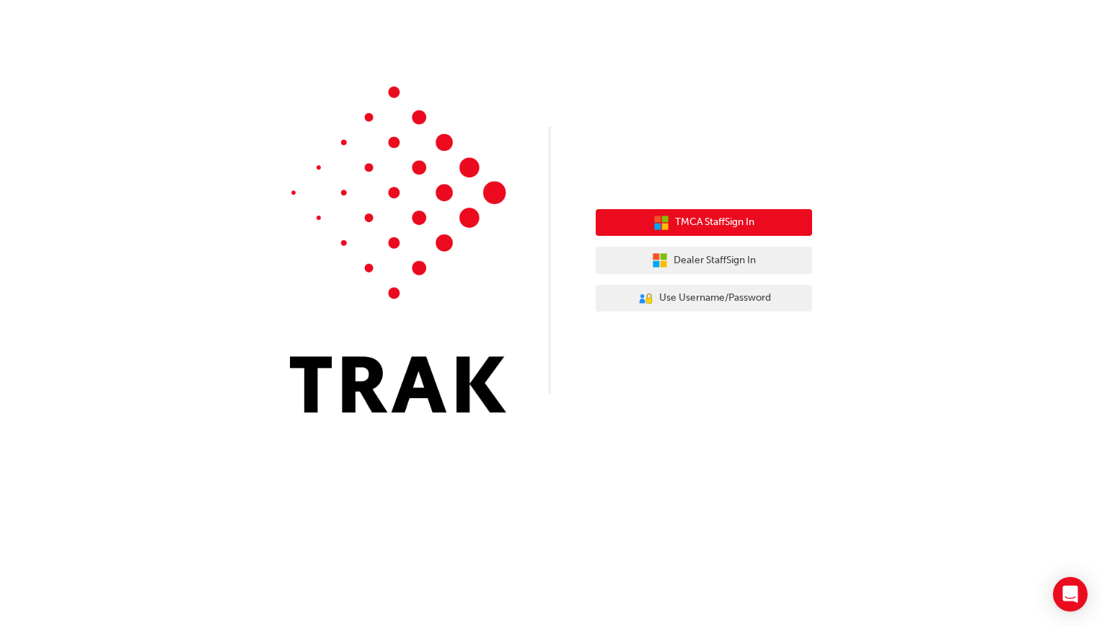
click at [685, 223] on span "TMCA Staff Sign In" at bounding box center [714, 222] width 79 height 17
click at [702, 219] on span "TMCA Staff Sign In" at bounding box center [714, 222] width 79 height 17
click at [668, 215] on button "TMCA Staff Sign In" at bounding box center [704, 222] width 216 height 27
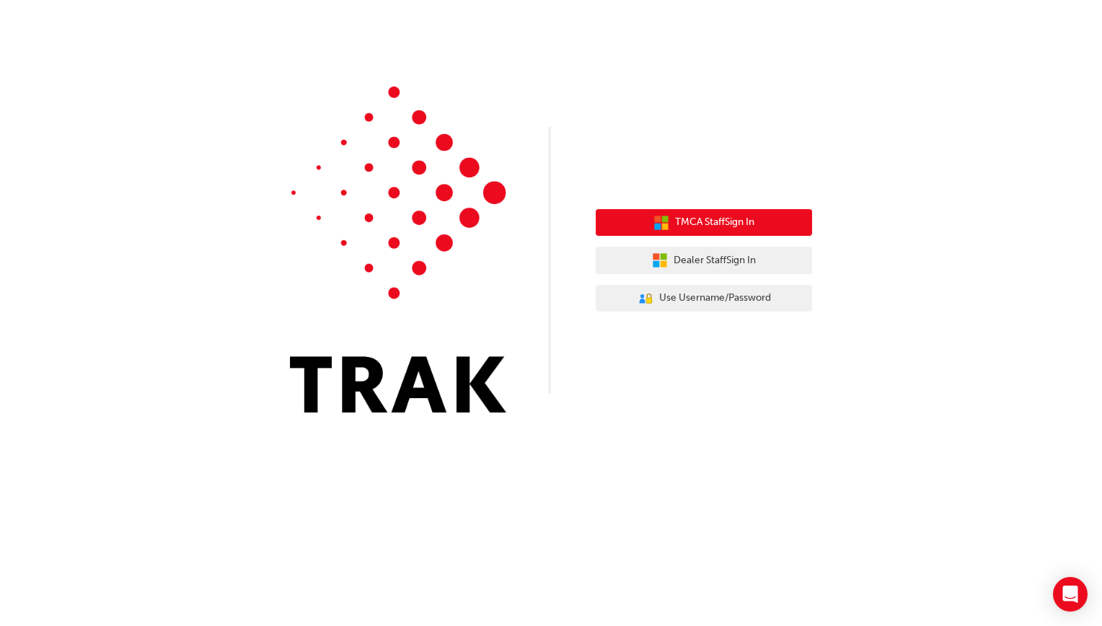
click at [670, 217] on button "TMCA Staff Sign In" at bounding box center [704, 222] width 216 height 27
click at [705, 229] on span "TMCA Staff Sign In" at bounding box center [714, 222] width 79 height 17
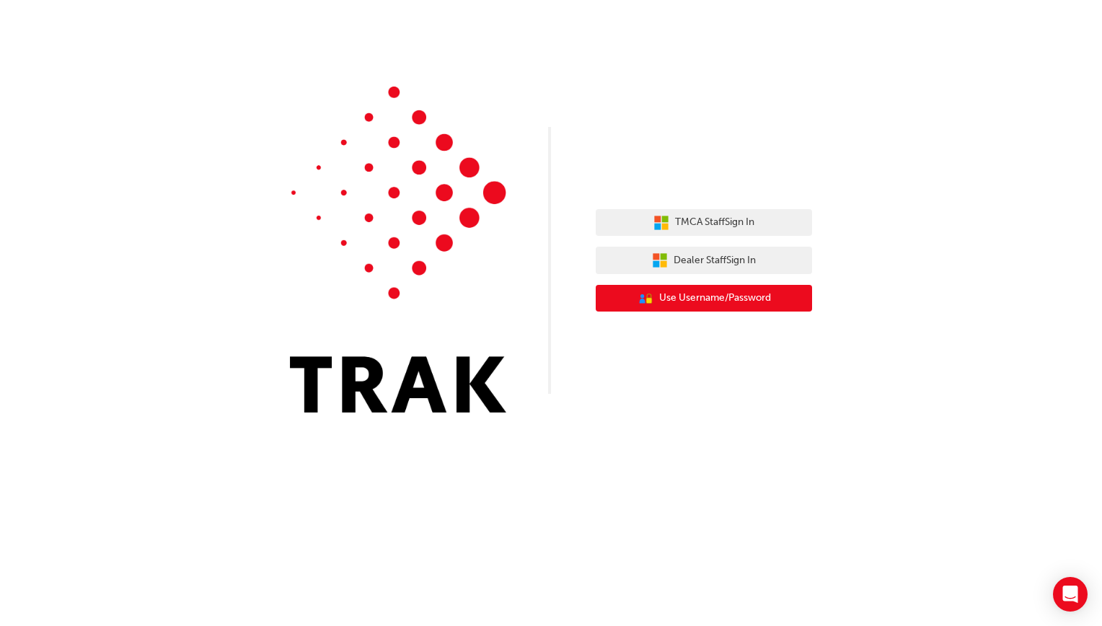
click at [697, 300] on span "Use Username/Password" at bounding box center [715, 298] width 112 height 17
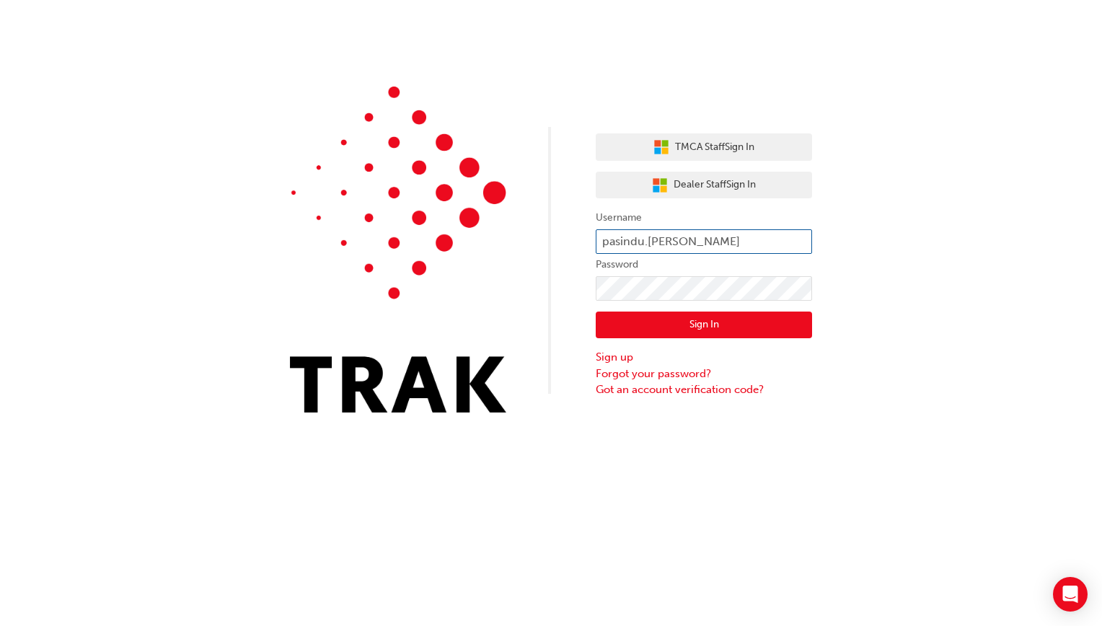
click at [700, 249] on input "pasindu.gamage" at bounding box center [704, 241] width 216 height 25
type input "p"
type input "Richard.Neate"
click button "Sign In" at bounding box center [704, 325] width 216 height 27
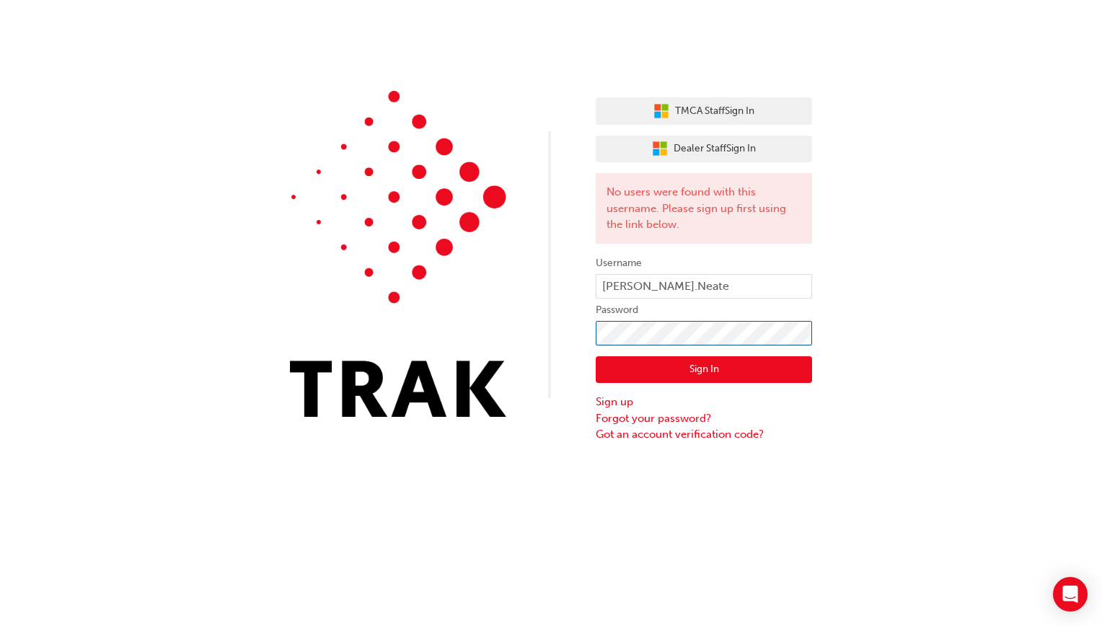
click button "Sign In" at bounding box center [704, 369] width 216 height 27
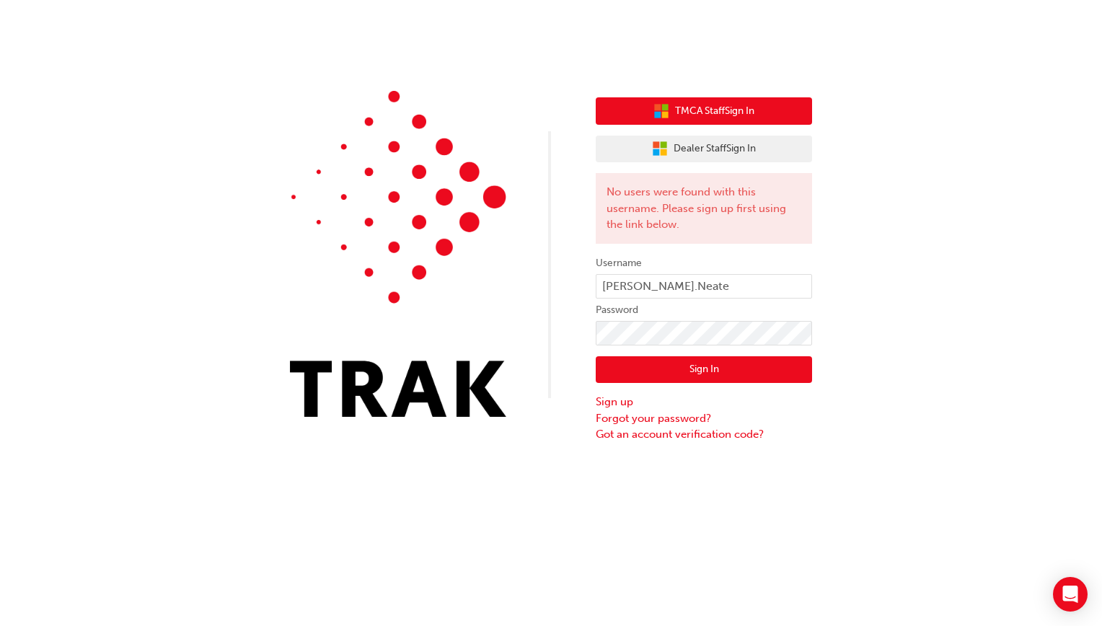
click at [714, 105] on span "TMCA Staff Sign In" at bounding box center [714, 111] width 79 height 17
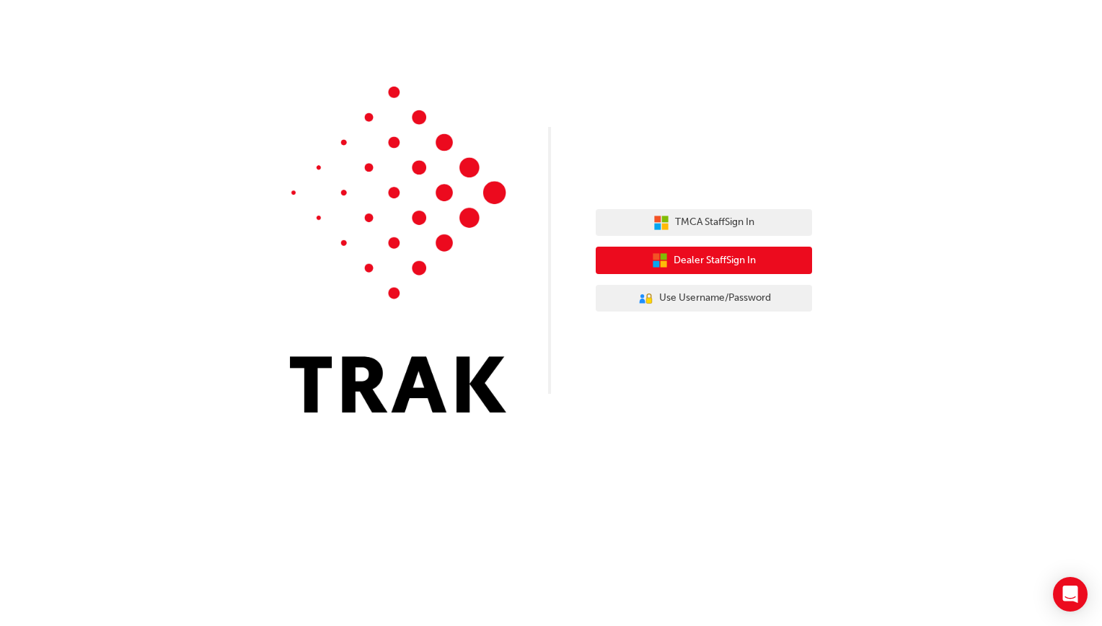
click at [644, 268] on button "Dealer Staff Sign In" at bounding box center [704, 260] width 216 height 27
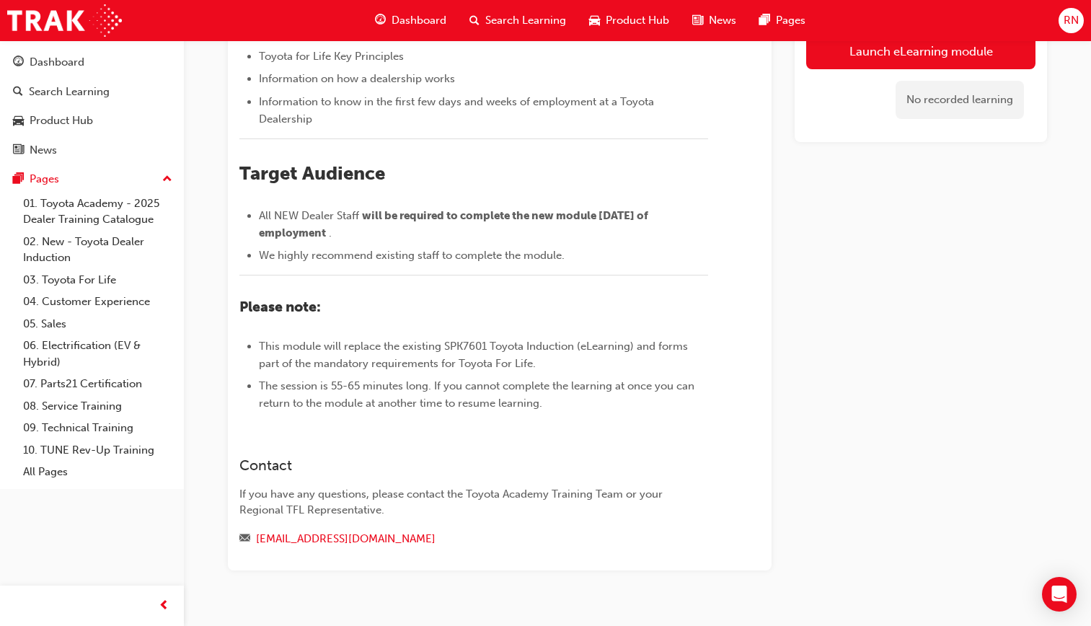
scroll to position [379, 0]
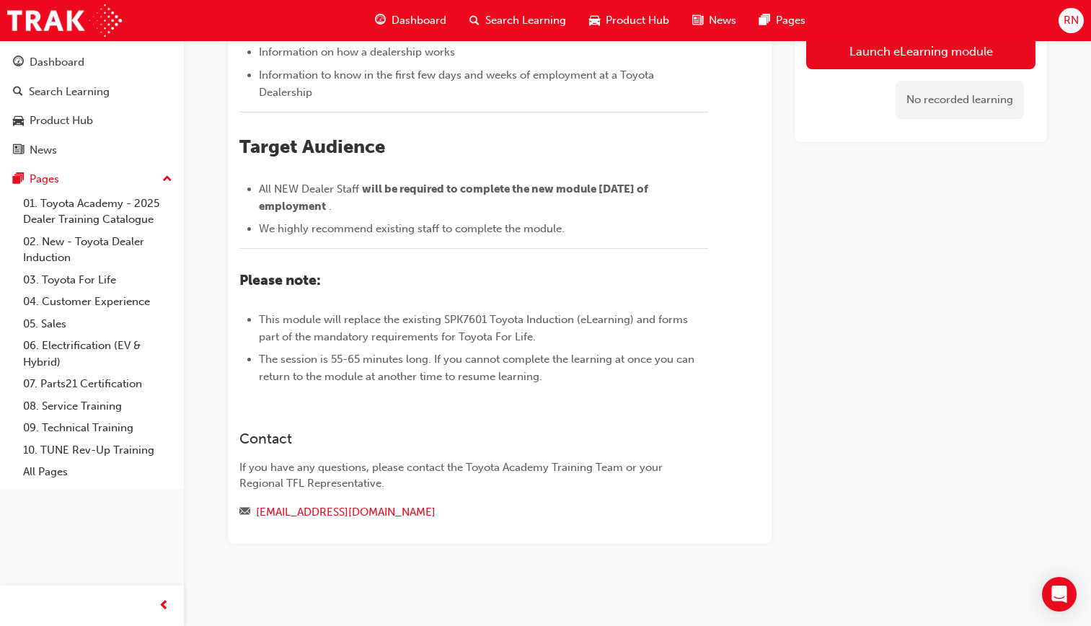
click at [400, 346] on li "This module will replace the existing SPK7601 Toyota Induction (eLearning) and …" at bounding box center [483, 328] width 449 height 35
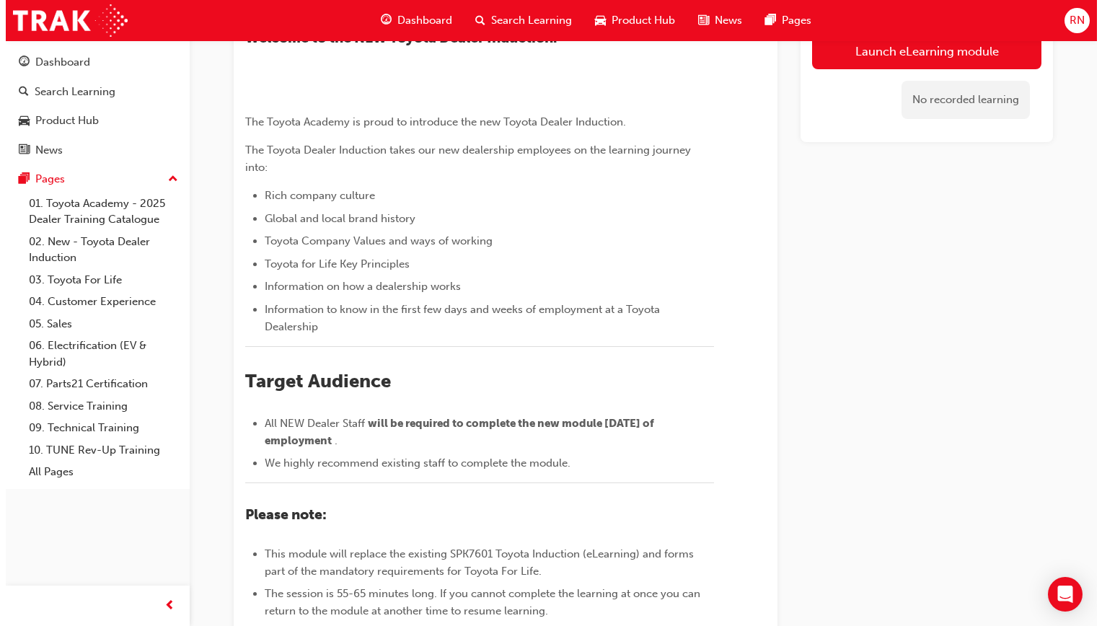
scroll to position [0, 0]
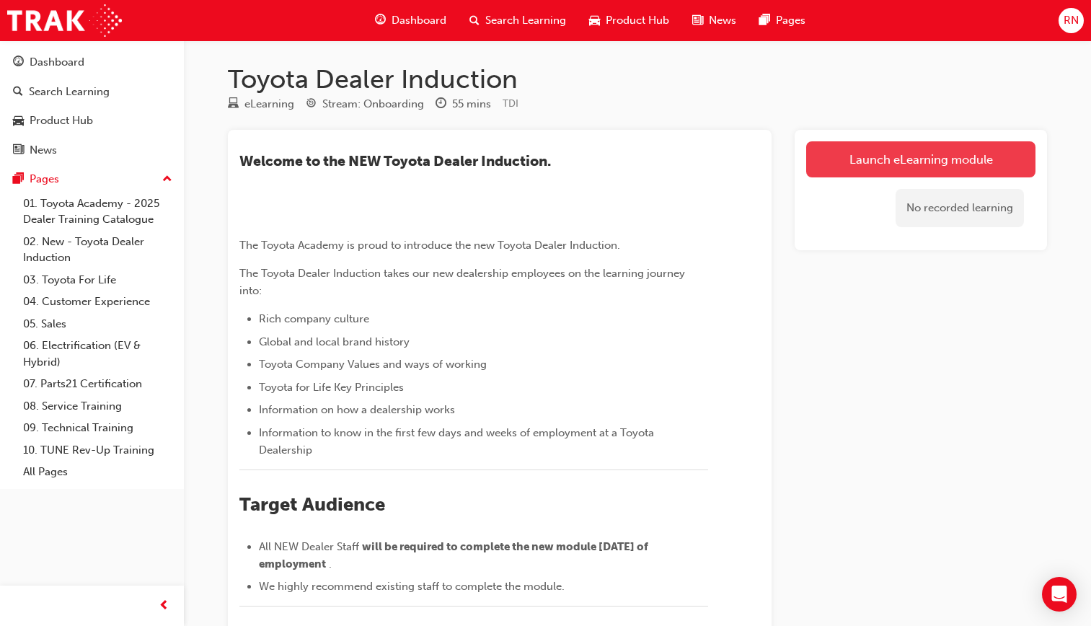
click at [913, 163] on link "Launch eLearning module" at bounding box center [920, 159] width 229 height 36
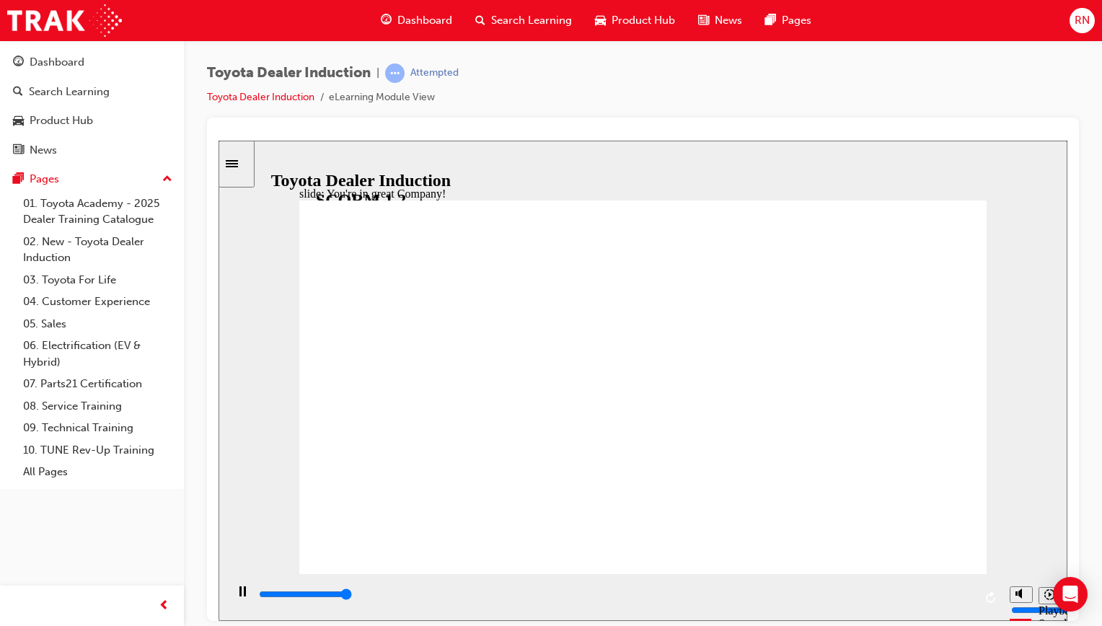
type input "7500"
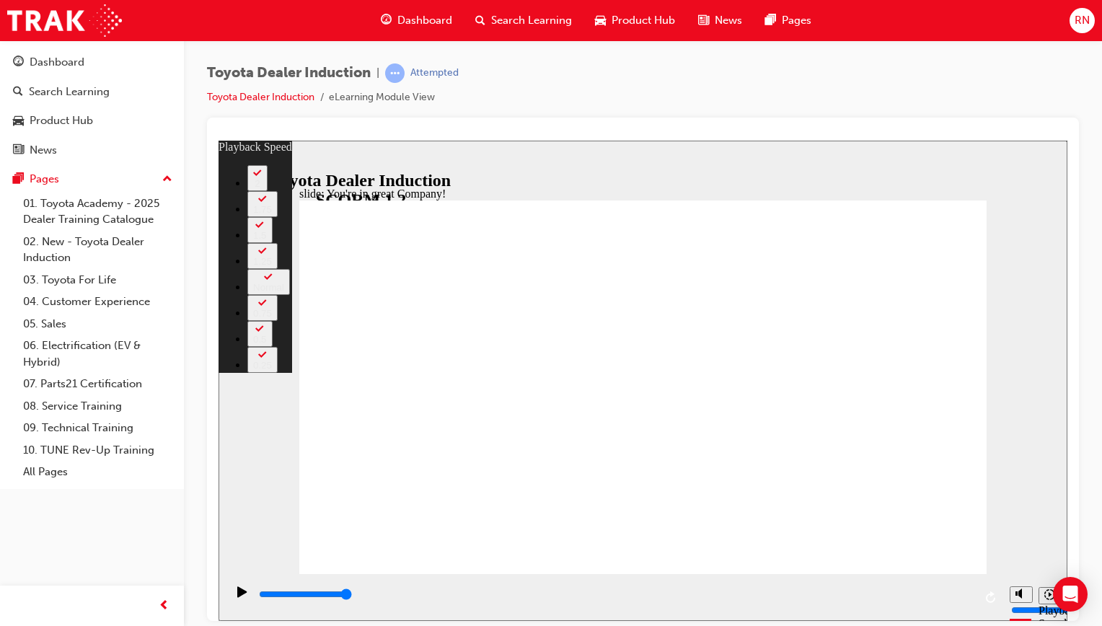
type input "7"
type input "10"
type input "7"
type input "10"
drag, startPoint x: 863, startPoint y: 498, endPoint x: 858, endPoint y: 465, distance: 32.8
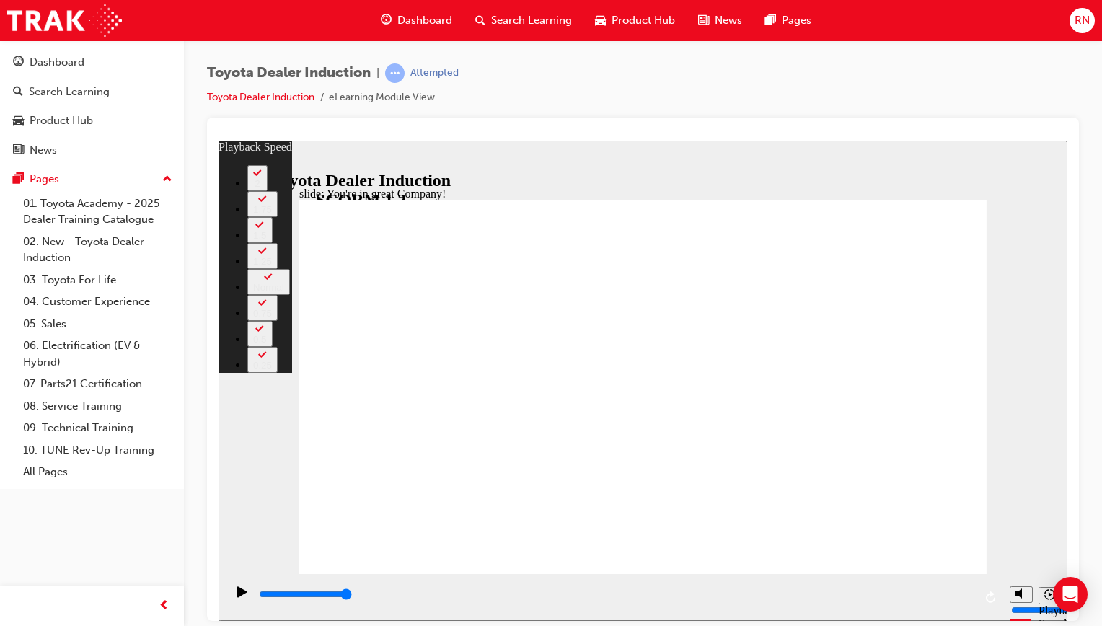
click at [1053, 270] on div "slide: You're in great Company! playback speed 2 1.75 1.5 1.25 Normal 0.75 0.5 …" at bounding box center [643, 380] width 849 height 480
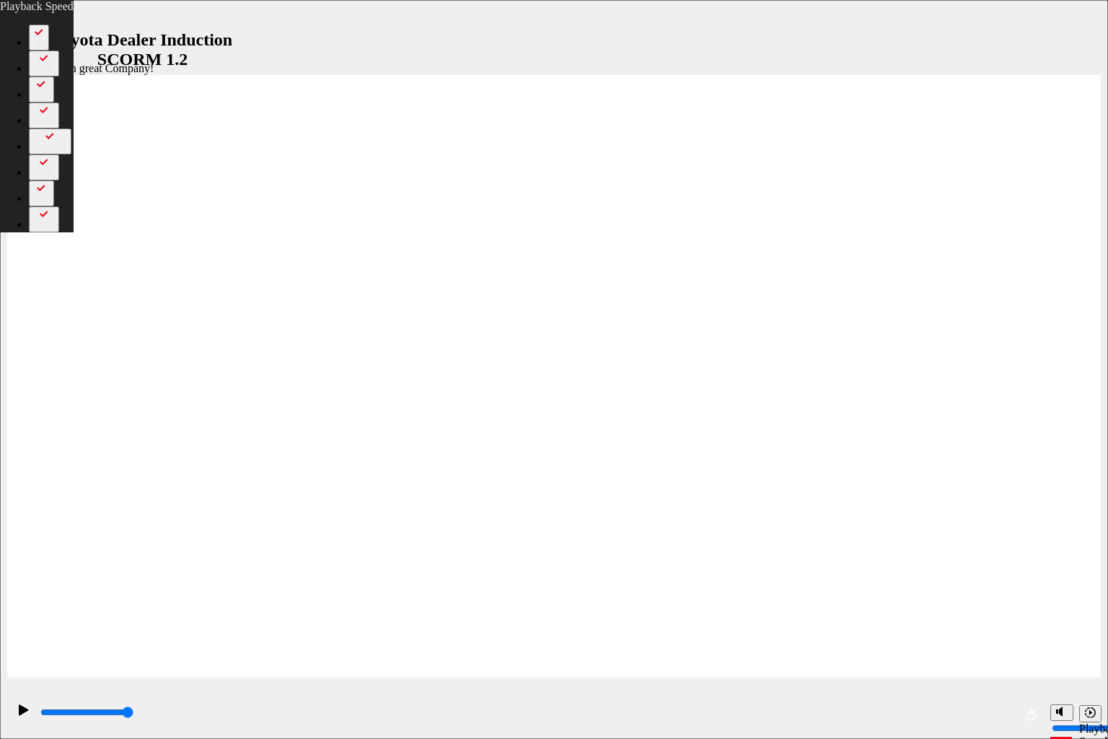
type input "7"
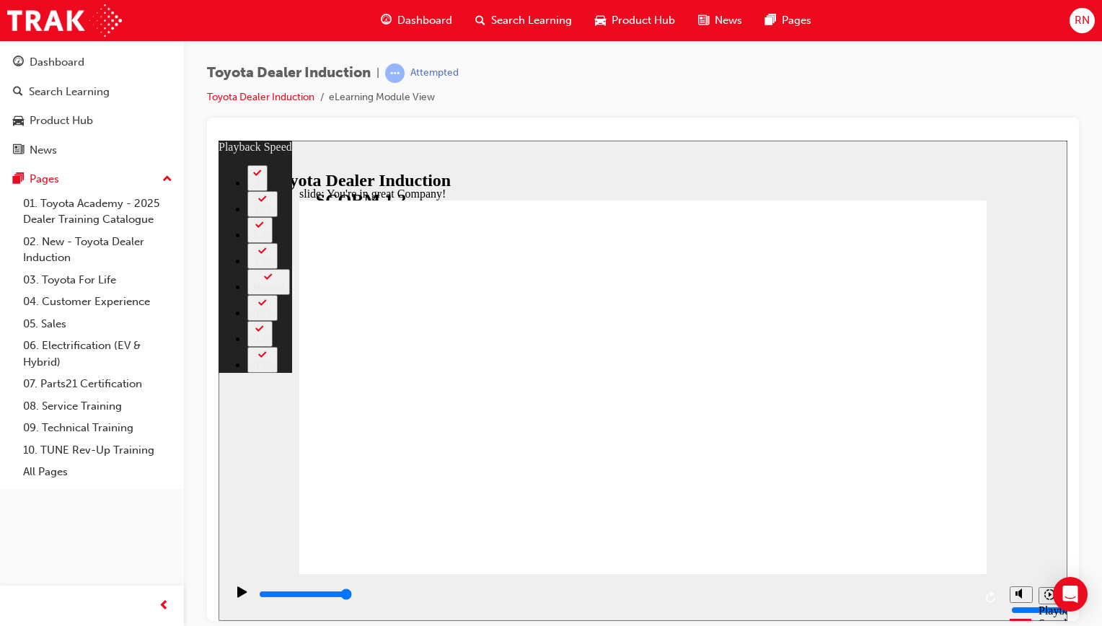
type input "156"
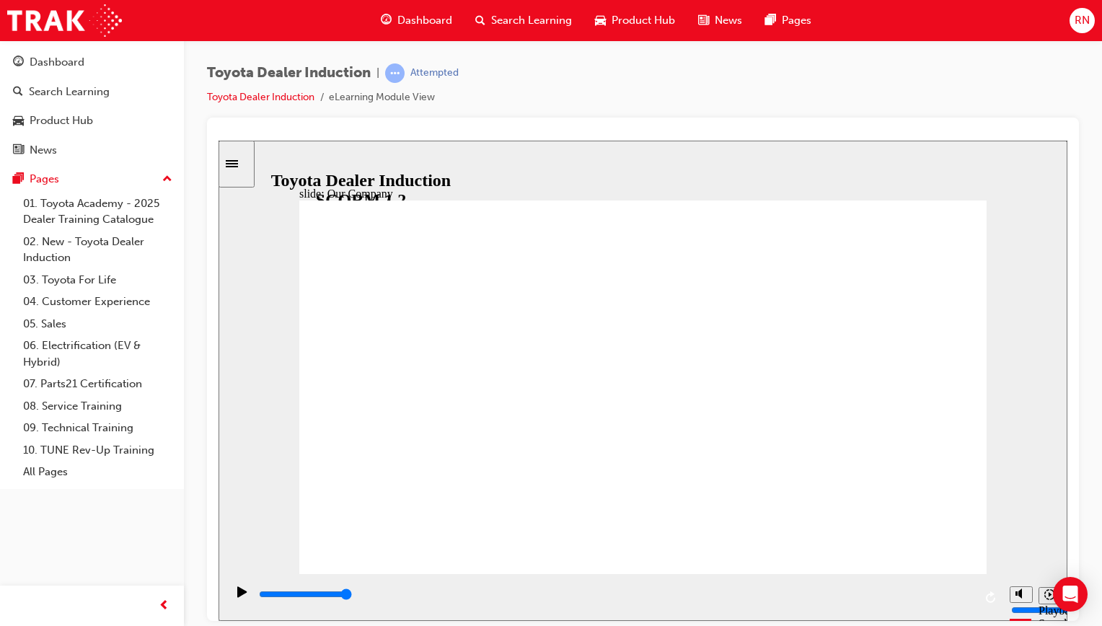
drag, startPoint x: 449, startPoint y: 496, endPoint x: 481, endPoint y: 501, distance: 32.8
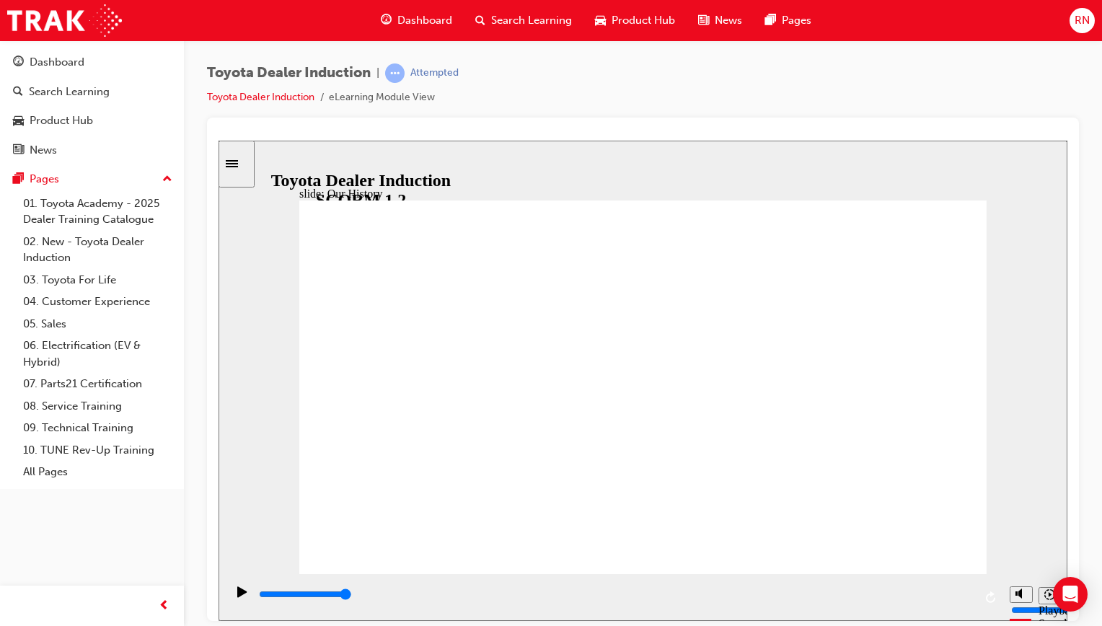
drag, startPoint x: 454, startPoint y: 496, endPoint x: 646, endPoint y: 502, distance: 192.7
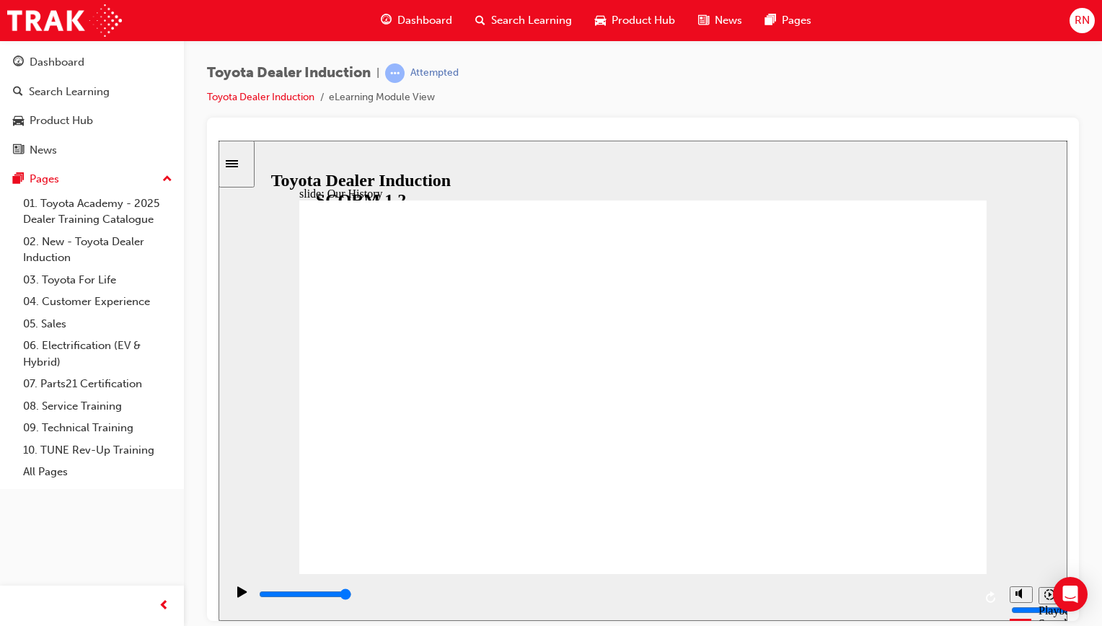
drag, startPoint x: 637, startPoint y: 498, endPoint x: 806, endPoint y: 515, distance: 169.6
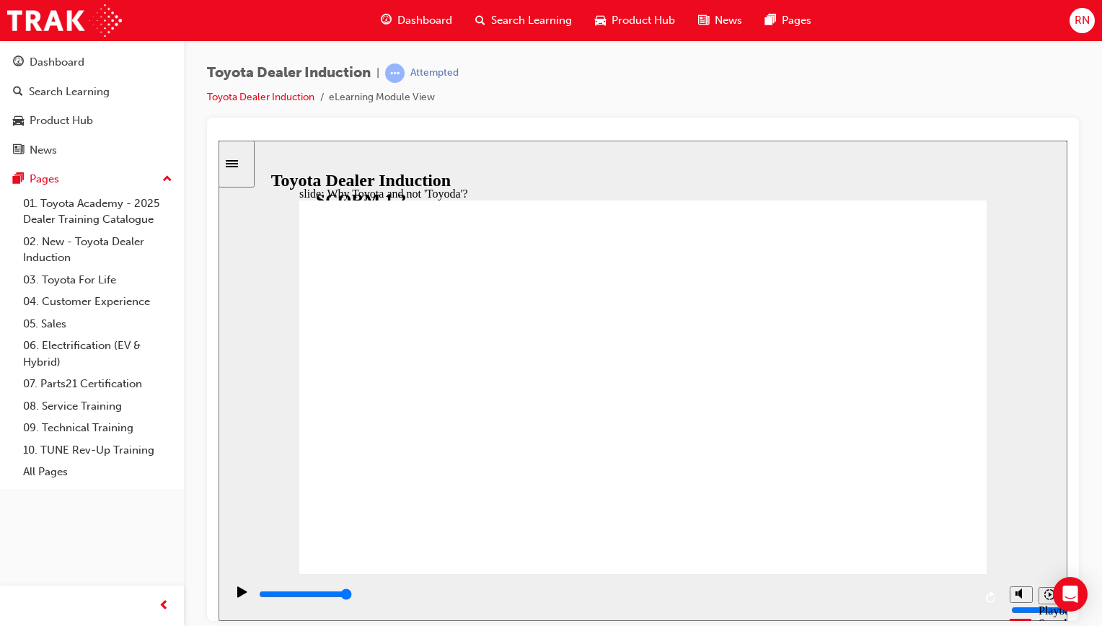
type input "5000"
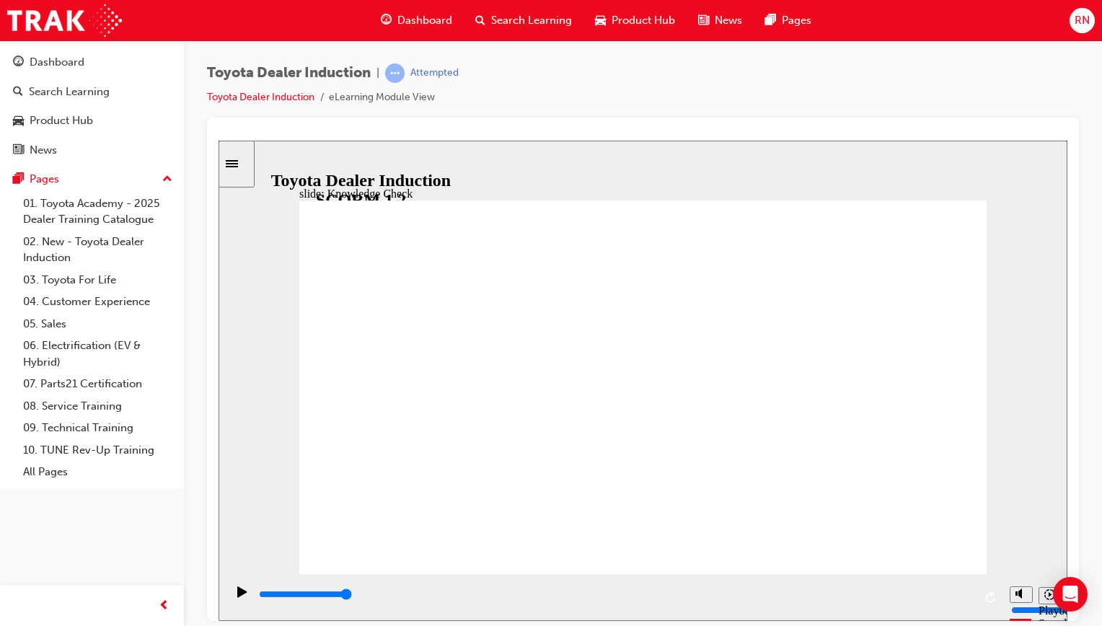
radio input "true"
type input "5000"
radio input "true"
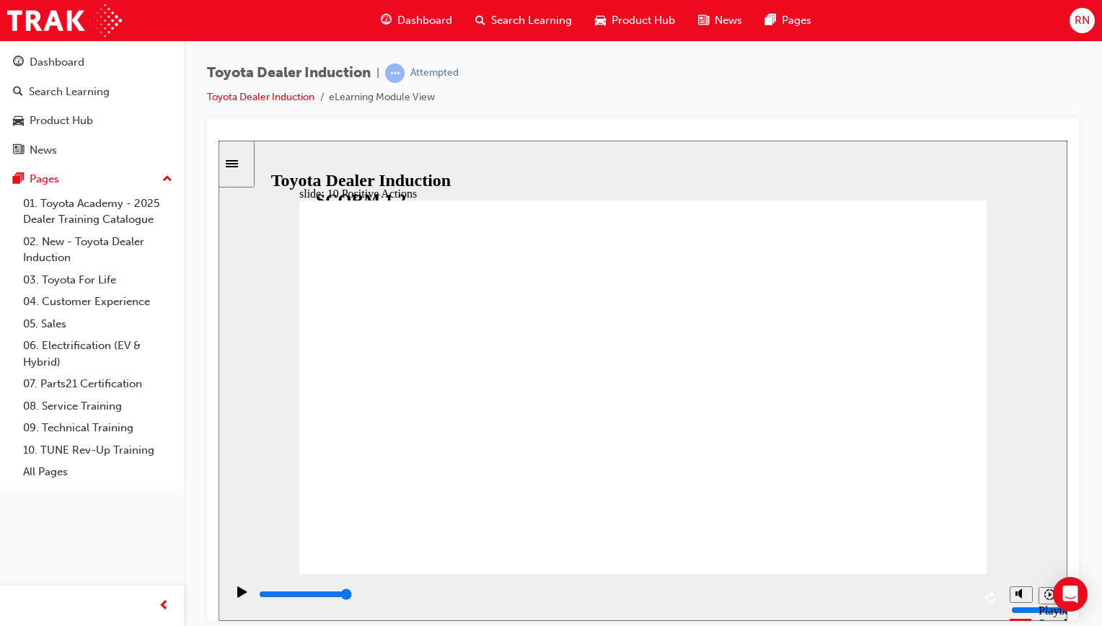
click at [988, 195] on div "slide: 10 Positive Actions Multiply 1 We owe our existence to our customers, me…" at bounding box center [643, 380] width 849 height 480
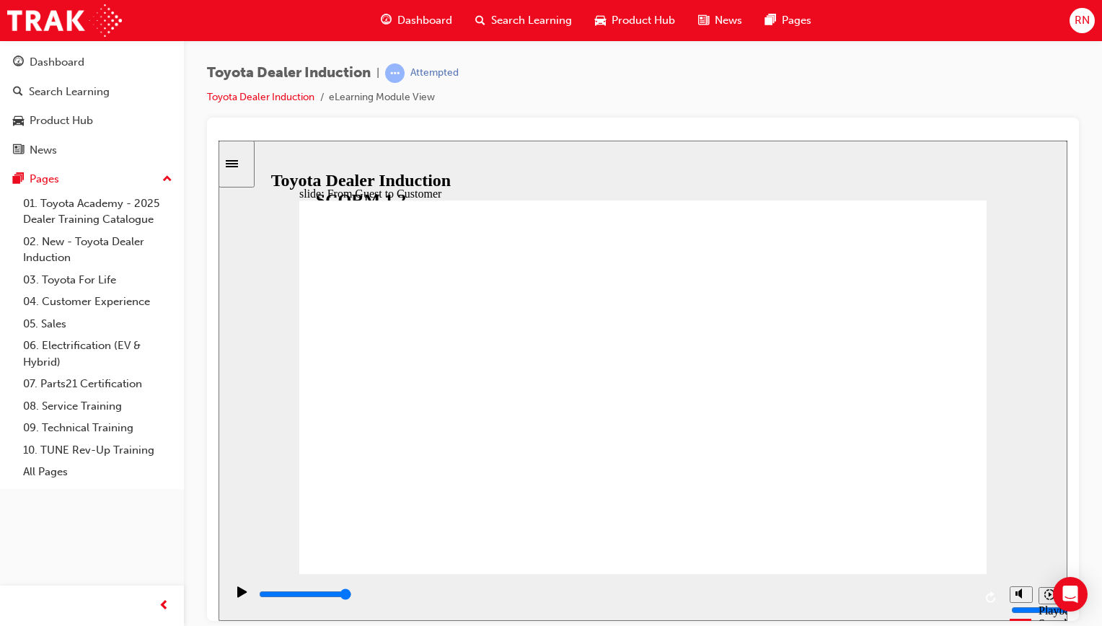
type input "15300"
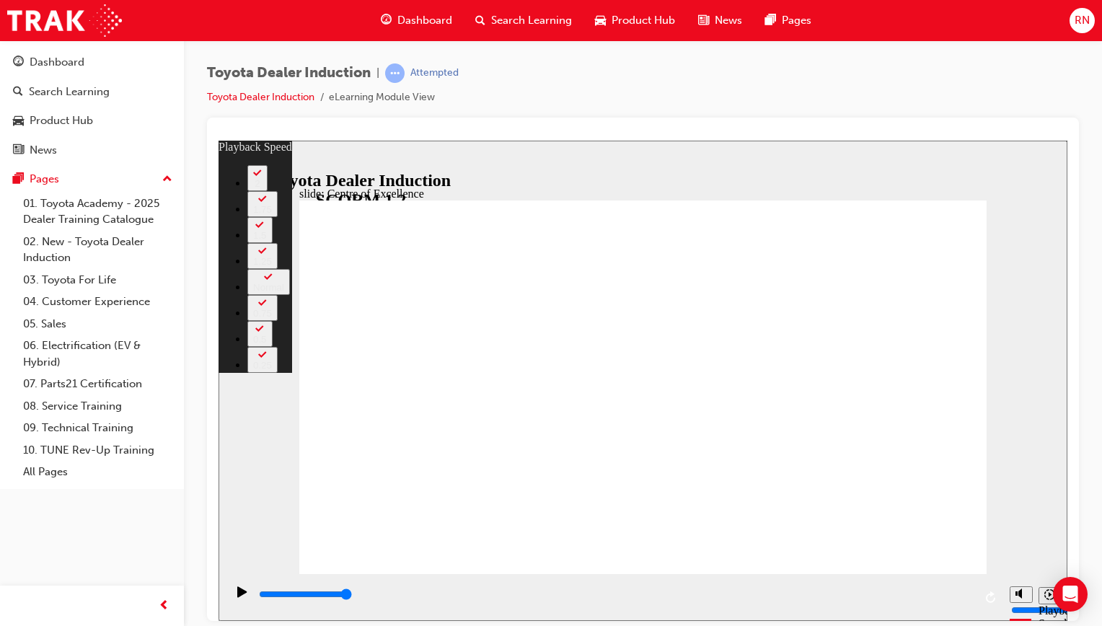
click at [286, 373] on div "slide: Centre of Excellence Rectangle 2 playback speed 2 1.75 1.5 1.25 Normal 0…" at bounding box center [643, 380] width 849 height 480
type input "248"
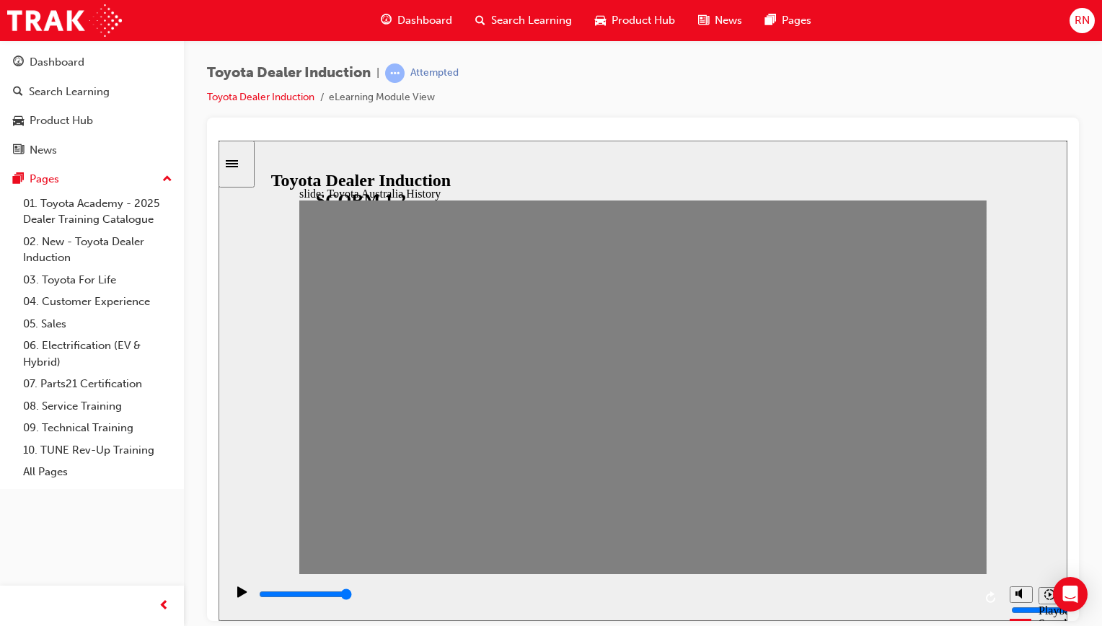
drag, startPoint x: 321, startPoint y: 390, endPoint x: 357, endPoint y: 397, distance: 36.8
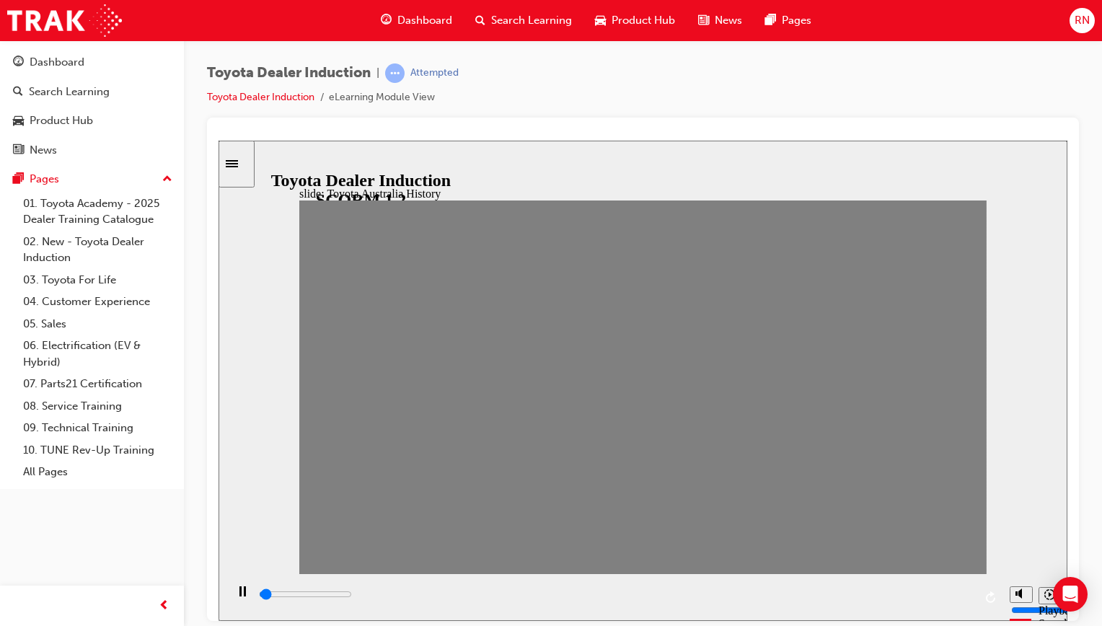
drag, startPoint x: 351, startPoint y: 390, endPoint x: 397, endPoint y: 392, distance: 45.5
drag, startPoint x: 387, startPoint y: 392, endPoint x: 425, endPoint y: 392, distance: 38.2
drag, startPoint x: 416, startPoint y: 398, endPoint x: 456, endPoint y: 389, distance: 40.8
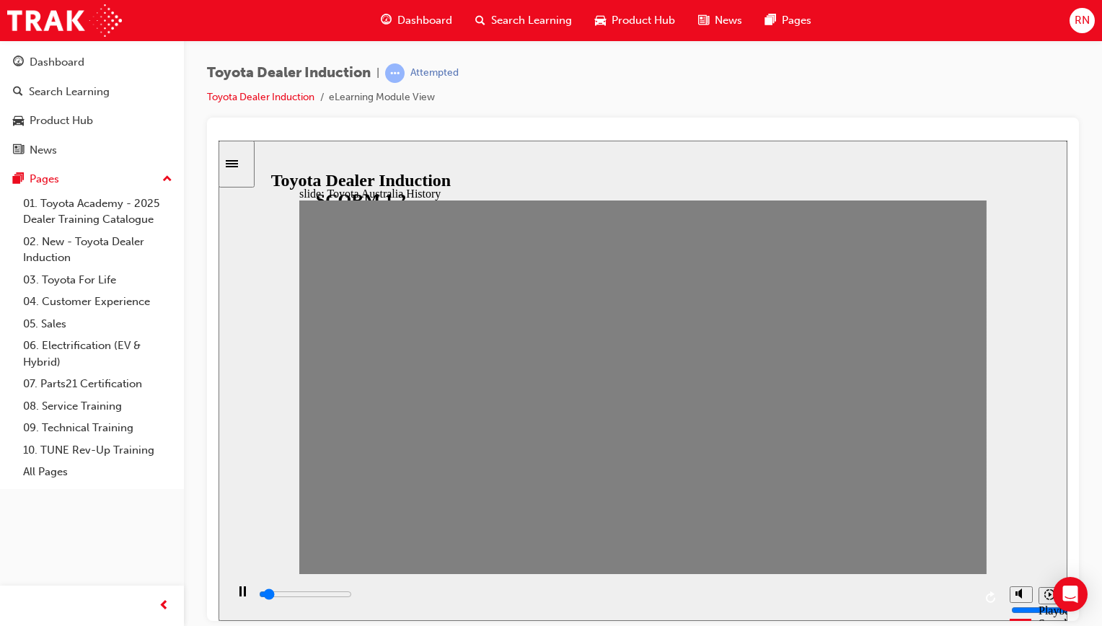
drag, startPoint x: 450, startPoint y: 395, endPoint x: 478, endPoint y: 396, distance: 28.1
drag, startPoint x: 478, startPoint y: 396, endPoint x: 509, endPoint y: 394, distance: 31.1
drag, startPoint x: 509, startPoint y: 394, endPoint x: 544, endPoint y: 379, distance: 37.5
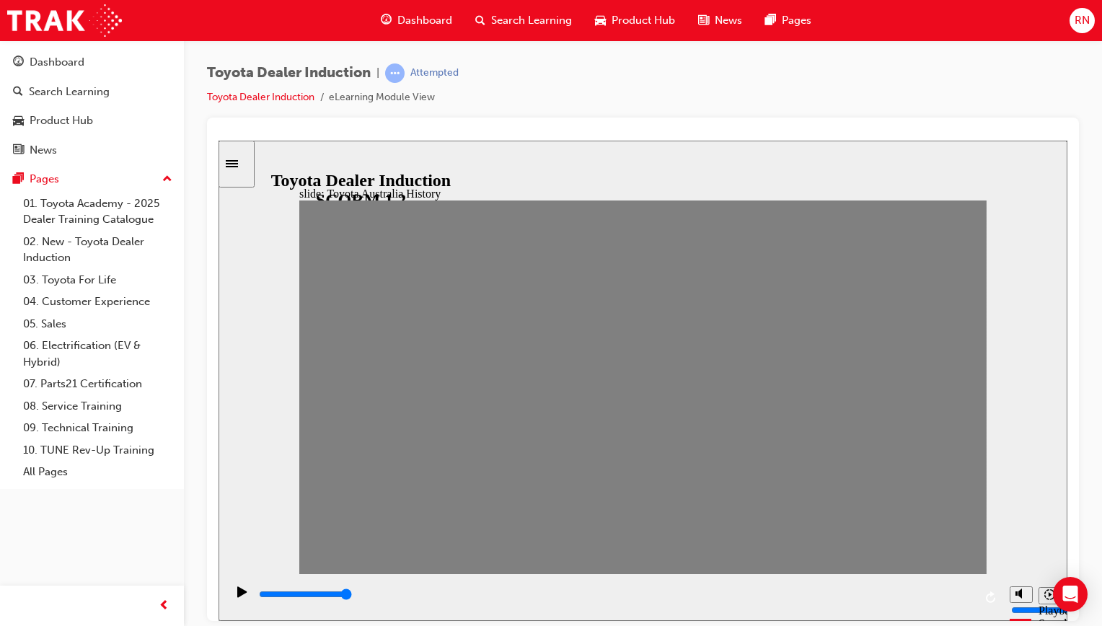
drag, startPoint x: 545, startPoint y: 394, endPoint x: 584, endPoint y: 393, distance: 39.0
type input "100"
type input "9"
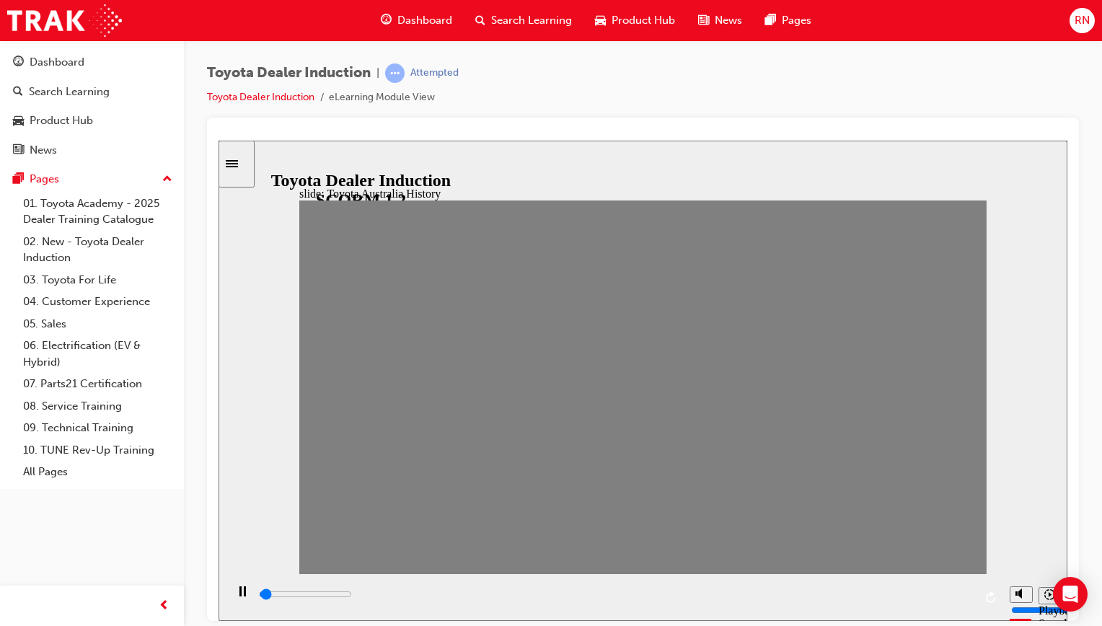
type input "0"
type input "8"
type input "100"
type input "9"
drag, startPoint x: 584, startPoint y: 393, endPoint x: 610, endPoint y: 390, distance: 25.4
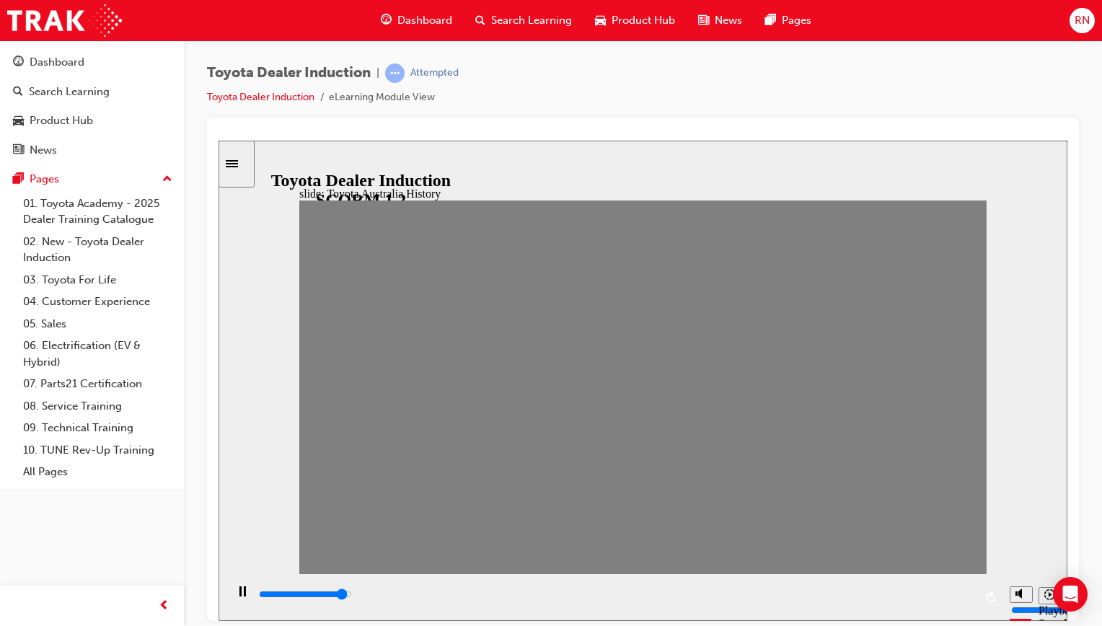
type input "7000"
type input "10"
drag, startPoint x: 610, startPoint y: 390, endPoint x: 643, endPoint y: 397, distance: 33.8
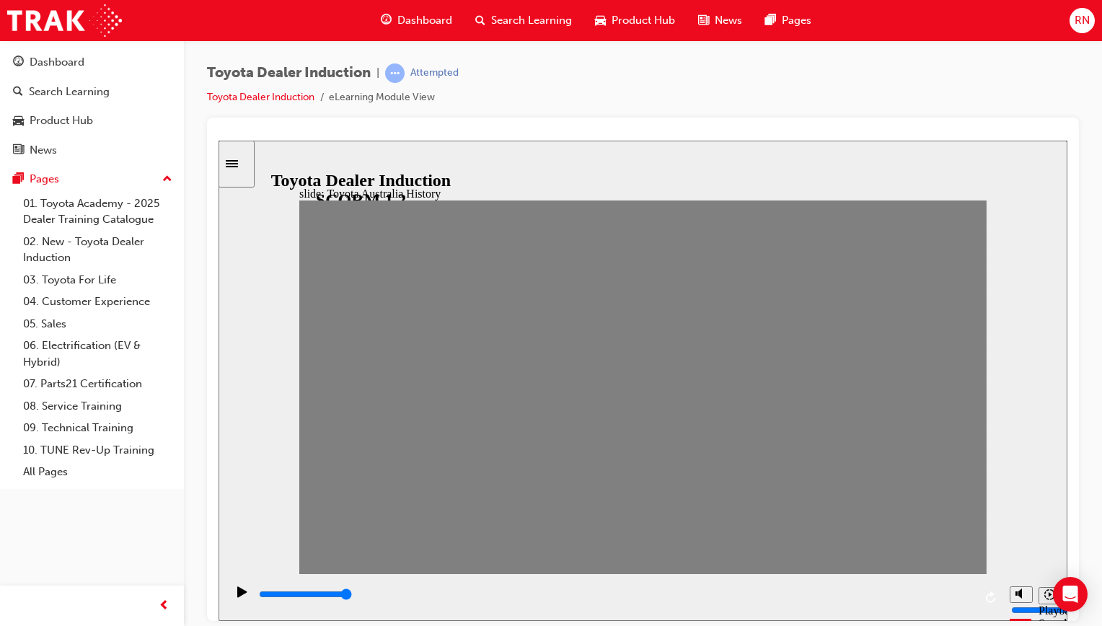
drag, startPoint x: 643, startPoint y: 397, endPoint x: 666, endPoint y: 397, distance: 23.1
drag, startPoint x: 666, startPoint y: 397, endPoint x: 687, endPoint y: 397, distance: 21.6
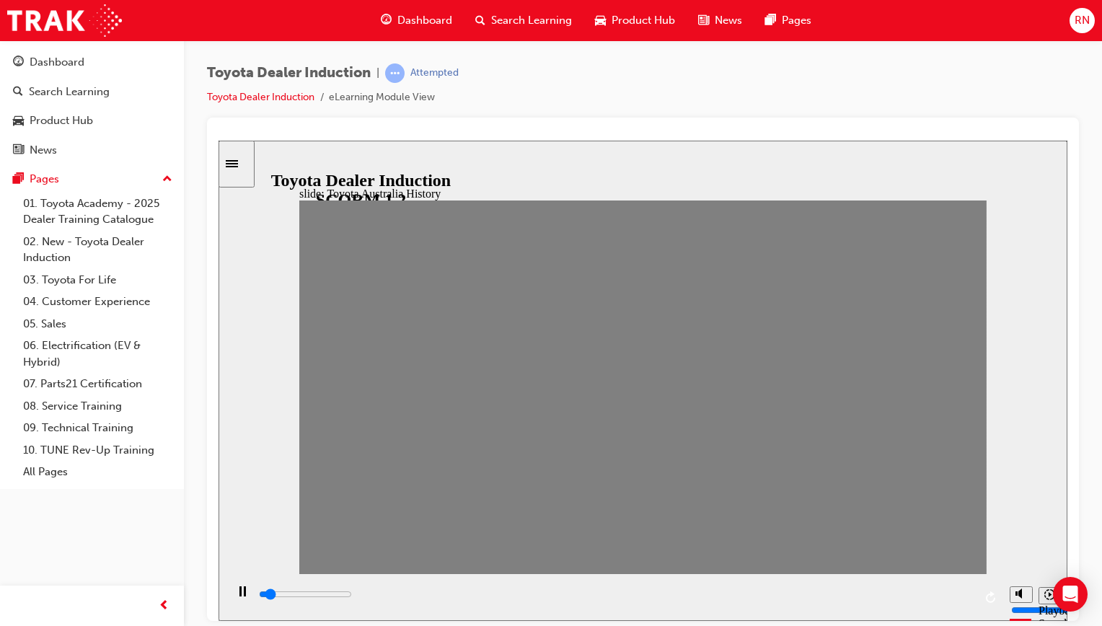
drag, startPoint x: 700, startPoint y: 390, endPoint x: 727, endPoint y: 398, distance: 28.1
drag, startPoint x: 727, startPoint y: 398, endPoint x: 757, endPoint y: 400, distance: 29.6
drag, startPoint x: 757, startPoint y: 400, endPoint x: 790, endPoint y: 400, distance: 33.2
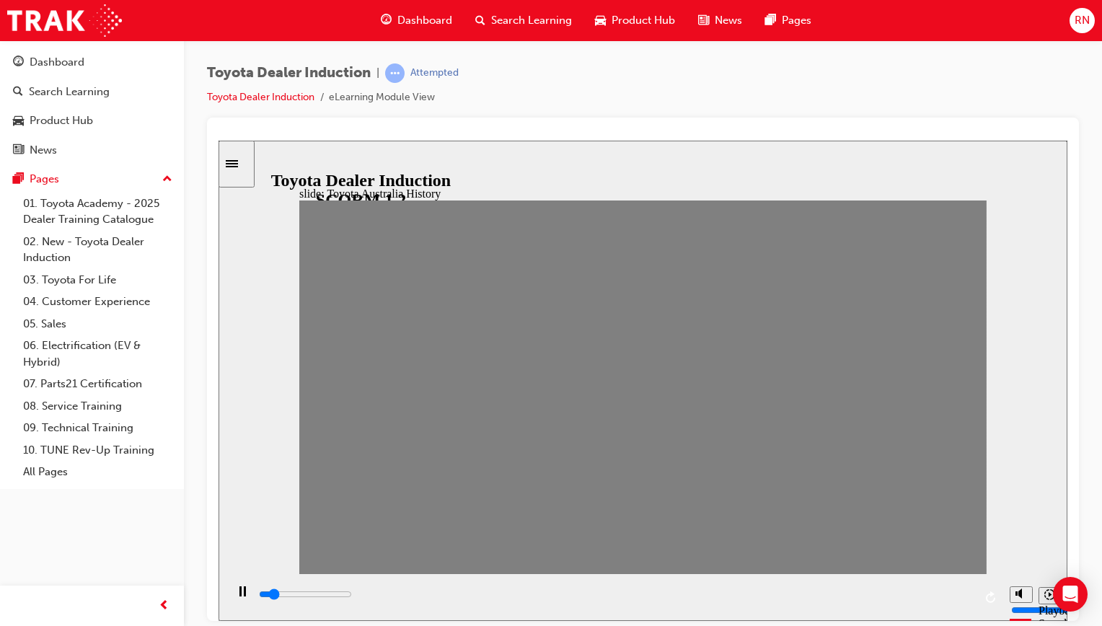
drag, startPoint x: 790, startPoint y: 400, endPoint x: 824, endPoint y: 398, distance: 34.7
drag, startPoint x: 827, startPoint y: 398, endPoint x: 860, endPoint y: 396, distance: 33.3
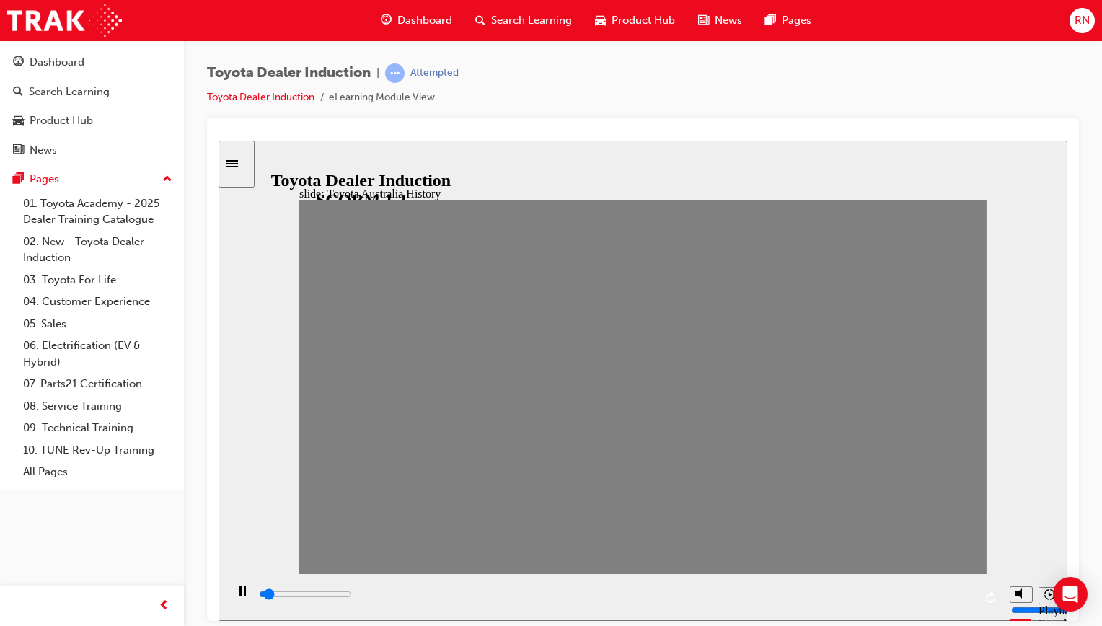
drag, startPoint x: 860, startPoint y: 396, endPoint x: 890, endPoint y: 395, distance: 30.3
drag, startPoint x: 890, startPoint y: 395, endPoint x: 926, endPoint y: 397, distance: 36.1
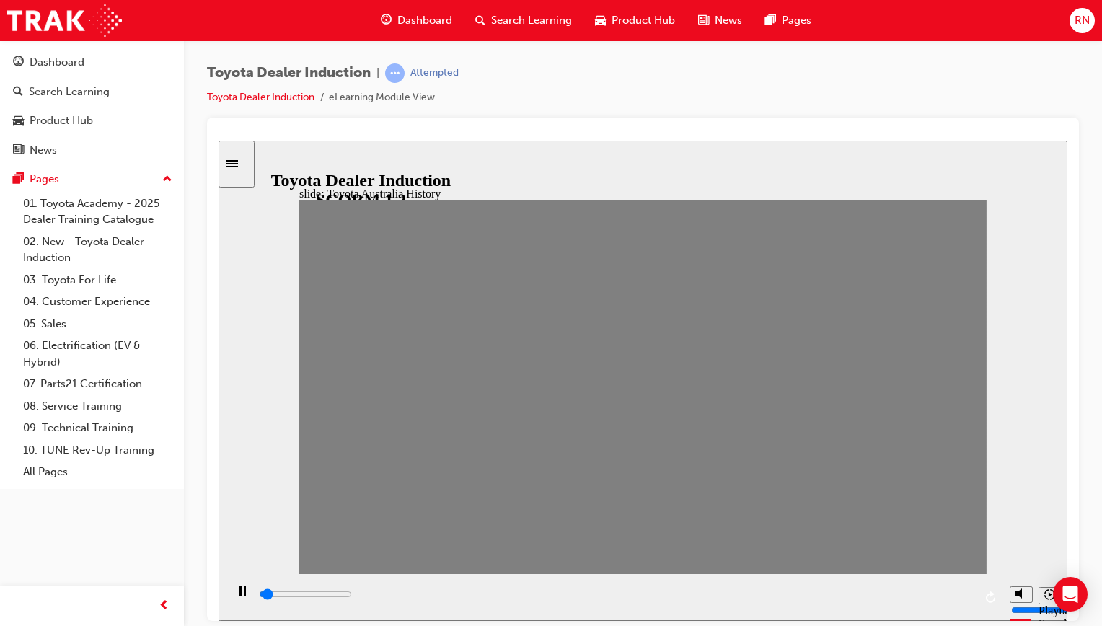
drag, startPoint x: 926, startPoint y: 397, endPoint x: 954, endPoint y: 400, distance: 27.6
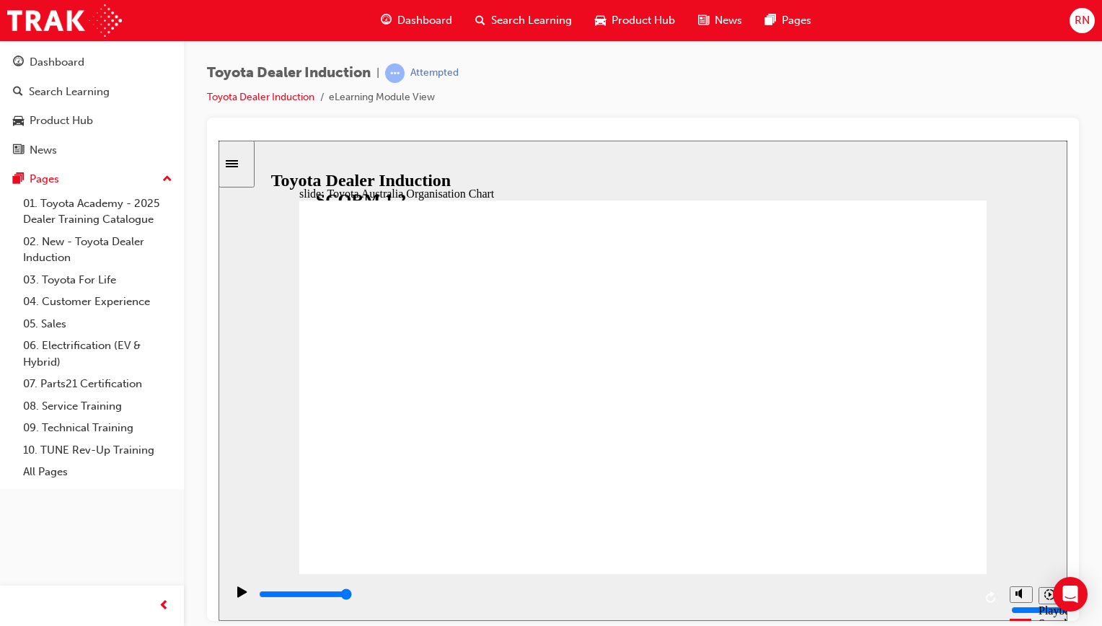
type input "5000"
radio input "true"
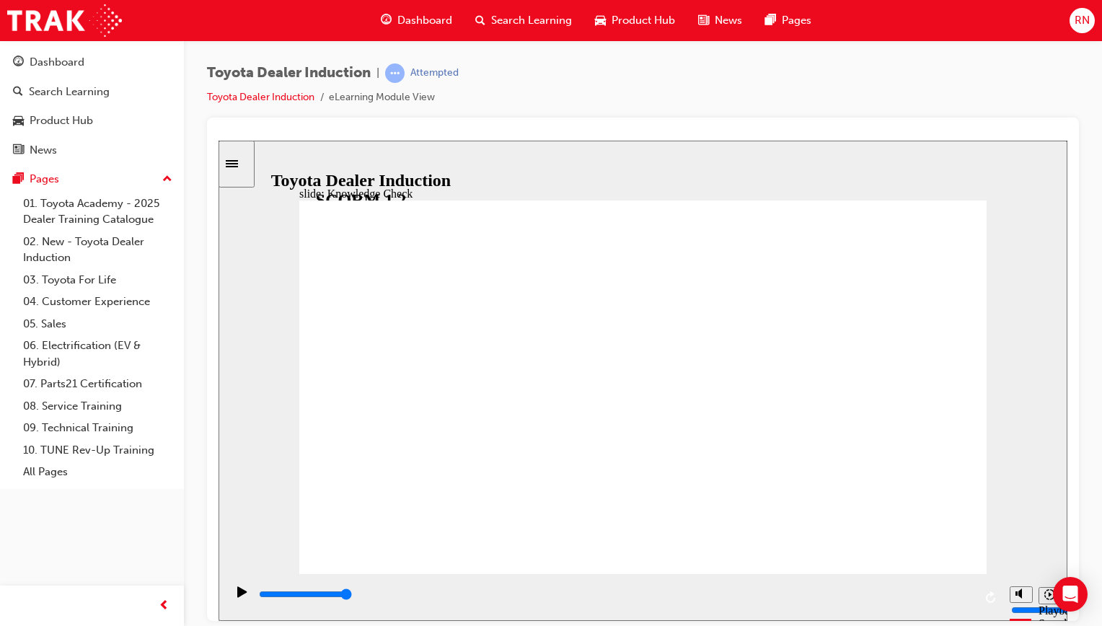
type input "2700"
radio input "true"
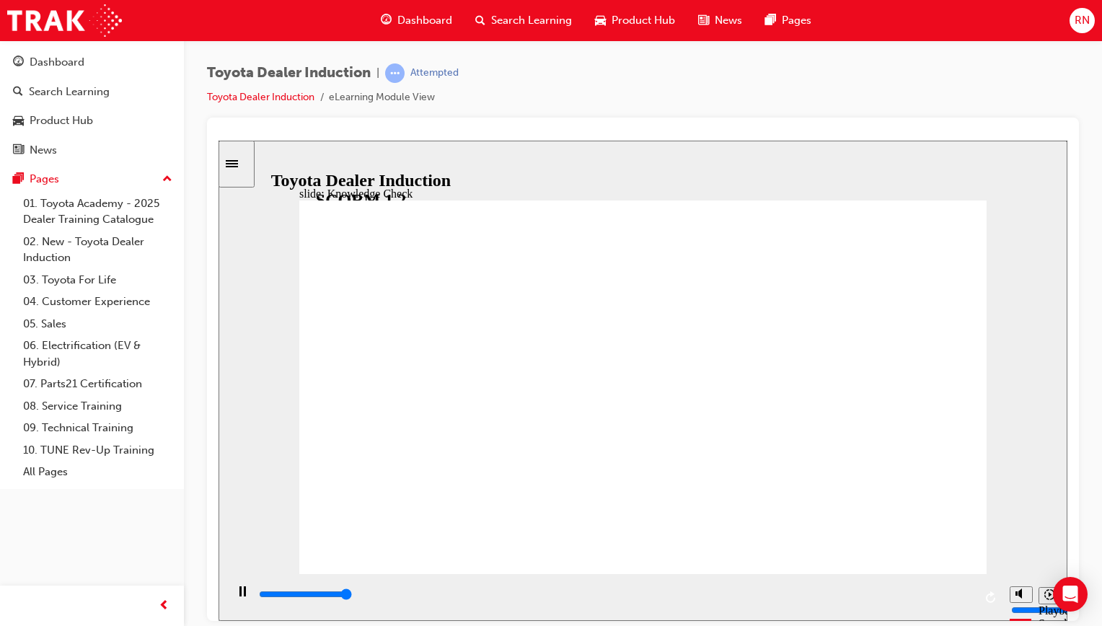
type input "5000"
radio input "true"
type input "5000"
radio input "true"
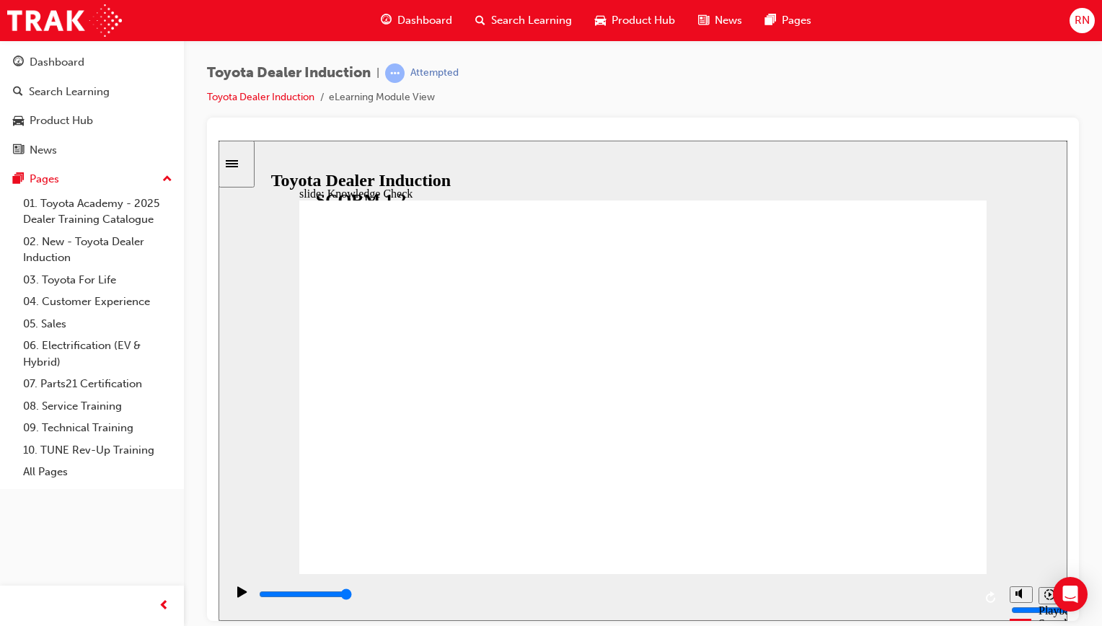
type input "9200"
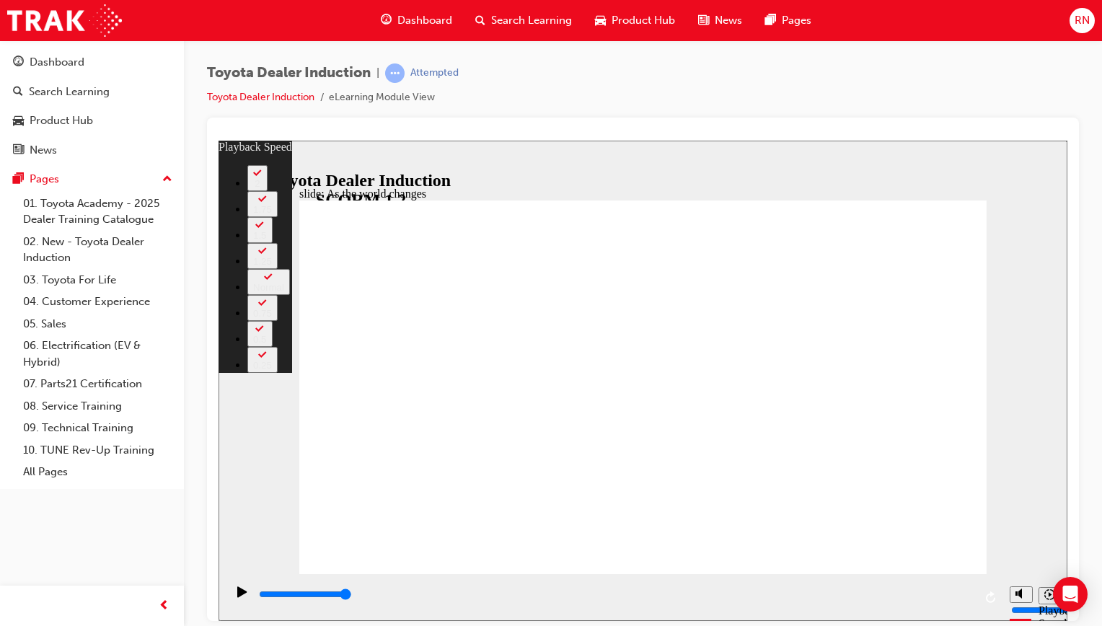
type input "128"
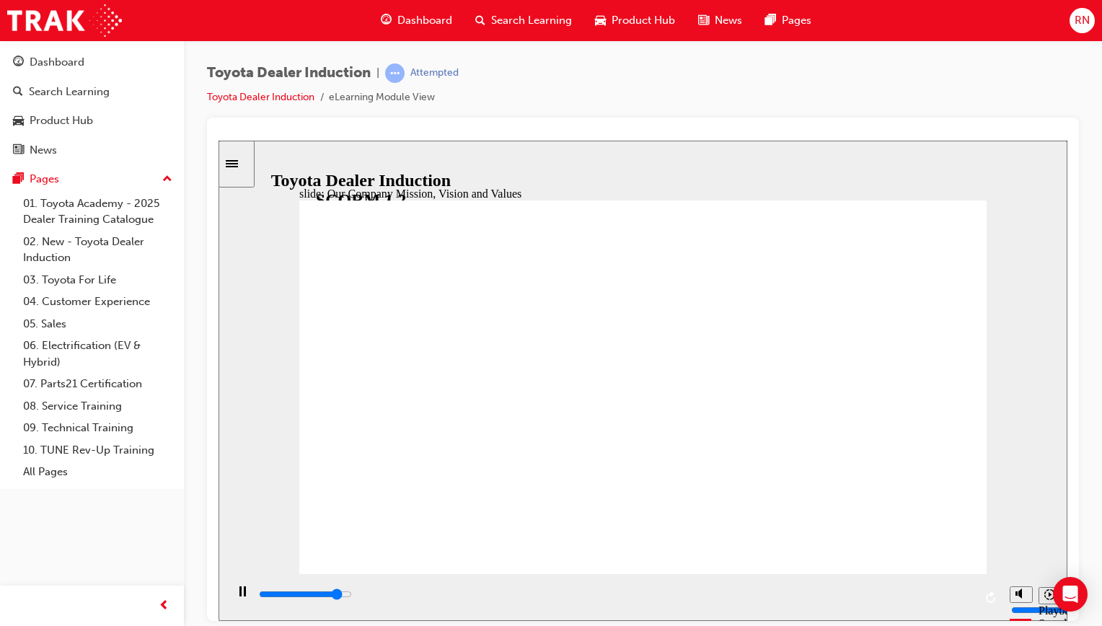
type input "89200"
type input "5000"
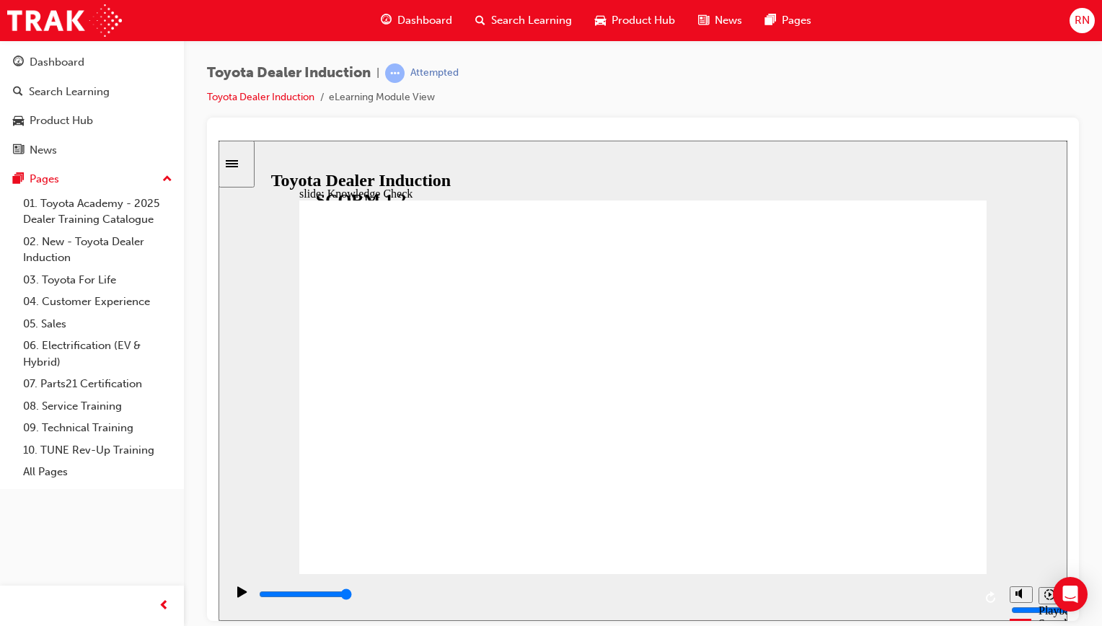
drag, startPoint x: 671, startPoint y: 347, endPoint x: 601, endPoint y: 397, distance: 86.3
type input "m"
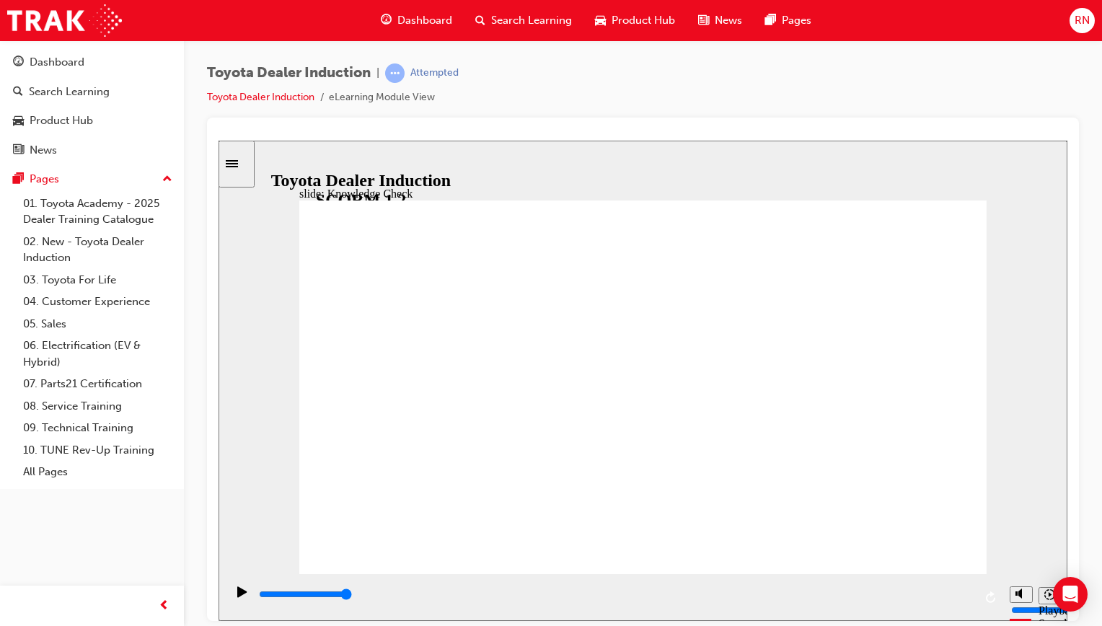
type input "mo"
type input "mob"
type input "mobi"
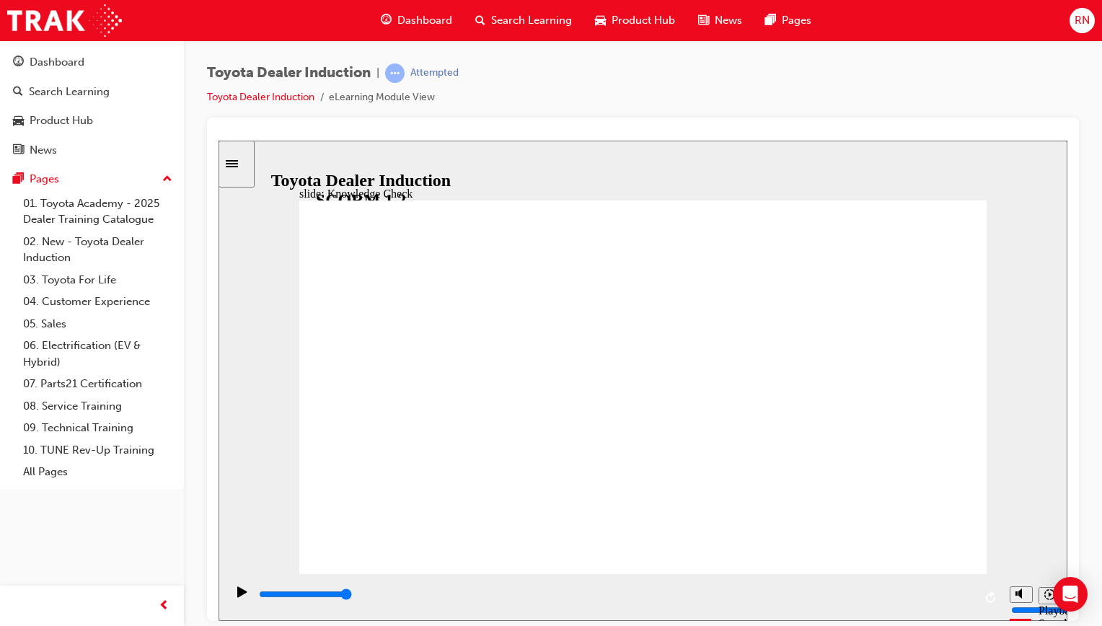
type input "mobi"
type input "mobil"
type input "mobili"
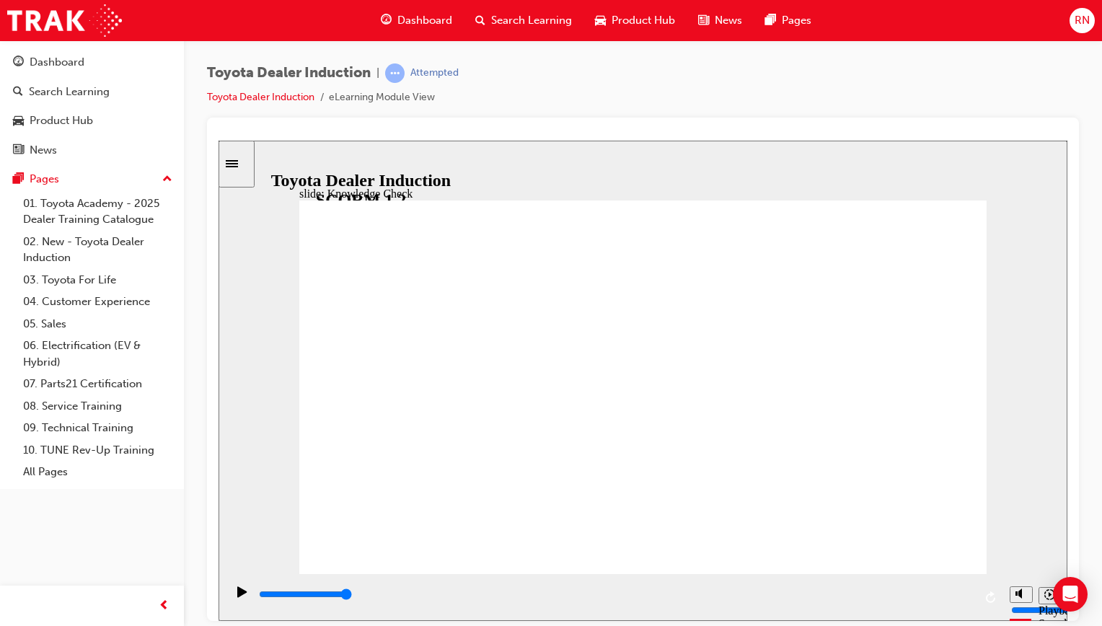
type input "mobilit"
type input "mobility"
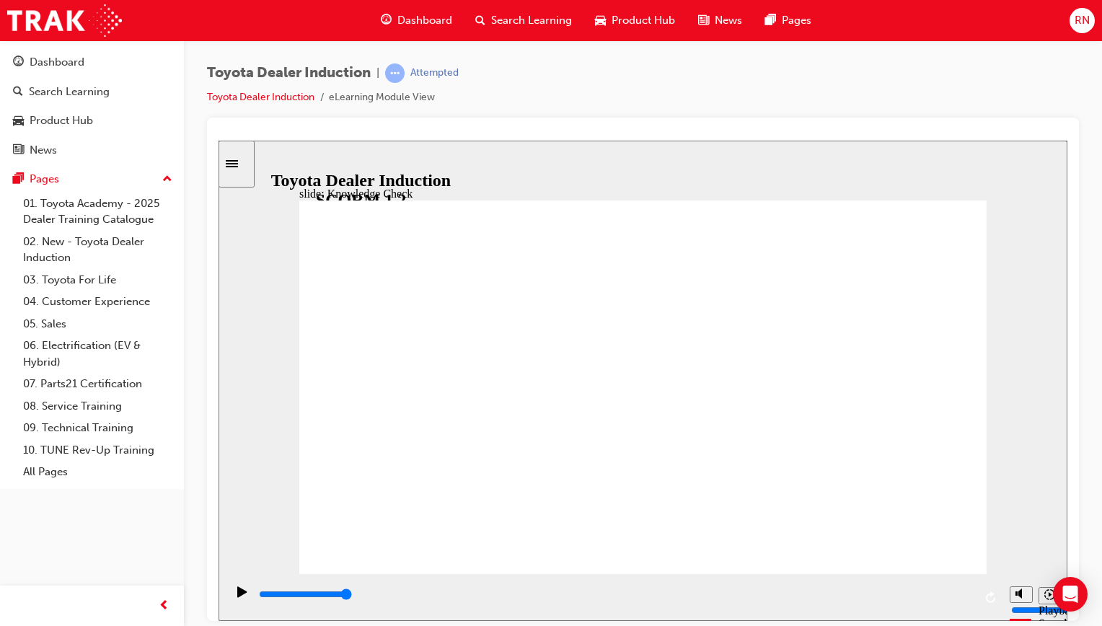
type input "mobility"
type input "400"
type input "mobility"
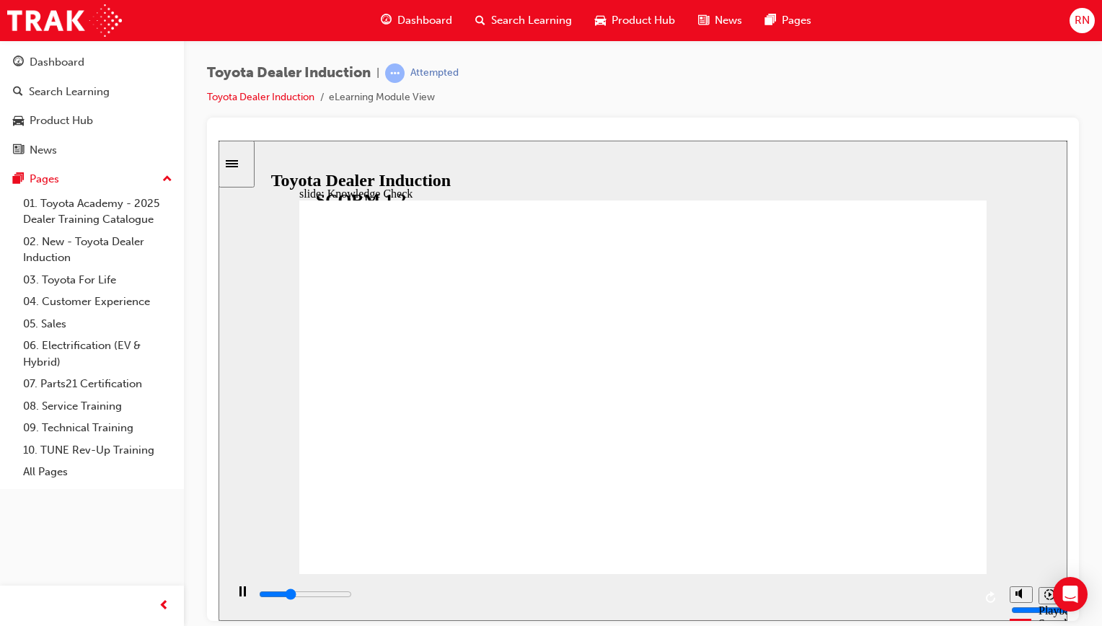
drag, startPoint x: 497, startPoint y: 400, endPoint x: 431, endPoint y: 395, distance: 65.8
type input "3800"
type input "h"
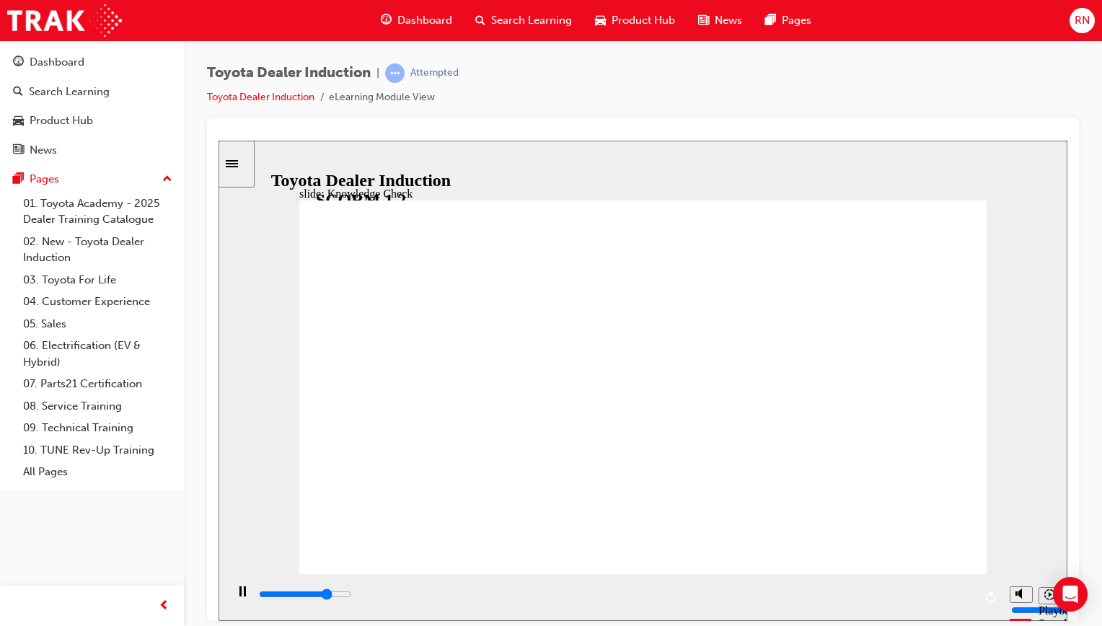
type input "h"
type input "4100"
type input "ha"
type input "4300"
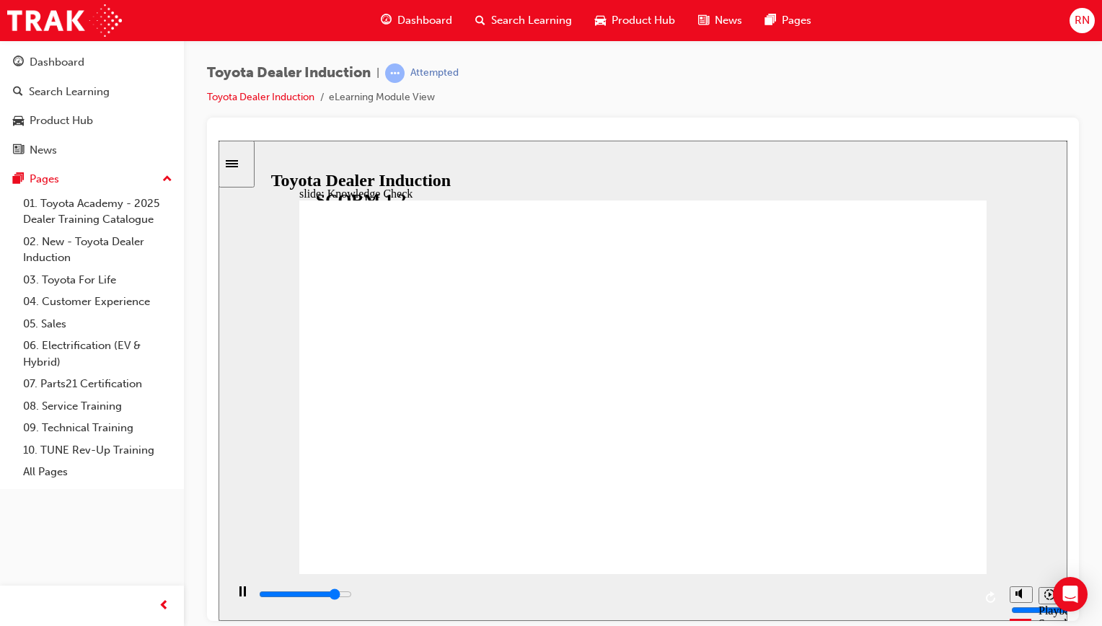
type input "hap"
type input "4600"
type input "hapi"
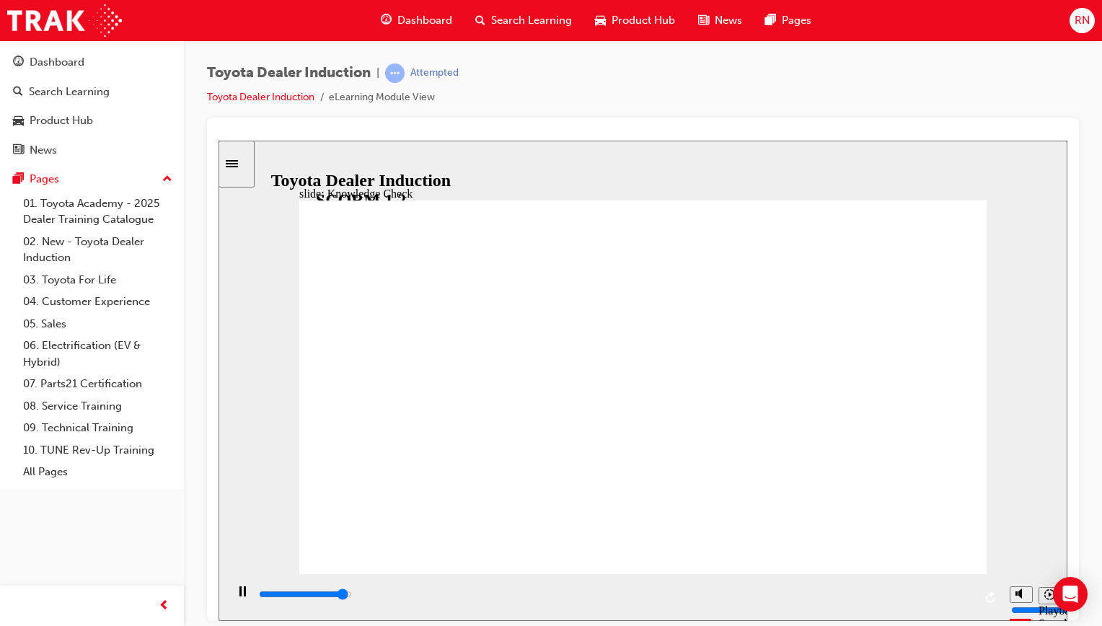
type input "4900"
type input "hapin"
type input "5000"
type input "hapine"
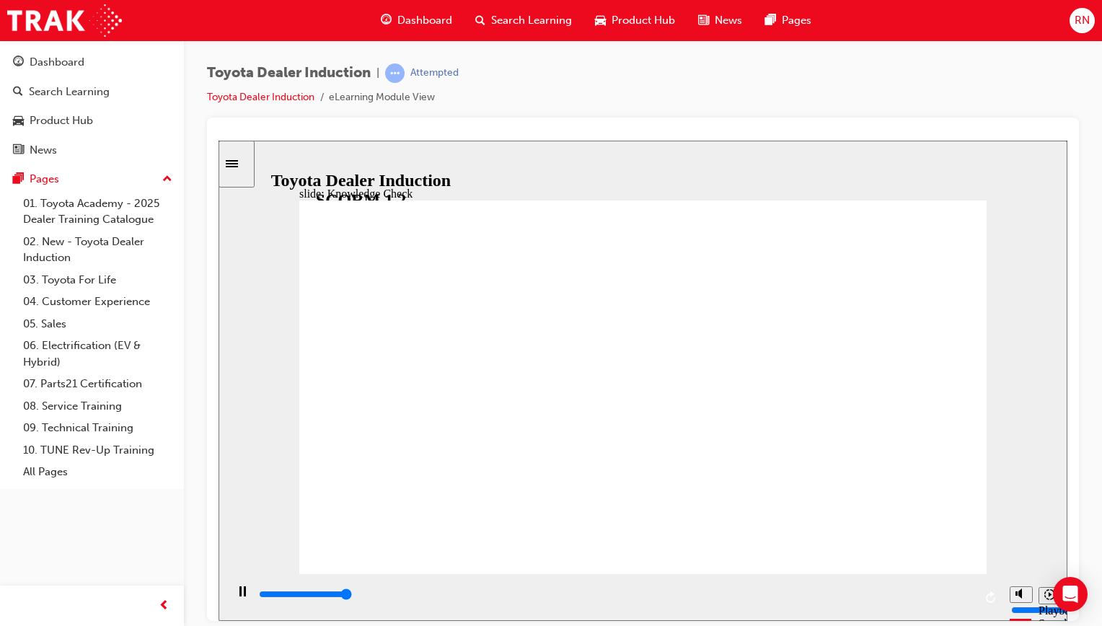
type input "hapine"
type input "hapines"
type input "hapiness"
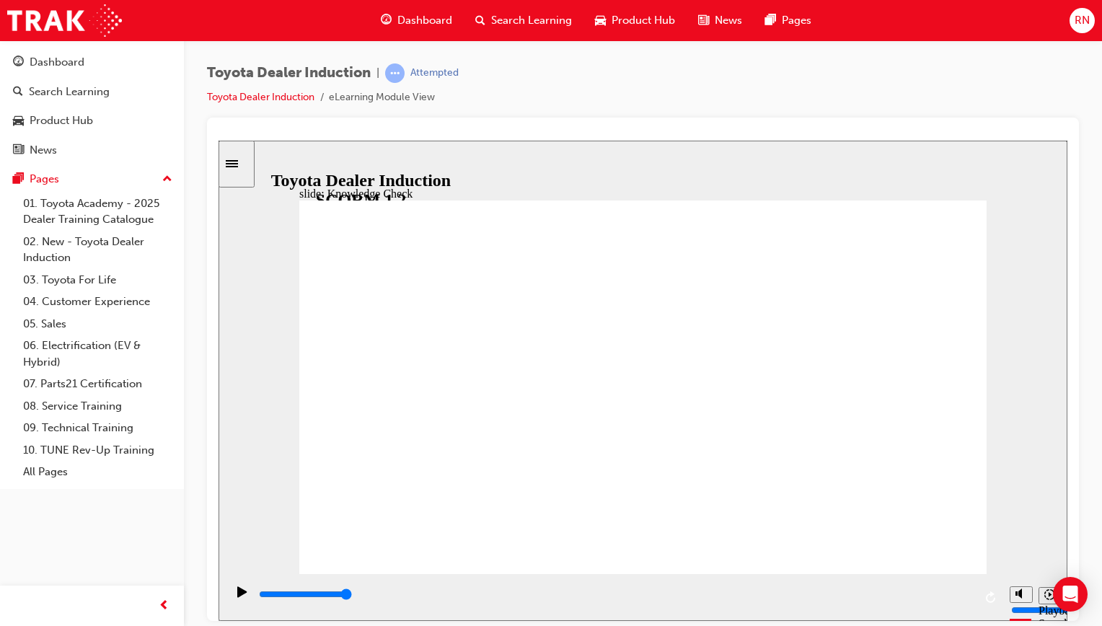
type input "happiness"
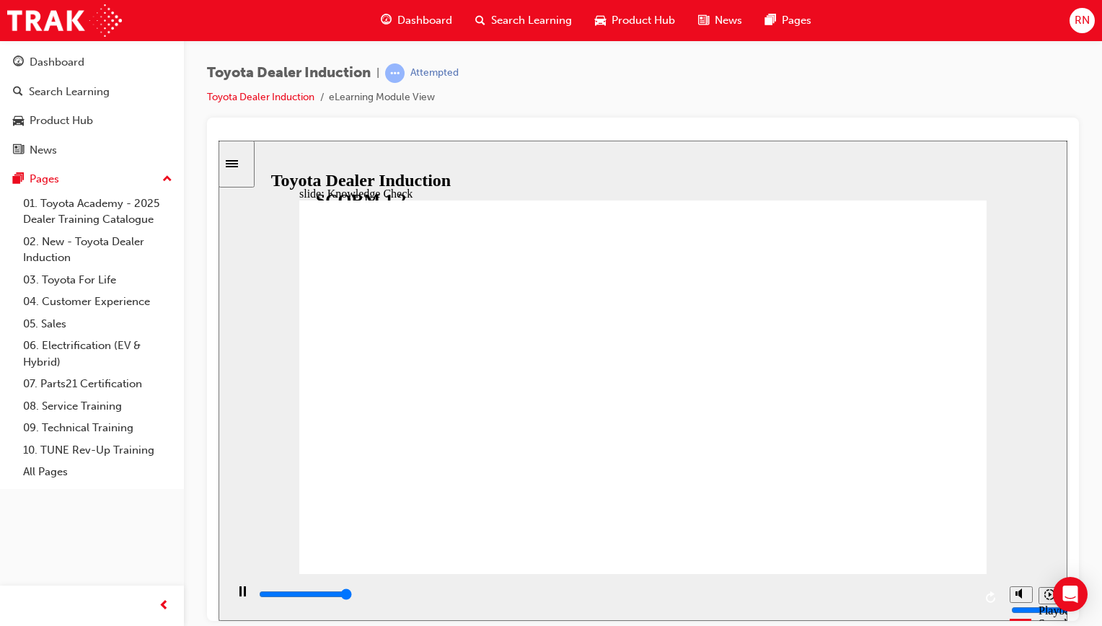
type input "5000"
type input "happy"
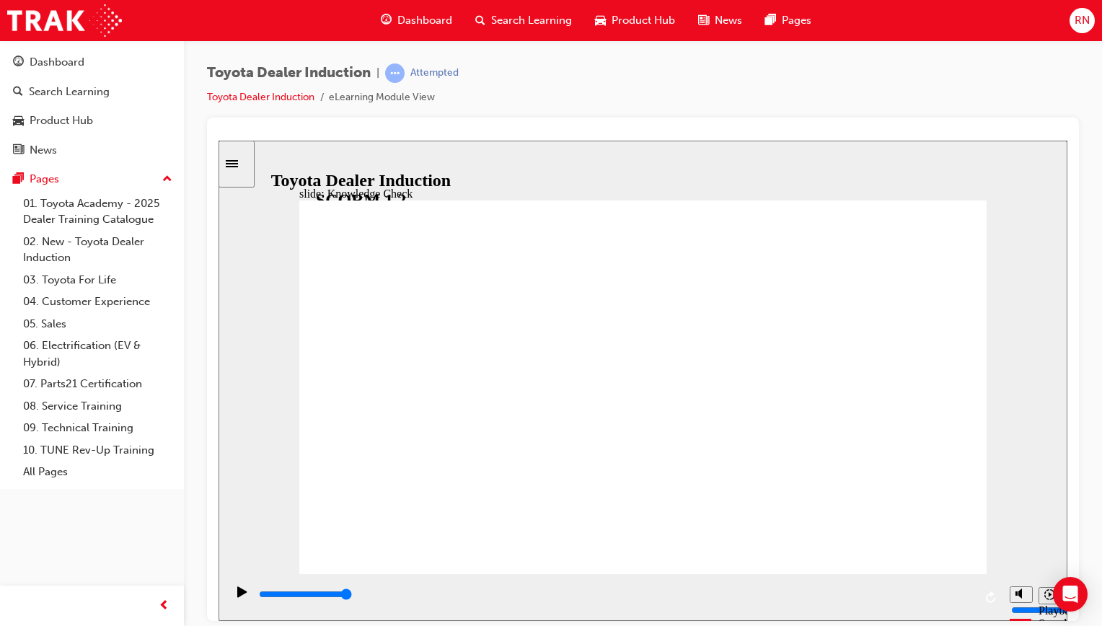
type input "happy"
type input "800"
type input "happy"
drag, startPoint x: 501, startPoint y: 404, endPoint x: 402, endPoint y: 387, distance: 100.2
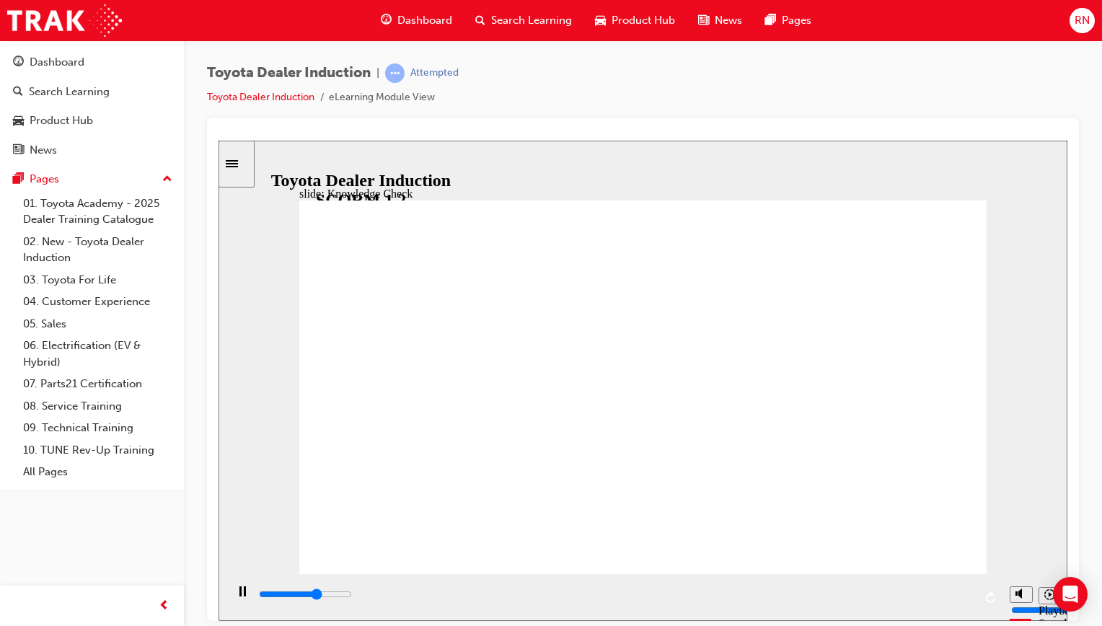
type input "3700"
type input "m"
type input "3900"
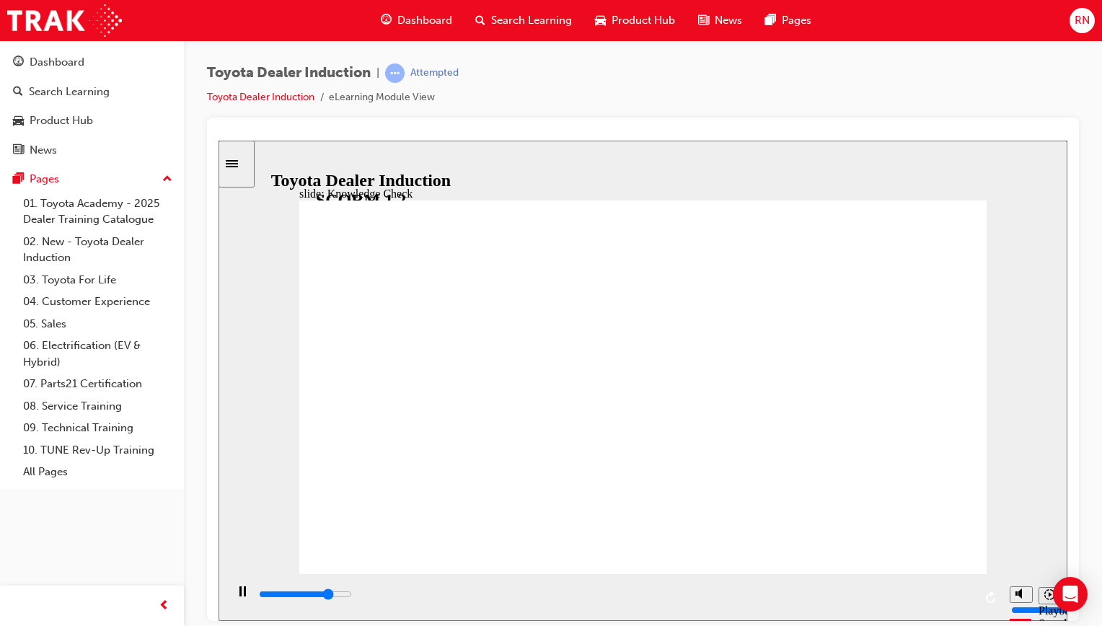
type input "mo"
type input "4200"
type input "mov"
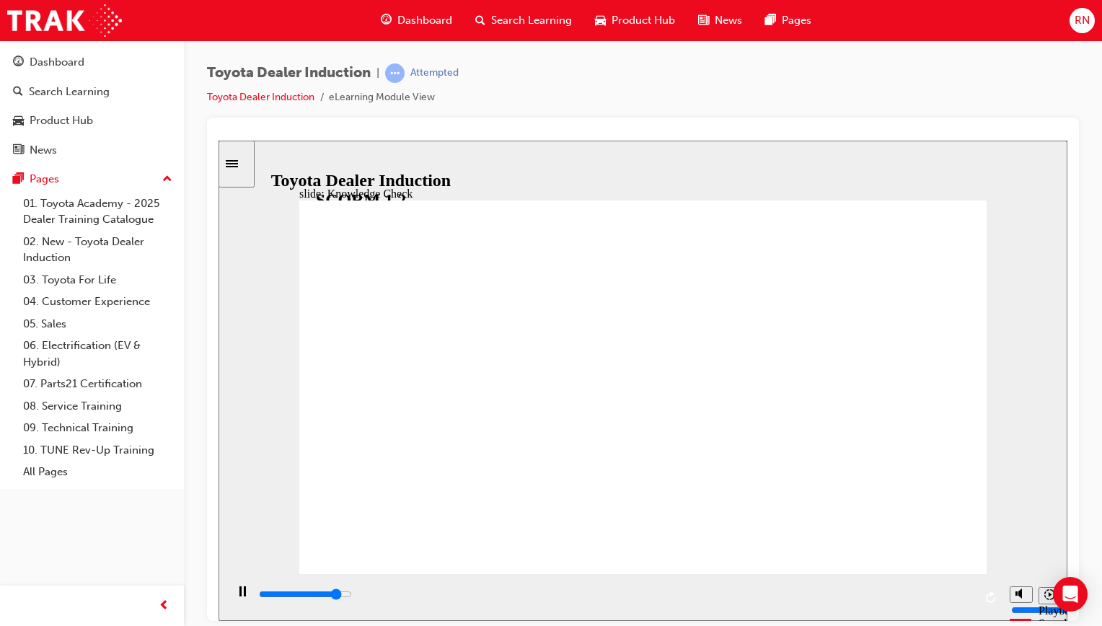
type input "4400"
type input "move"
type input "4600"
type input "moved"
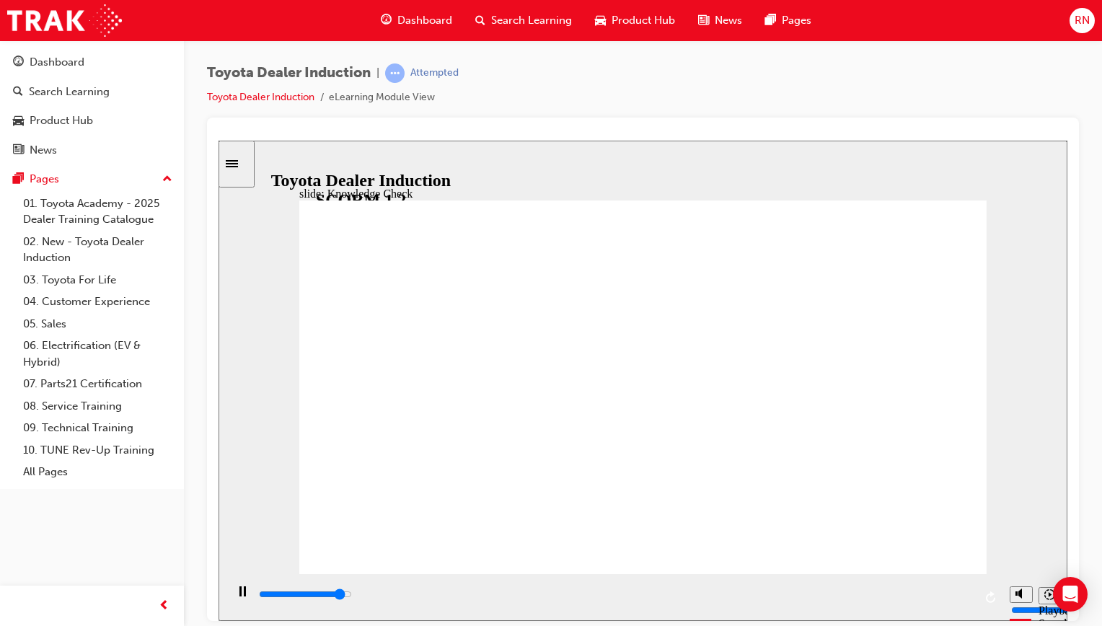
type input "moved"
type input "5000"
type input "moved"
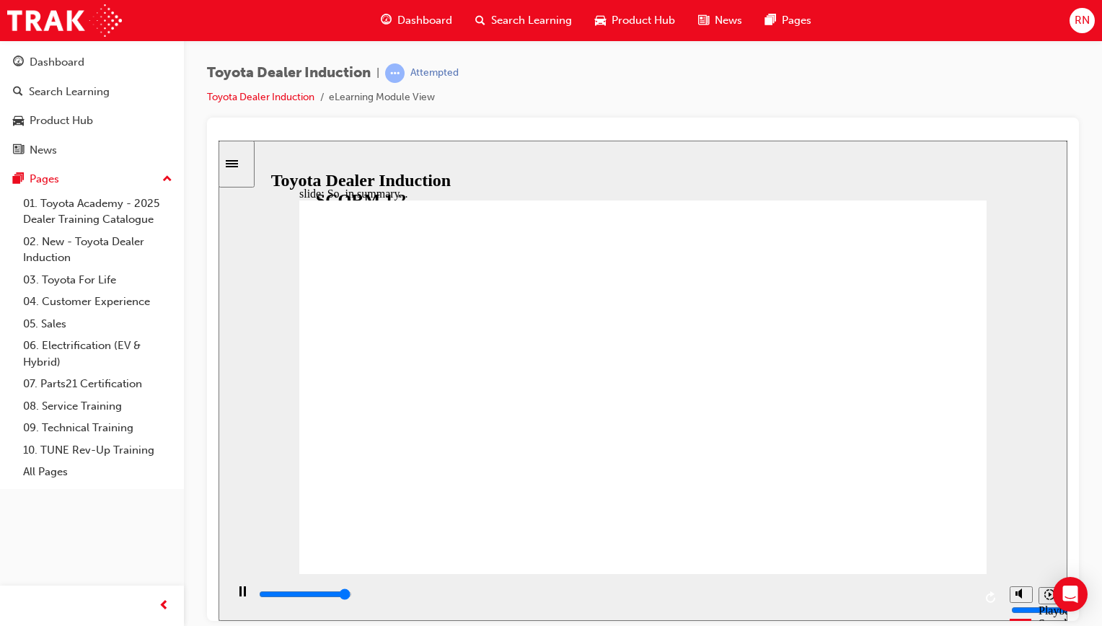
type input "6500"
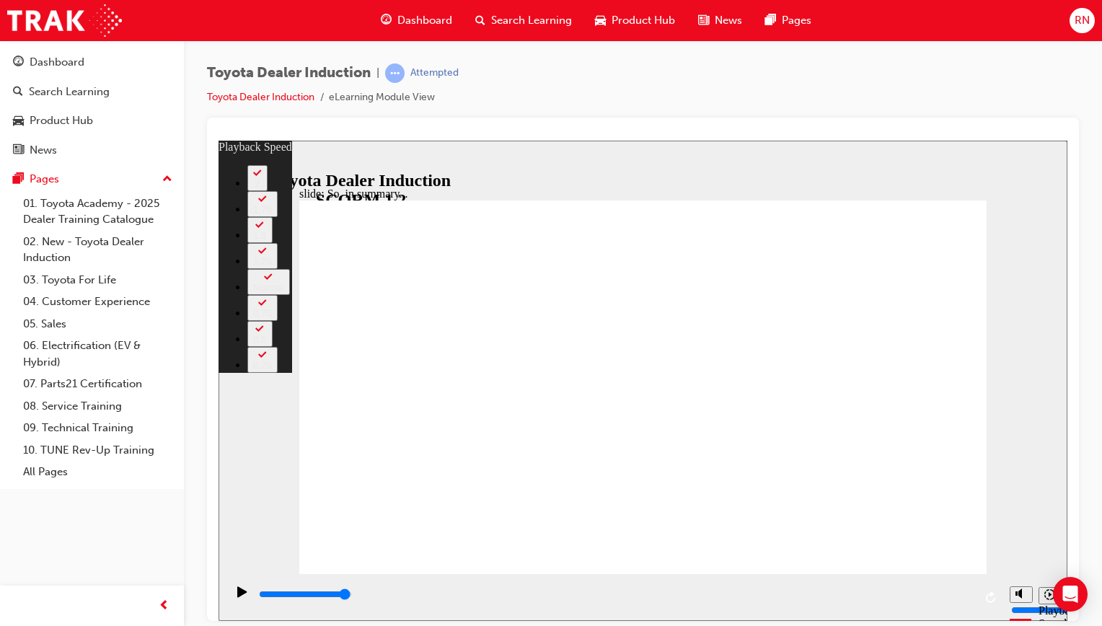
type input "128"
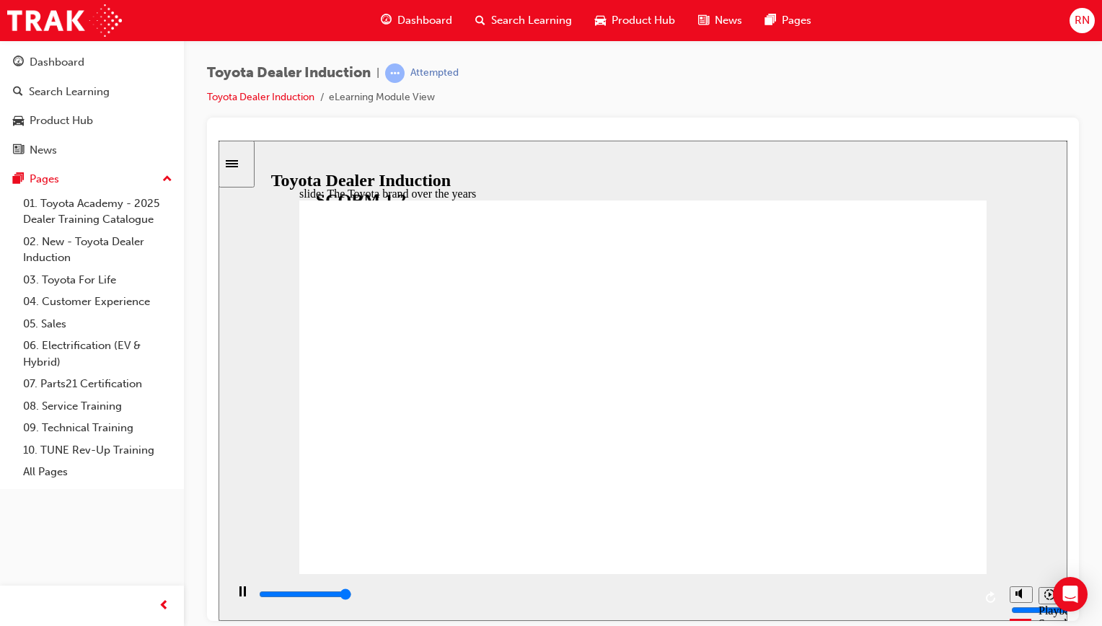
type input "8400"
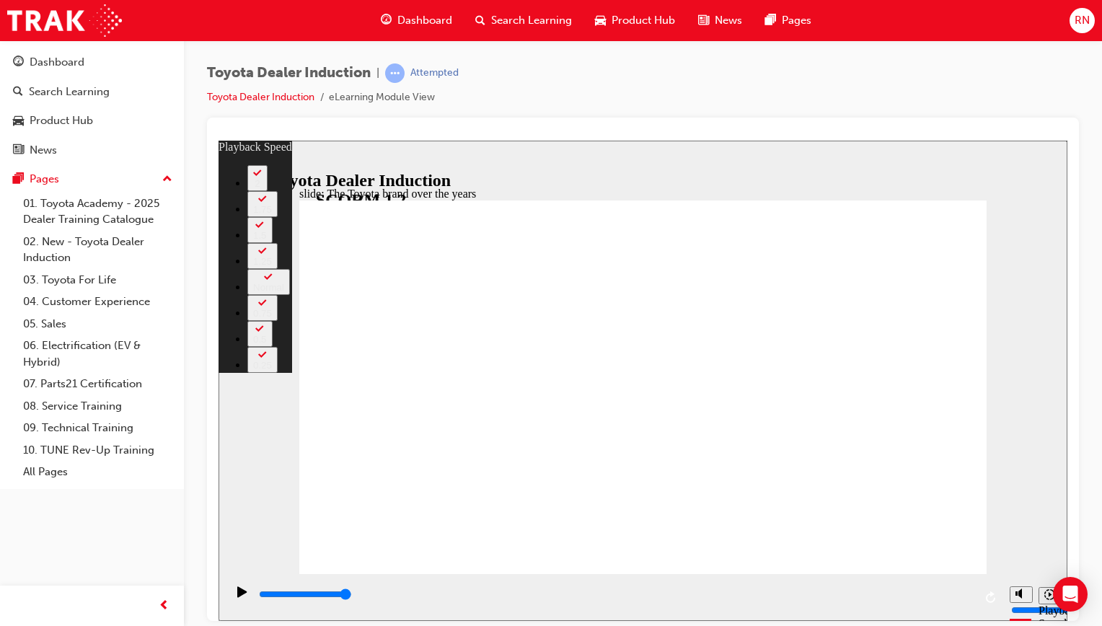
type input "165"
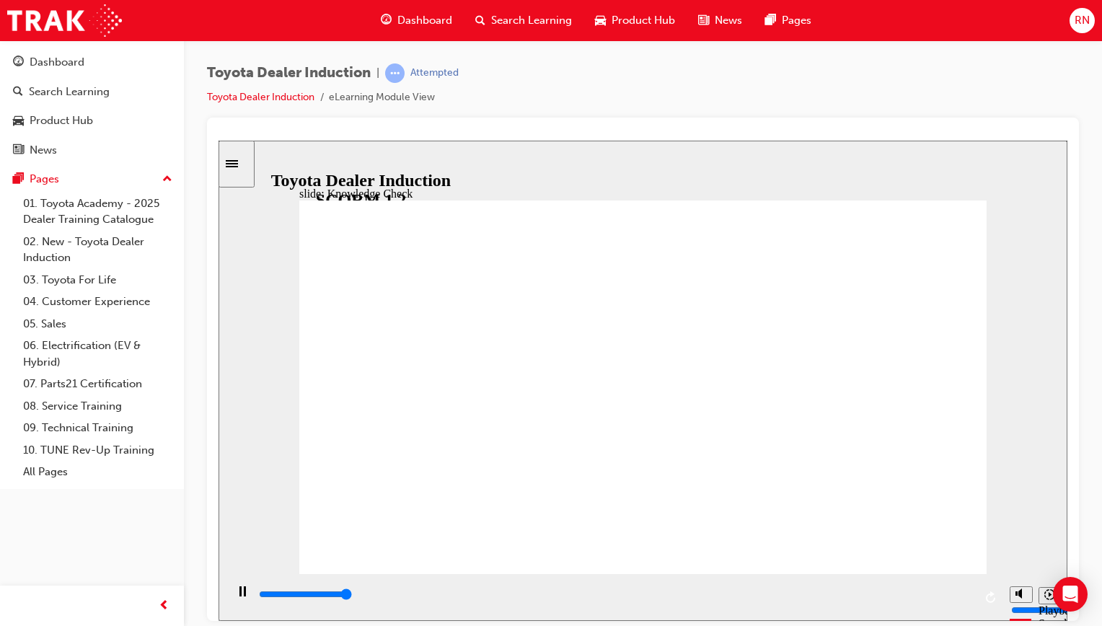
type input "5000"
radio input "true"
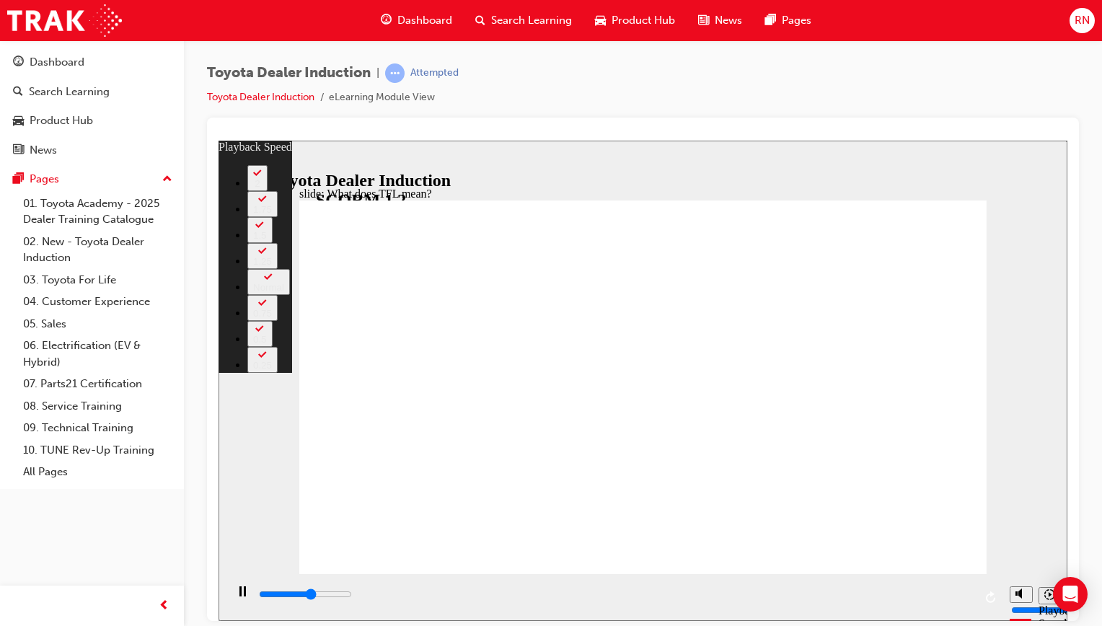
type input "6200"
type input "0"
type input "6400"
type input "1"
type input "6700"
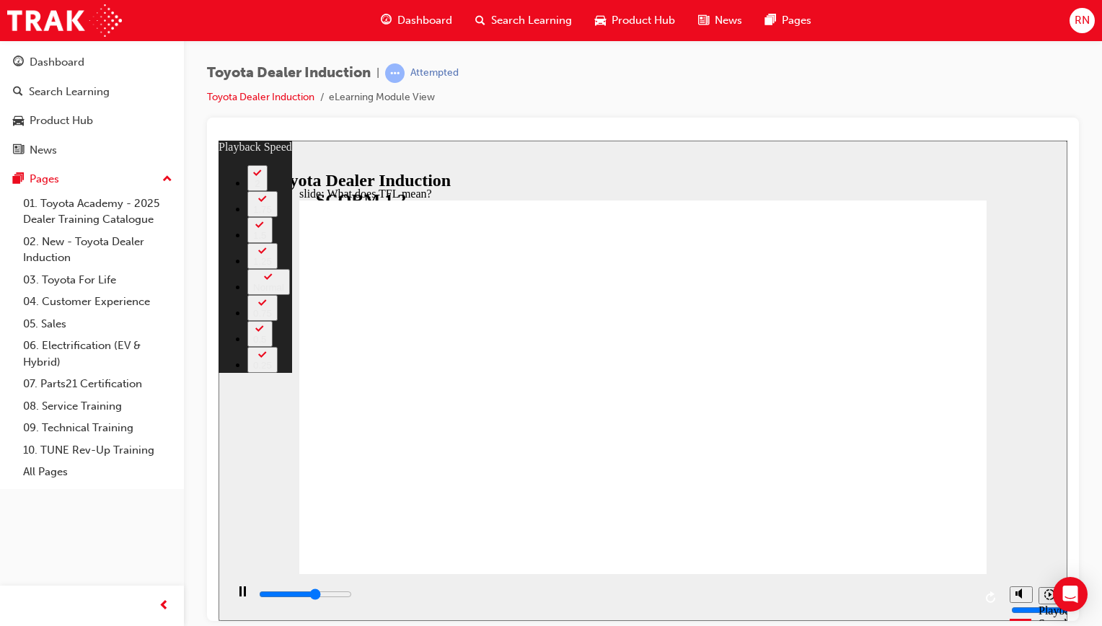
type input "1"
type input "7000"
type input "1"
type input "7200"
type input "1"
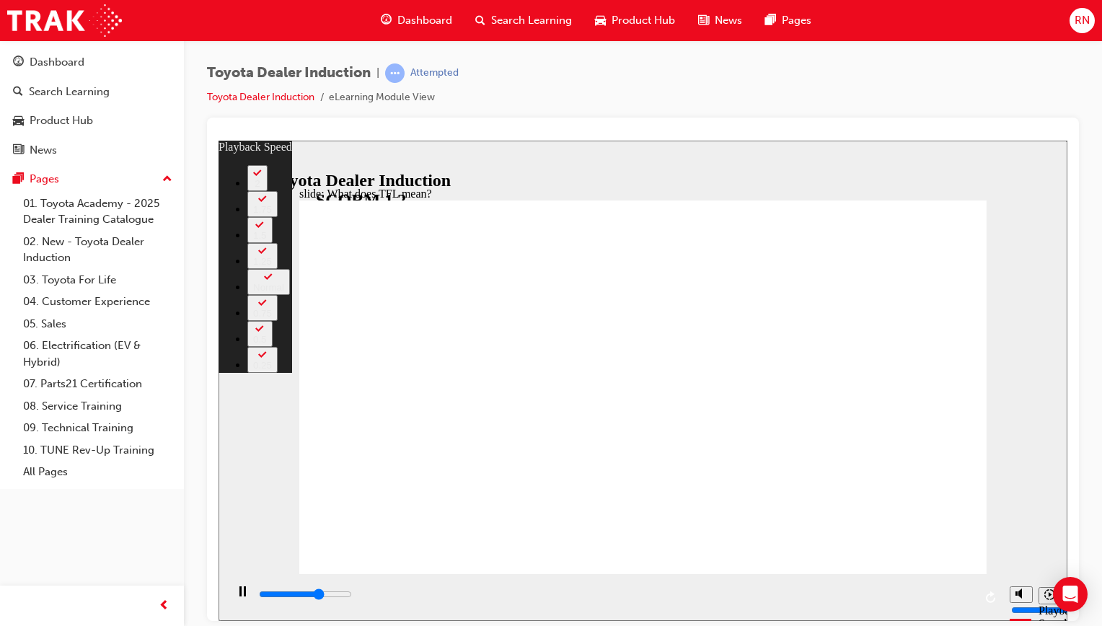
type input "7200"
type input "1"
type input "7500"
type input "2"
type input "7800"
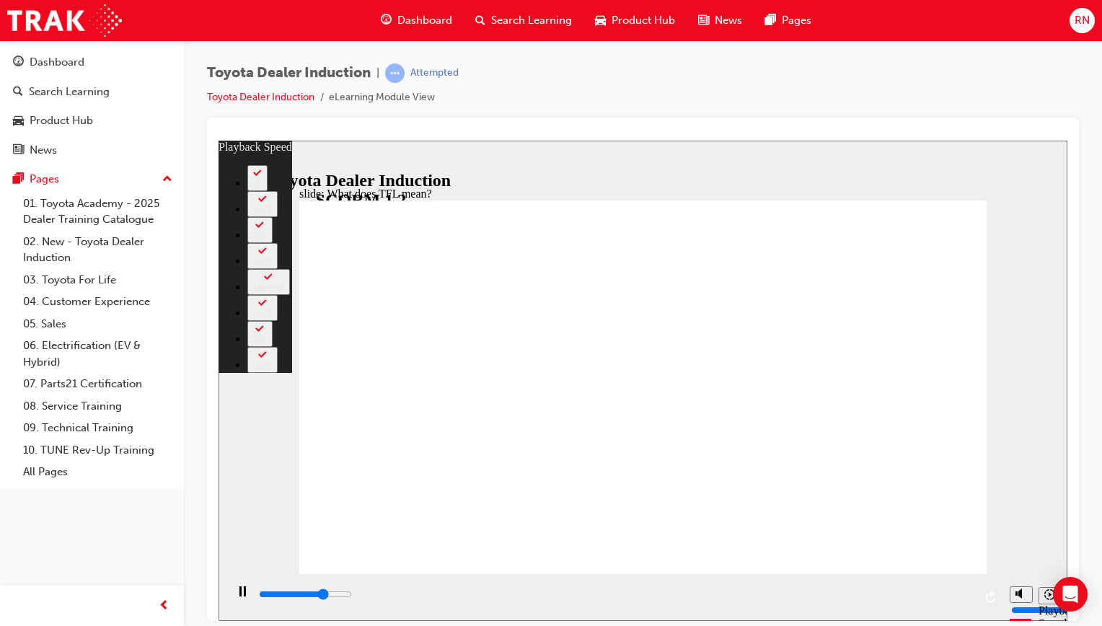
type input "2"
type input "8000"
type input "2"
type input "8300"
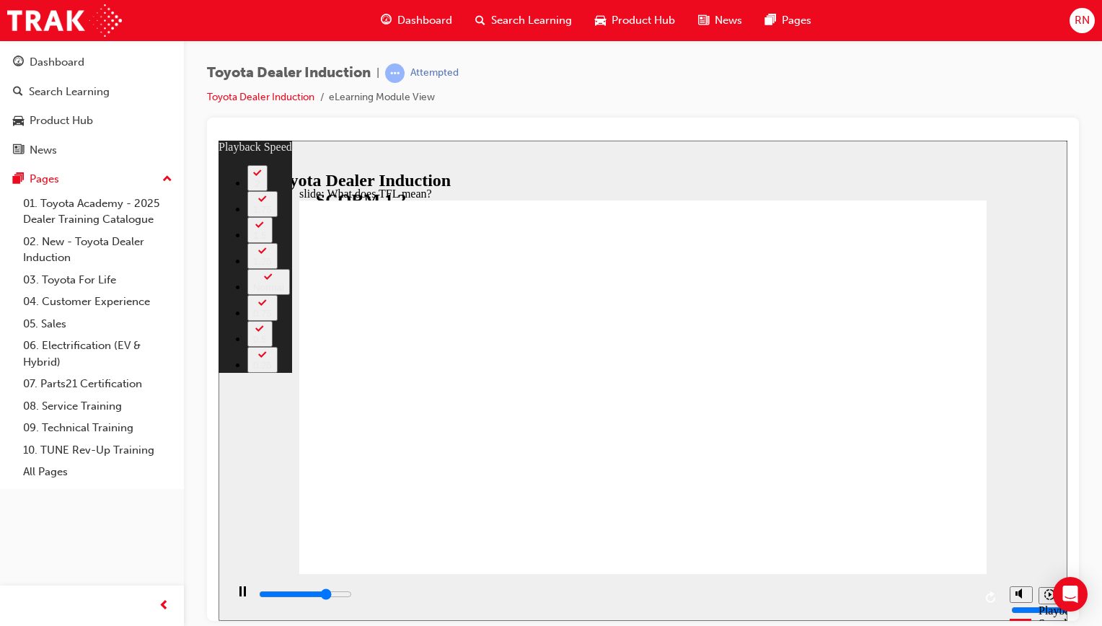
type input "2"
type input "8400"
type input "2"
type input "8400"
type input "2"
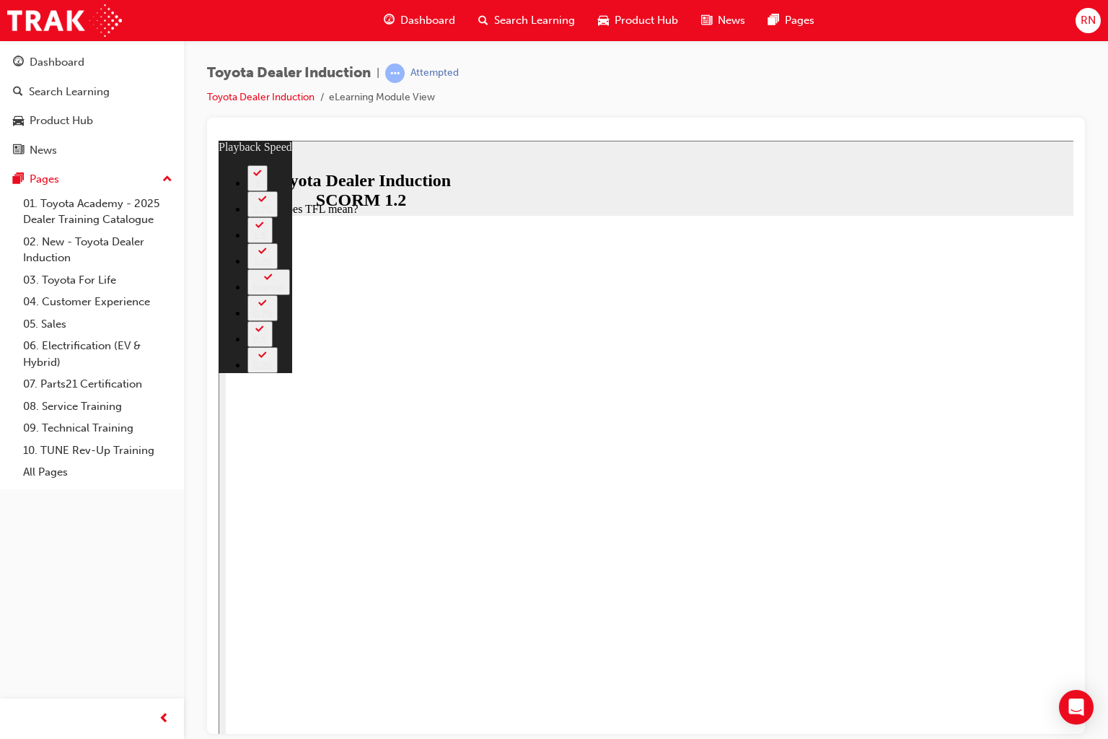
type input "8600"
type input "3"
type input "8800"
type input "3"
type input "9100"
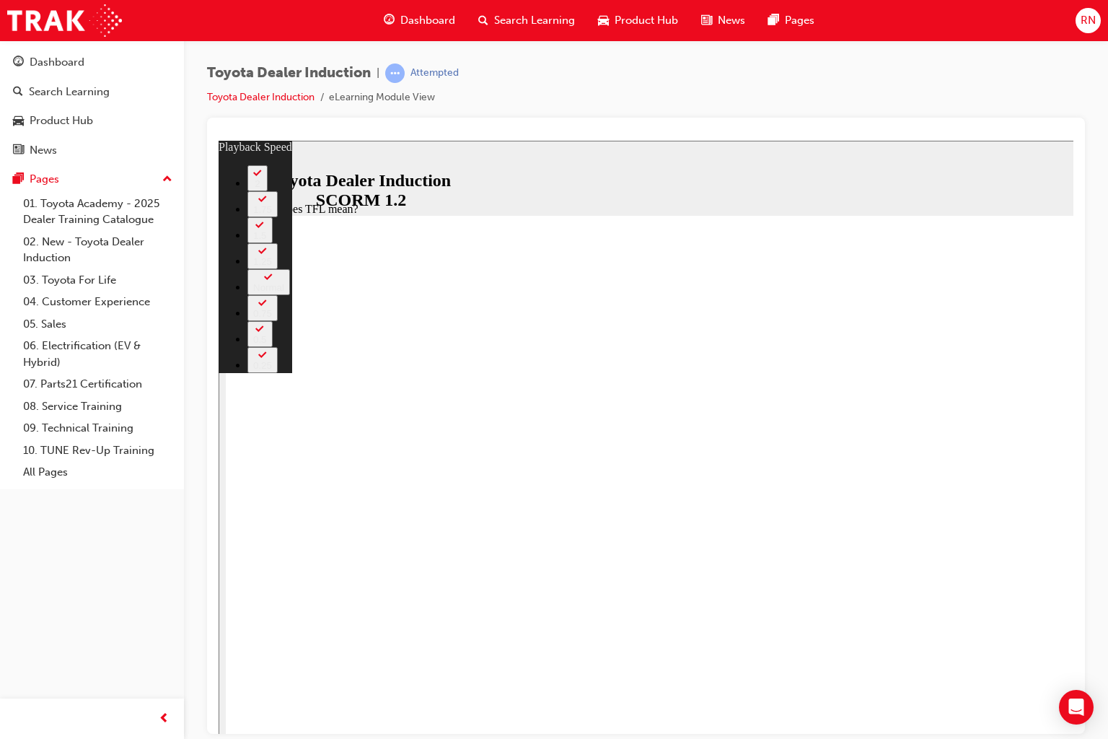
type input "3"
type input "9400"
type input "3"
type input "9600"
type input "4"
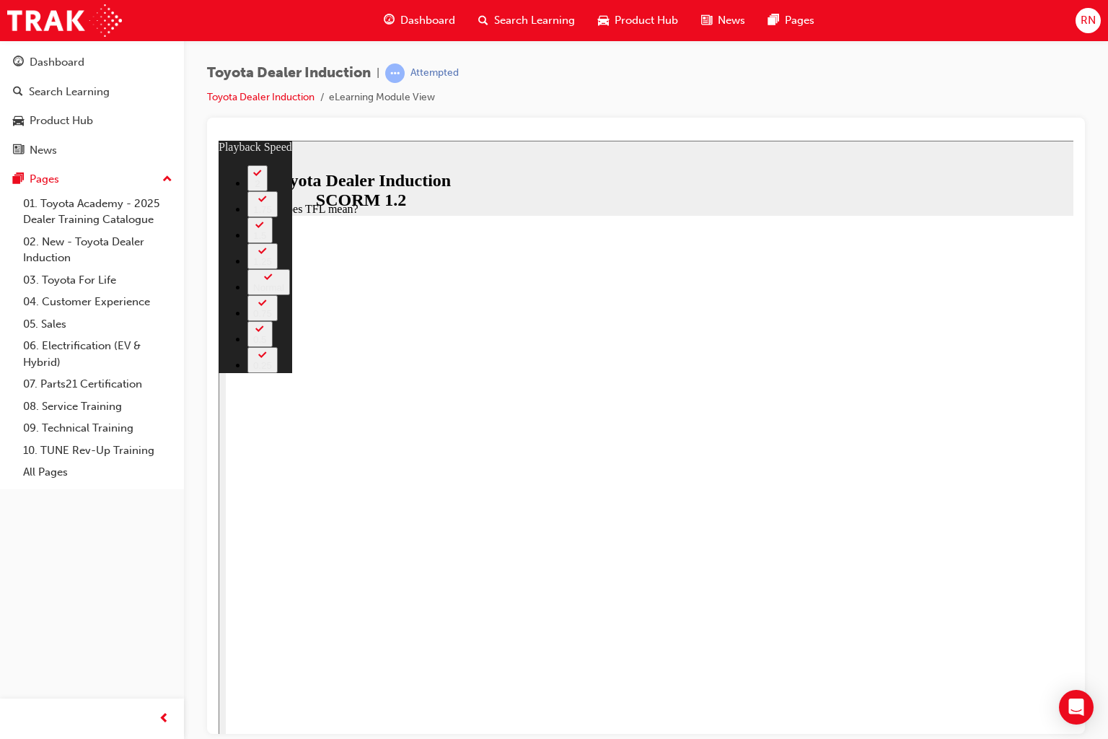
type input "9900"
type input "4"
type input "10200"
type input "4"
type input "10400"
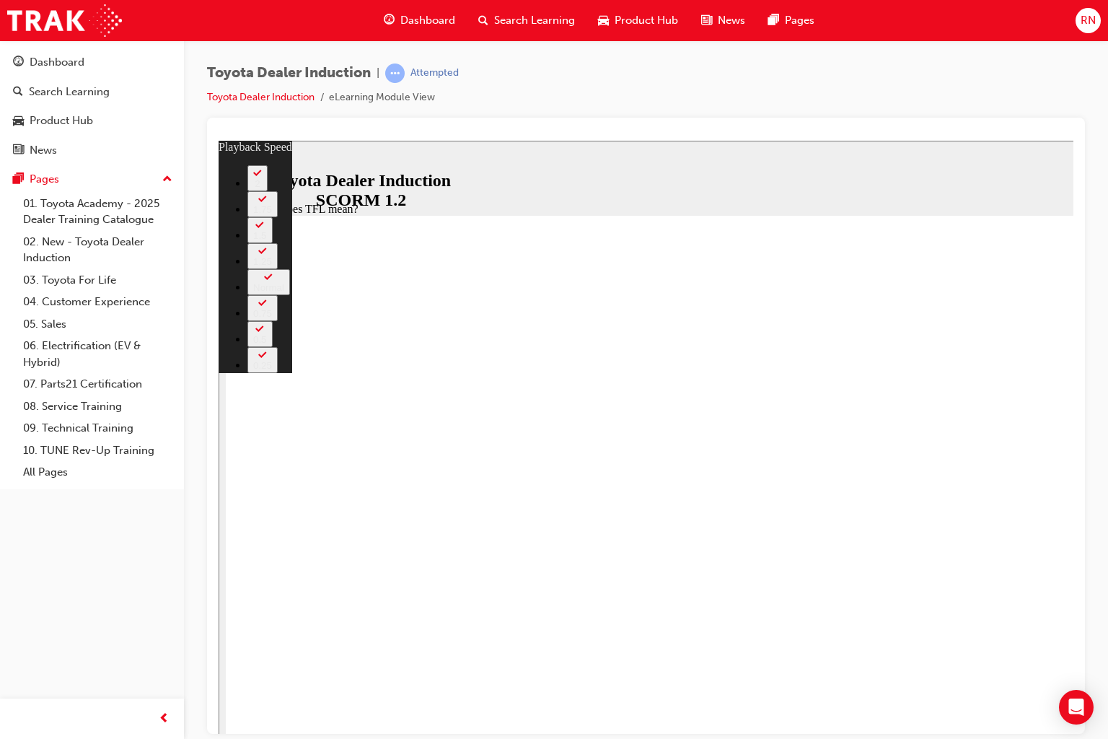
type input "5"
type input "10700"
type input "5"
type input "10800"
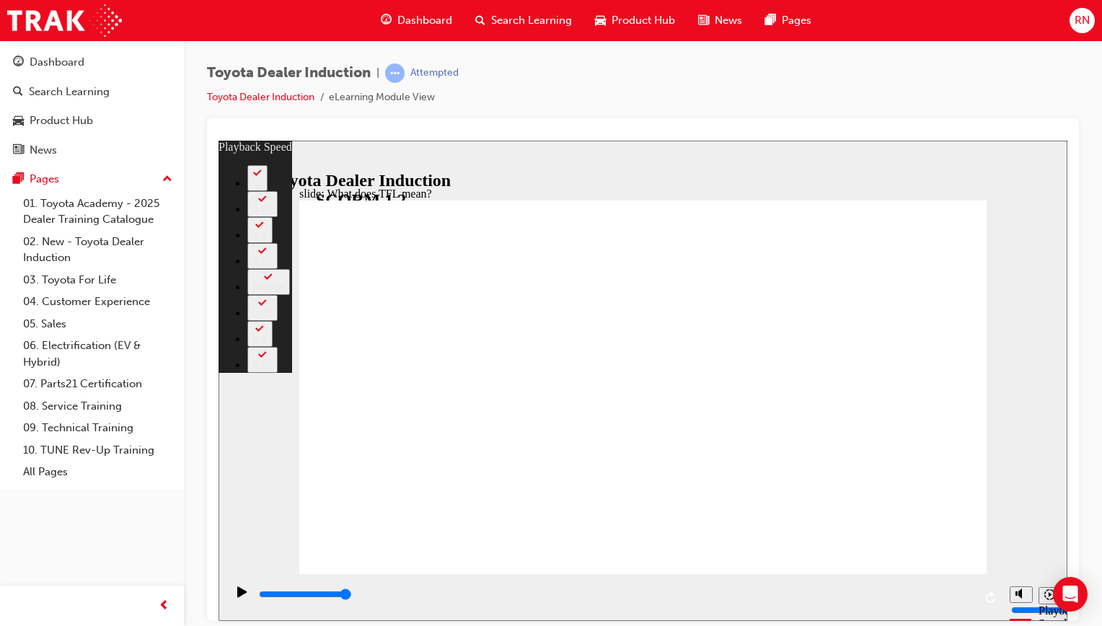
drag, startPoint x: 701, startPoint y: 113, endPoint x: 687, endPoint y: 105, distance: 15.8
click at [687, 105] on div "Toyota Dealer Induction | Attempted Toyota Dealer Induction eLearning Module Vi…" at bounding box center [643, 90] width 872 height 54
type input "139"
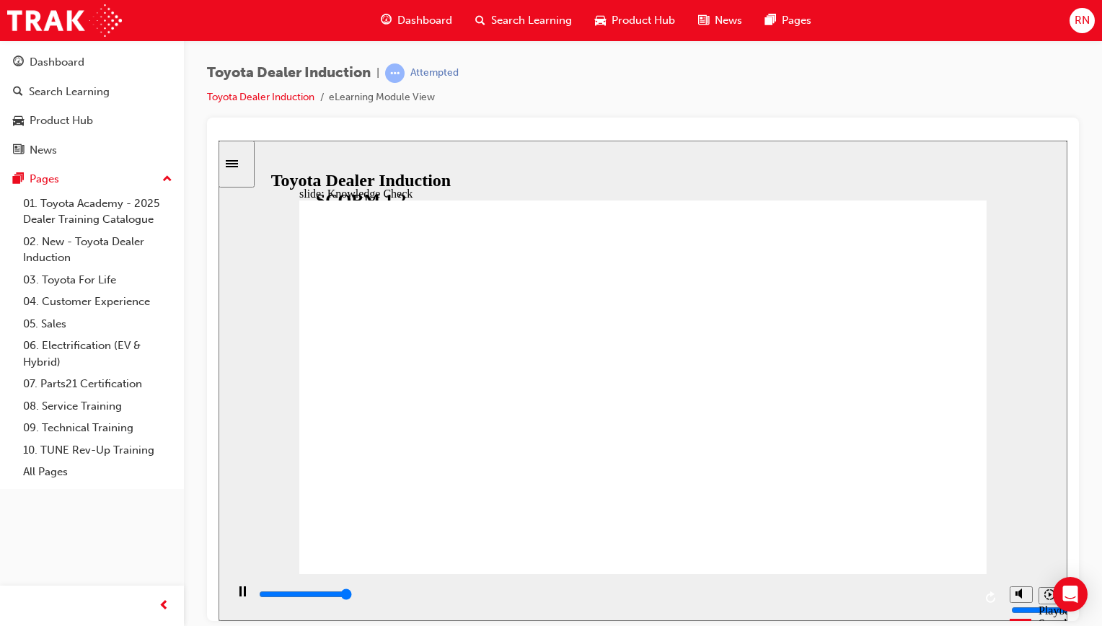
type input "5000"
radio input "true"
type input "2100"
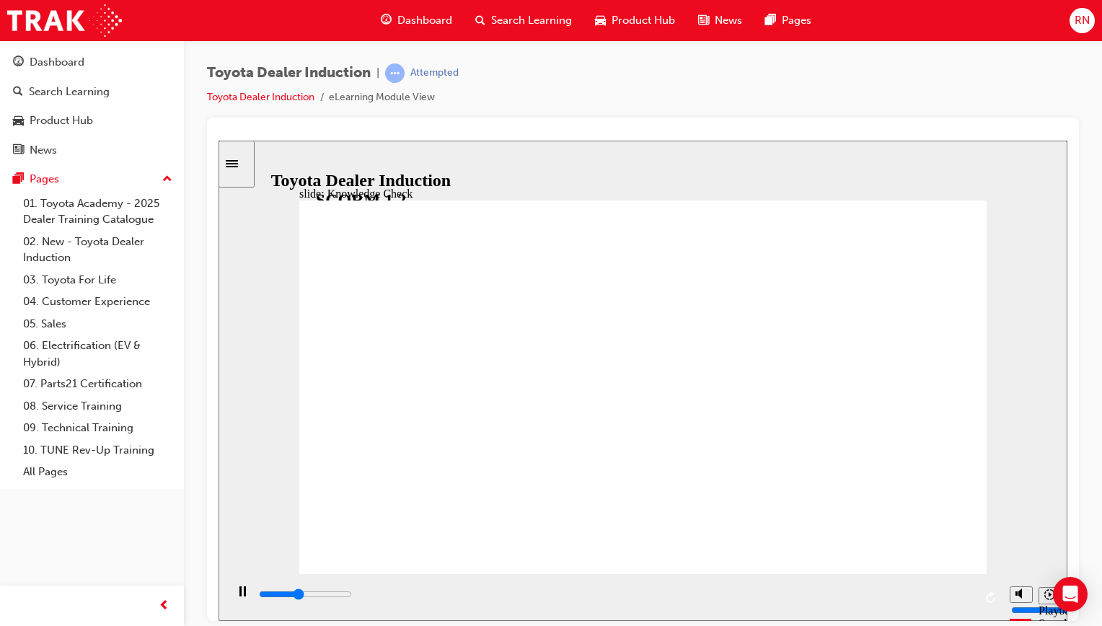
radio input "true"
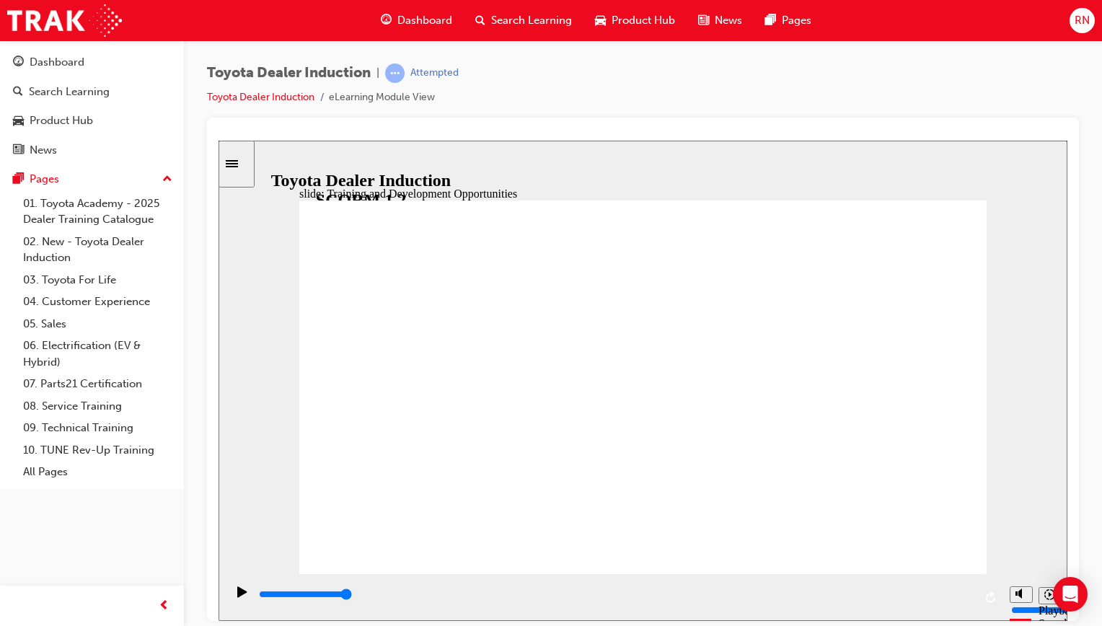
drag, startPoint x: 752, startPoint y: 370, endPoint x: 716, endPoint y: 379, distance: 37.1
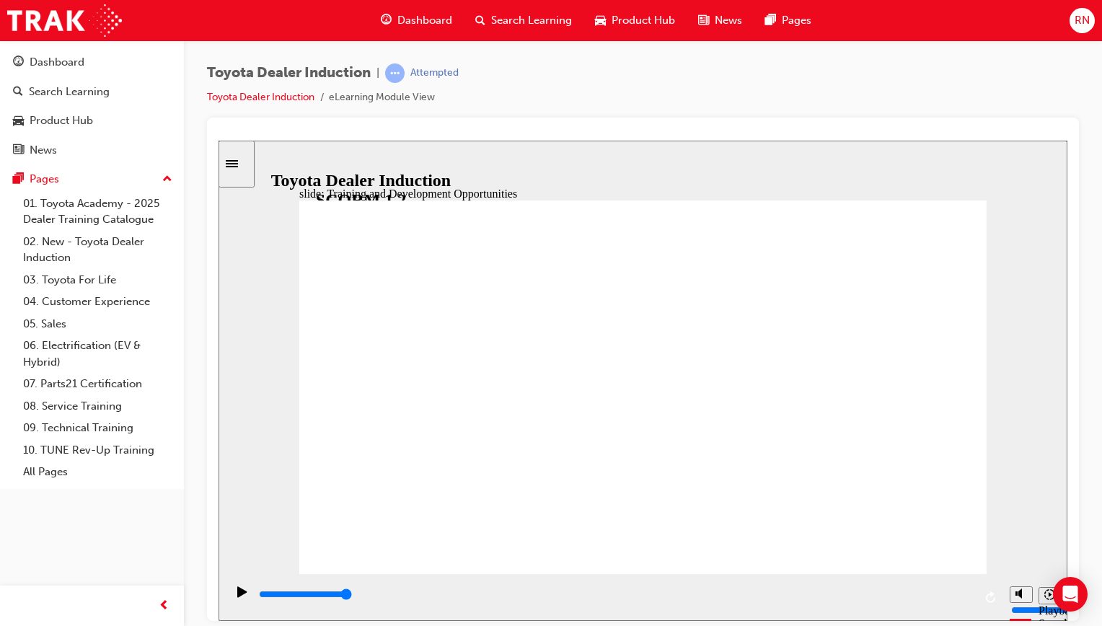
drag, startPoint x: 533, startPoint y: 384, endPoint x: 664, endPoint y: 357, distance: 133.4
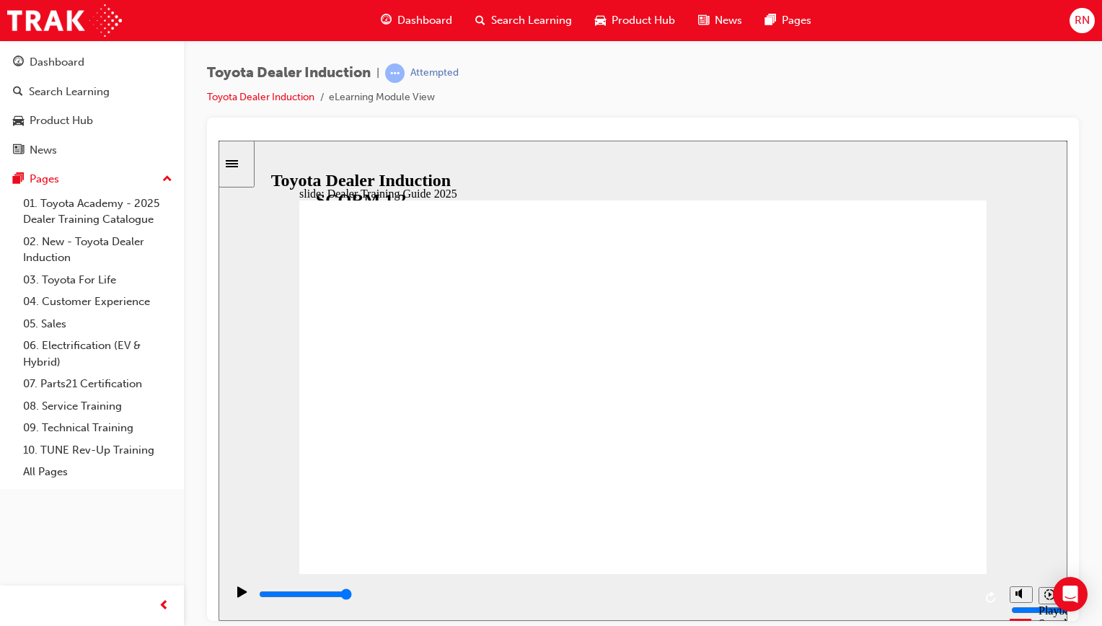
type input "4800"
radio input "true"
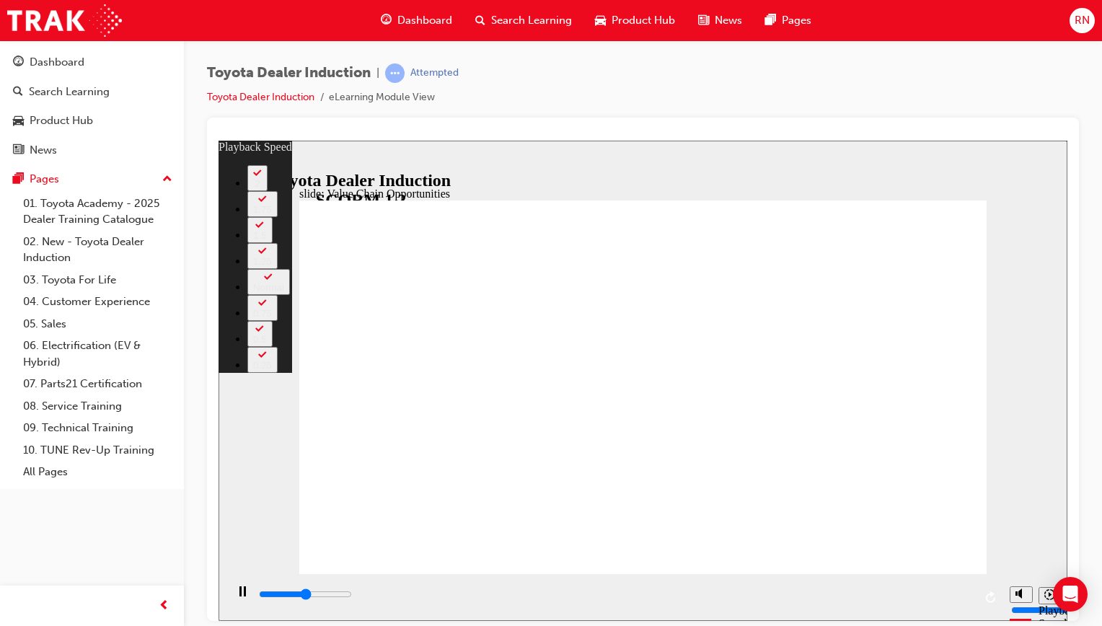
type input "5700"
type input "0"
type input "6000"
type input "1"
type input "6300"
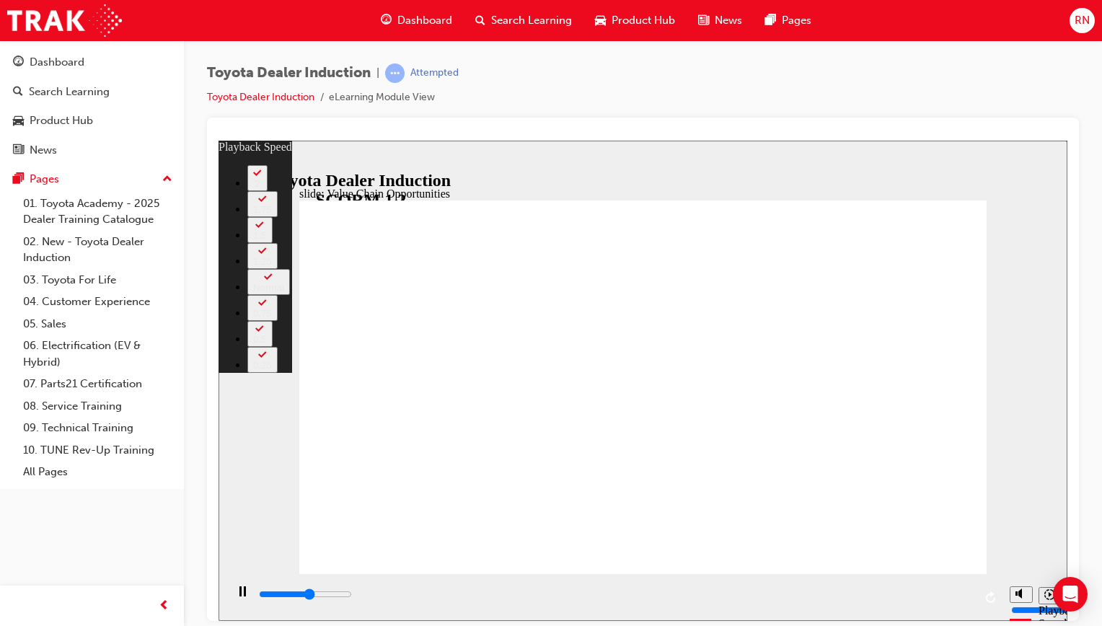
type input "1"
type input "6500"
type input "1"
type input "6800"
type input "1"
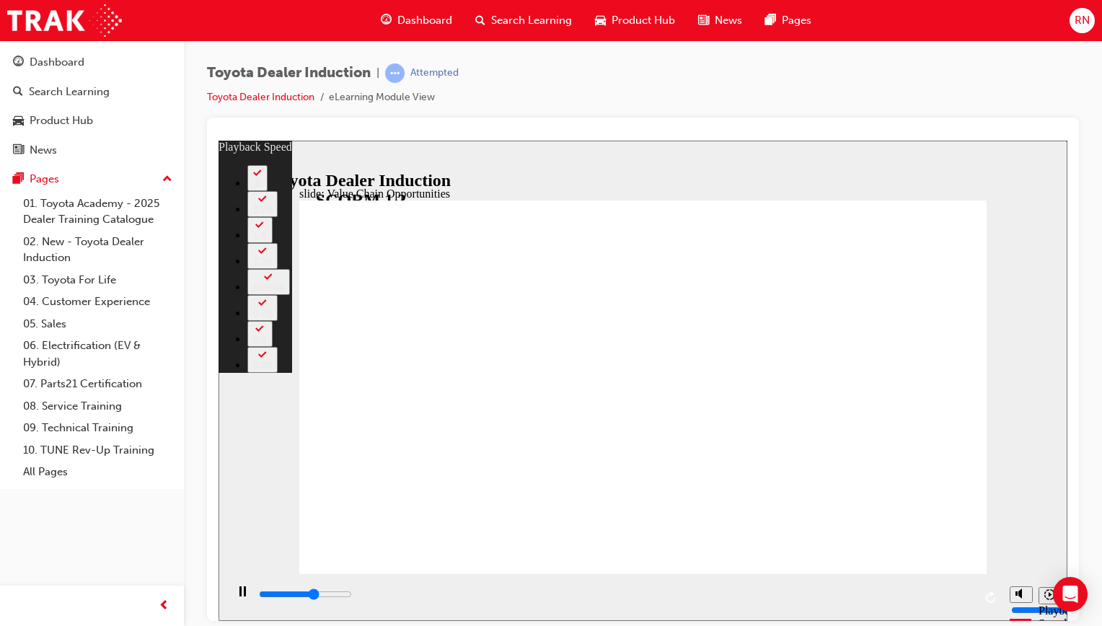
type input "6800"
type input "1"
type input "7100"
type input "2"
type input "7200"
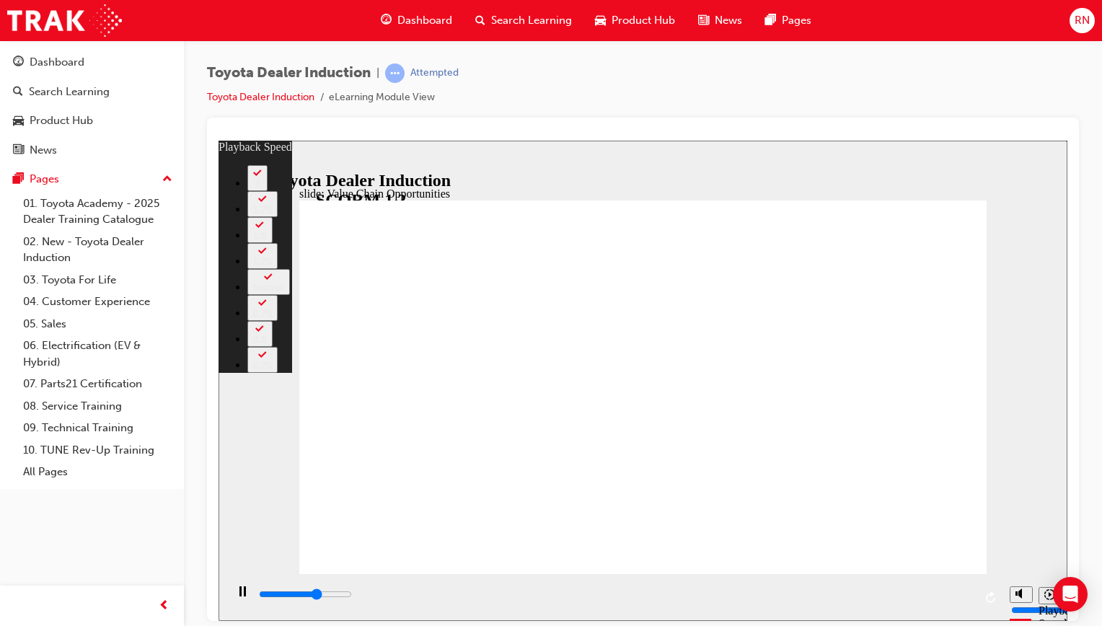
type input "2"
type input "7300"
type input "2"
type input "7600"
type input "2"
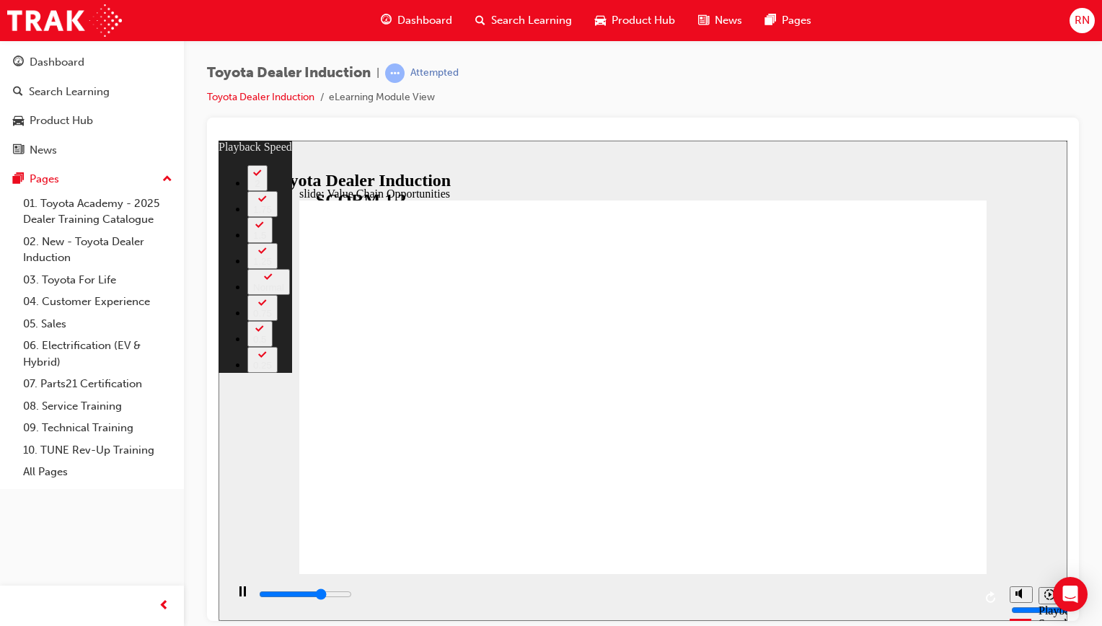
type input "7800"
type input "2"
type input "8100"
type input "3"
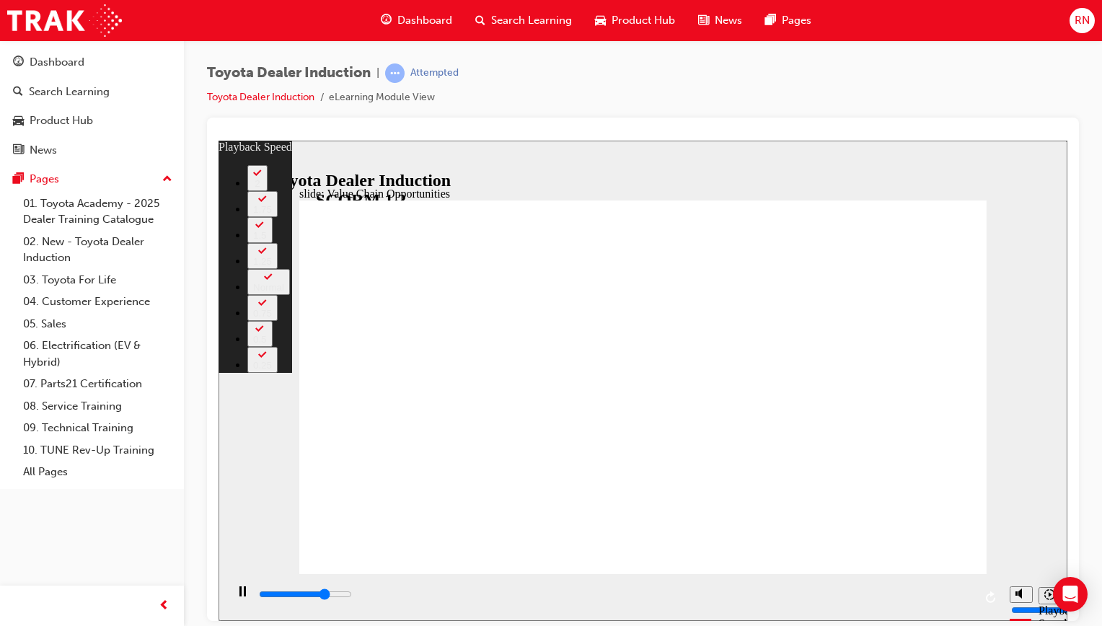
type input "8400"
type input "3"
type input "8500"
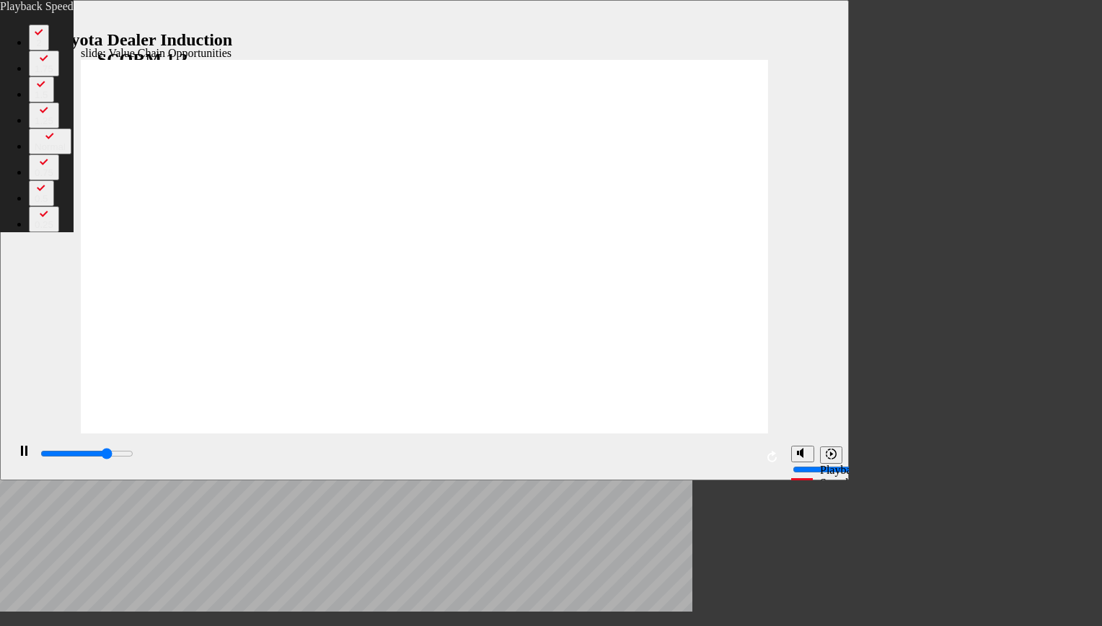
type input "3"
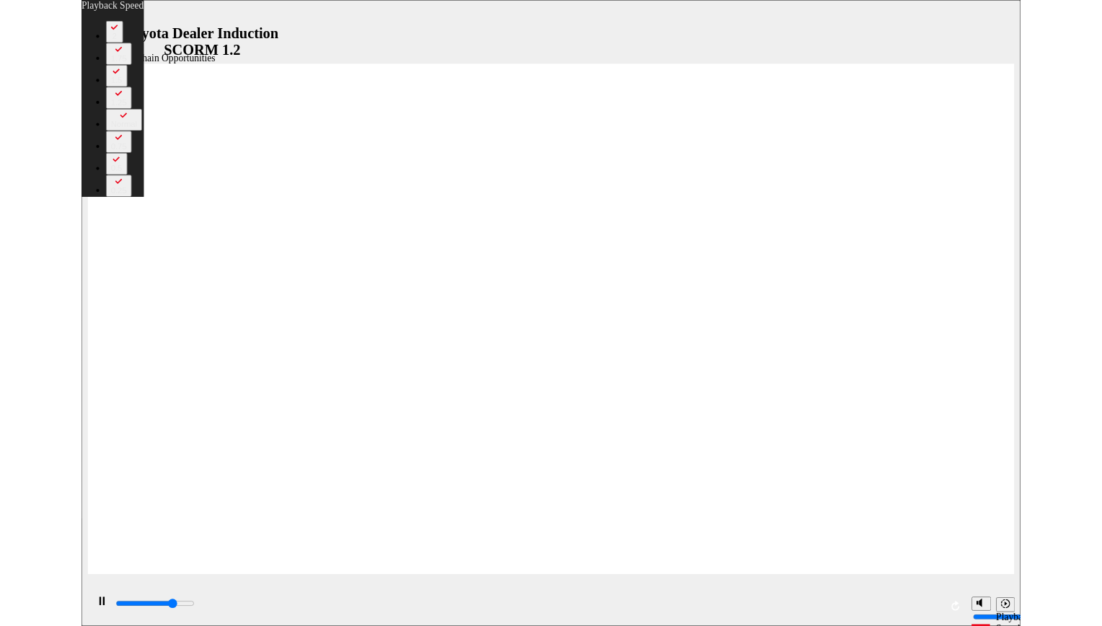
type input "8500"
type input "3"
type input "8600"
type input "3"
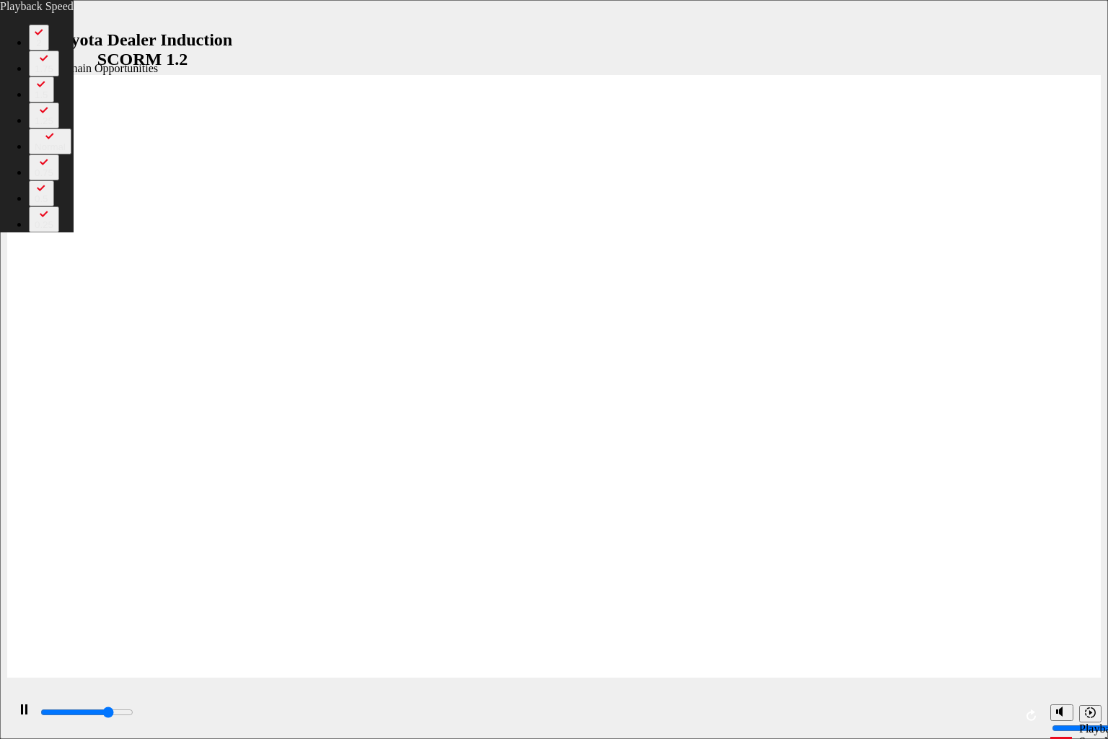
type input "8600"
type input "3"
type input "8900"
type input "3"
type input "9200"
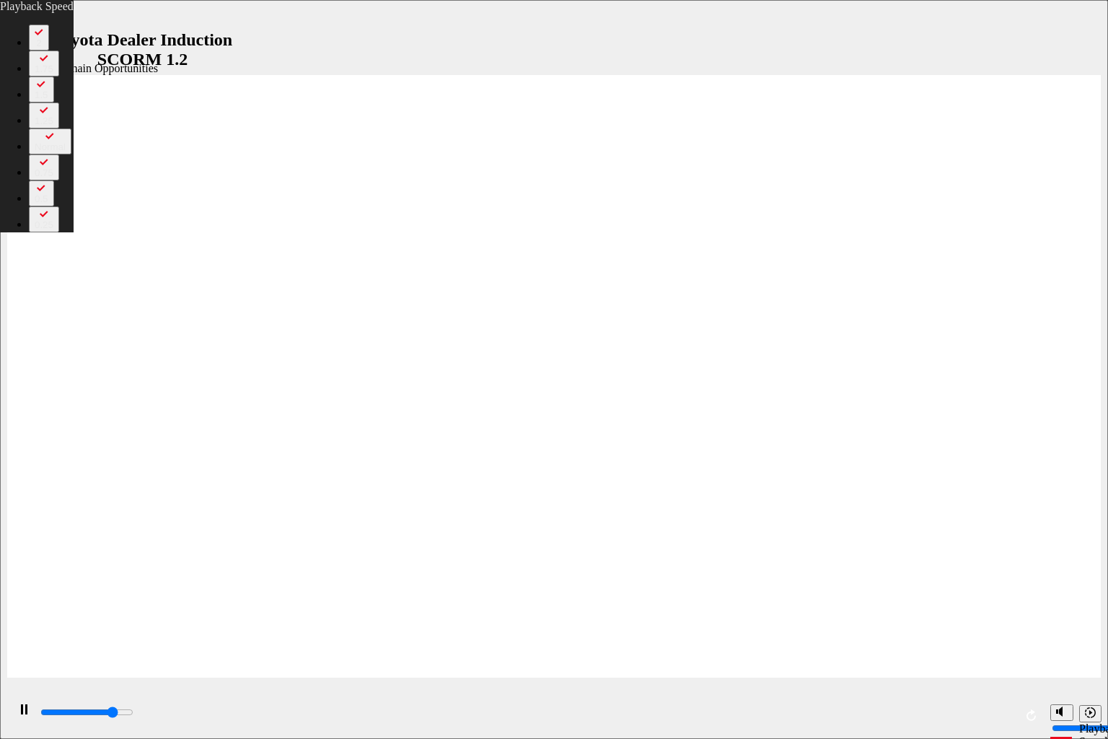
type input "4"
type input "9400"
type input "4"
type input "9700"
type input "4"
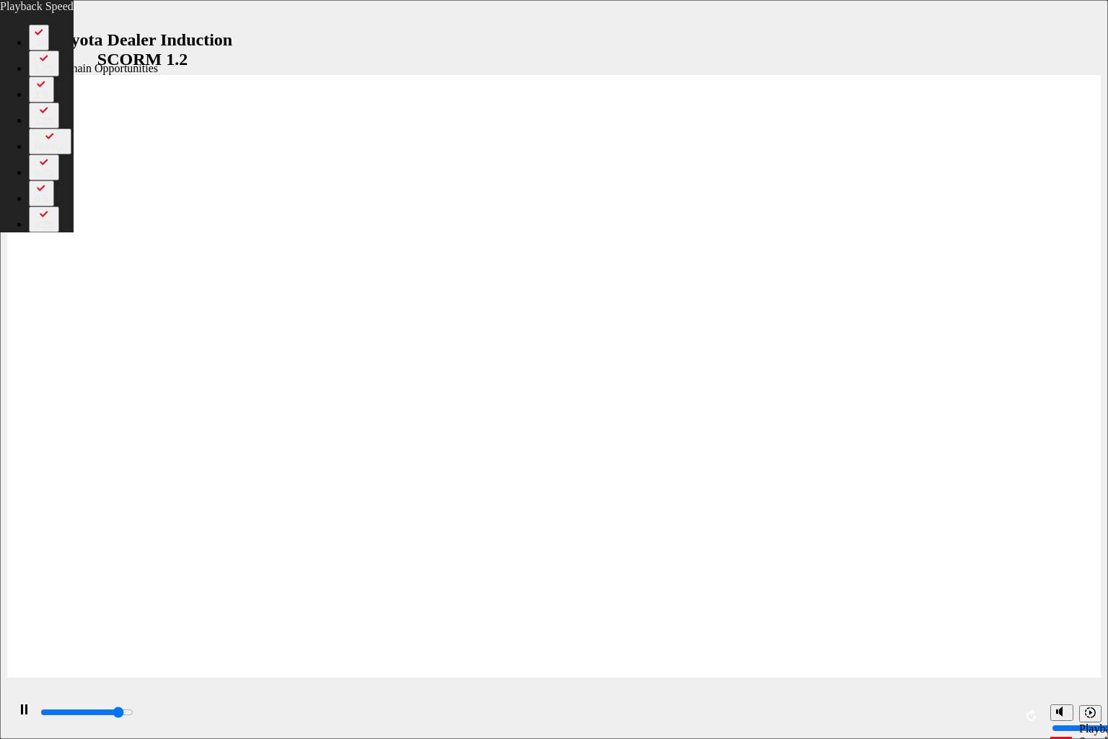
type input "10000"
type input "5"
type input "10200"
type input "5"
type input "10500"
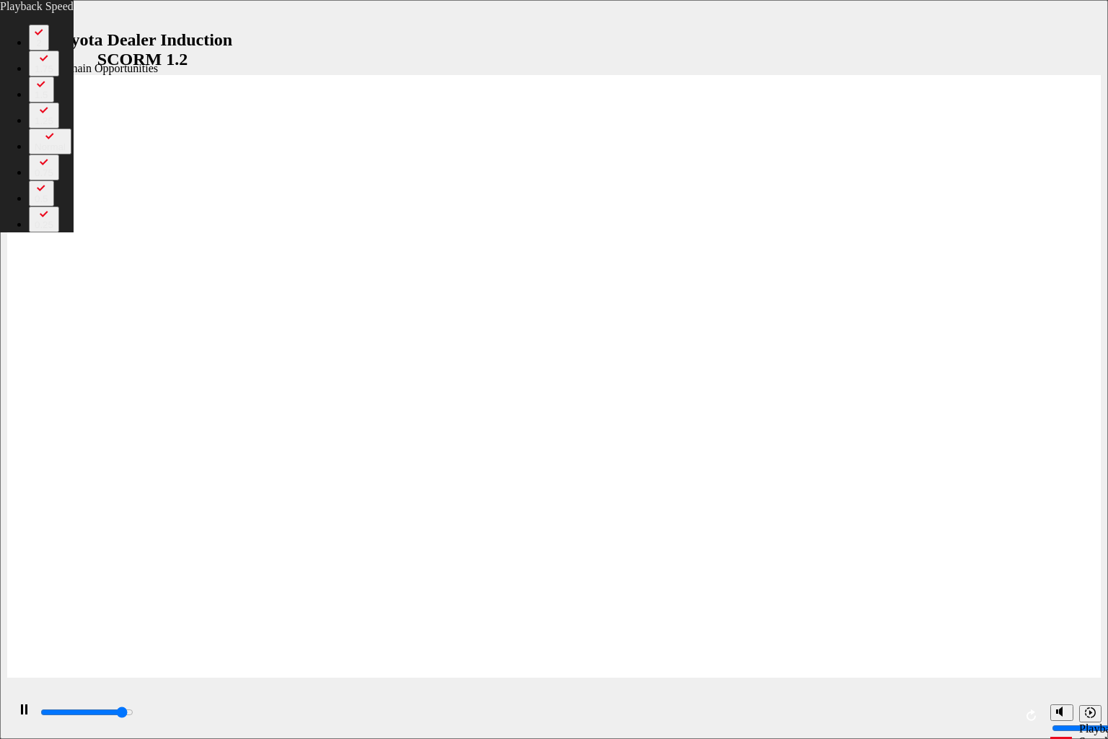
type input "5"
type input "10800"
type input "5"
type input "11000"
type input "6"
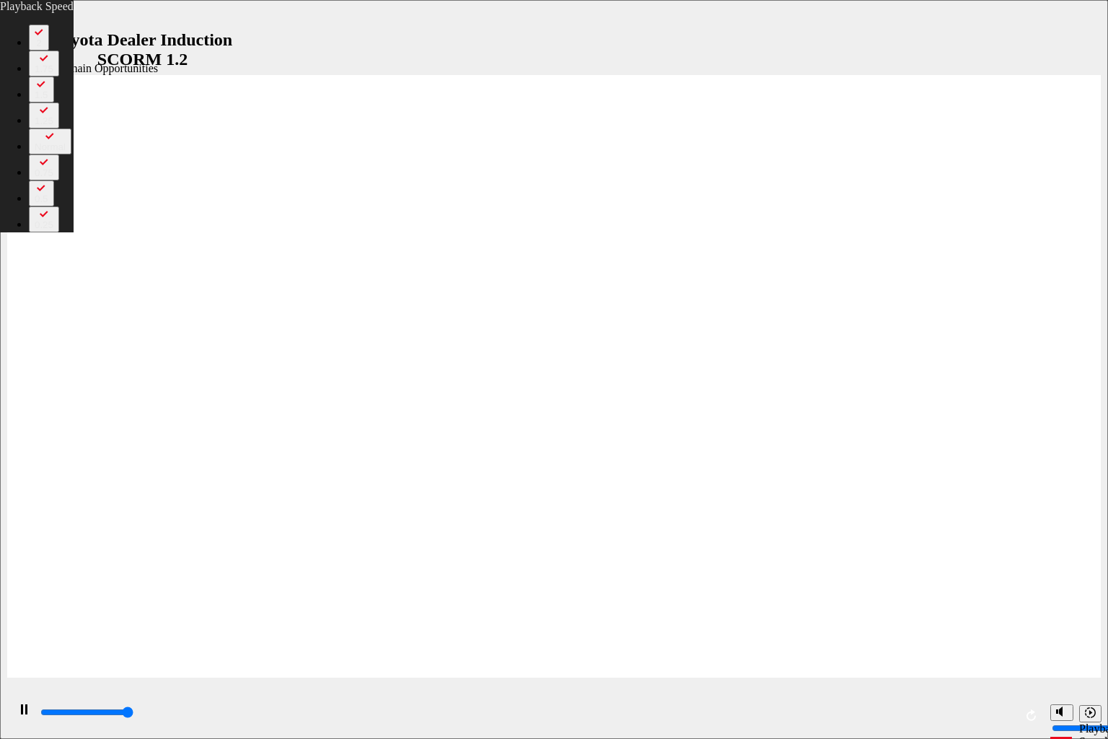
type input "11300"
type input "6"
type input "11300"
type input "15"
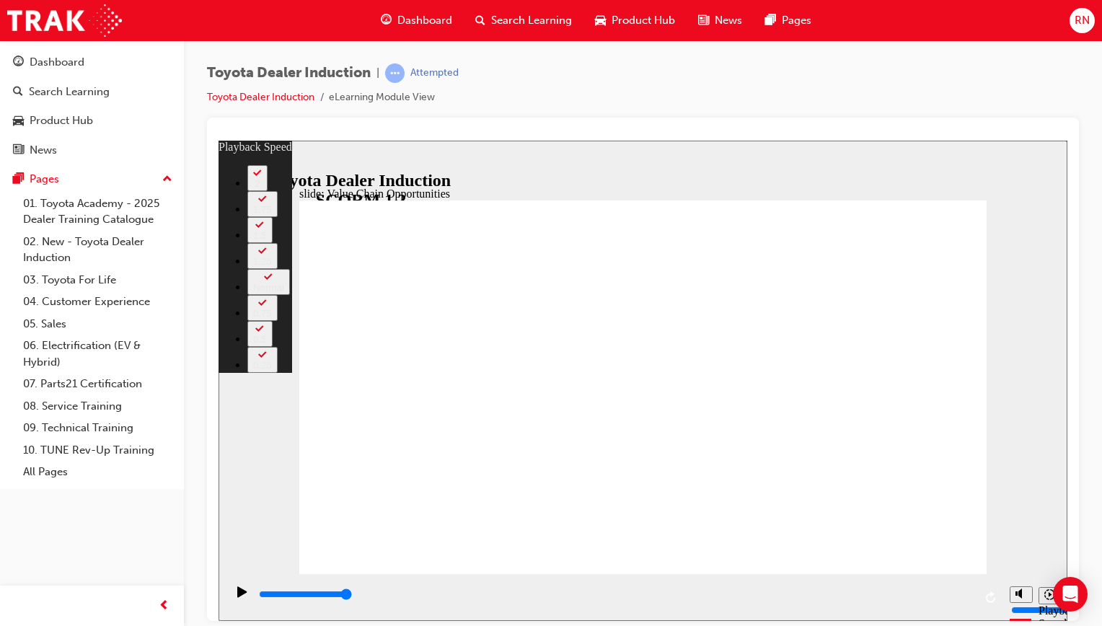
type input "64"
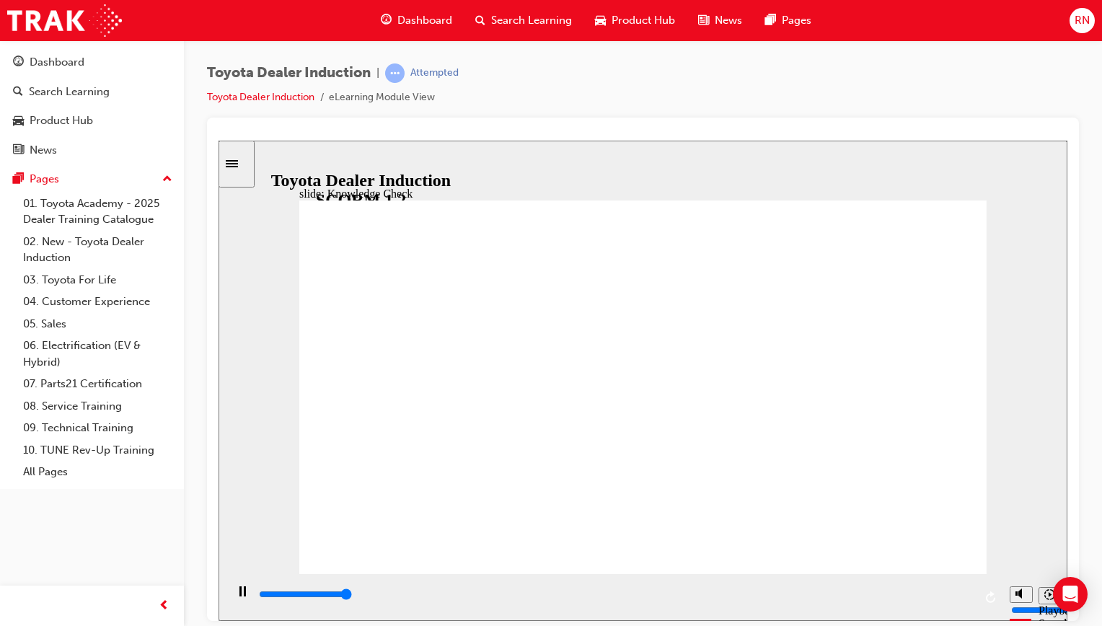
type input "5000"
radio input "true"
type input "5000"
radio input "true"
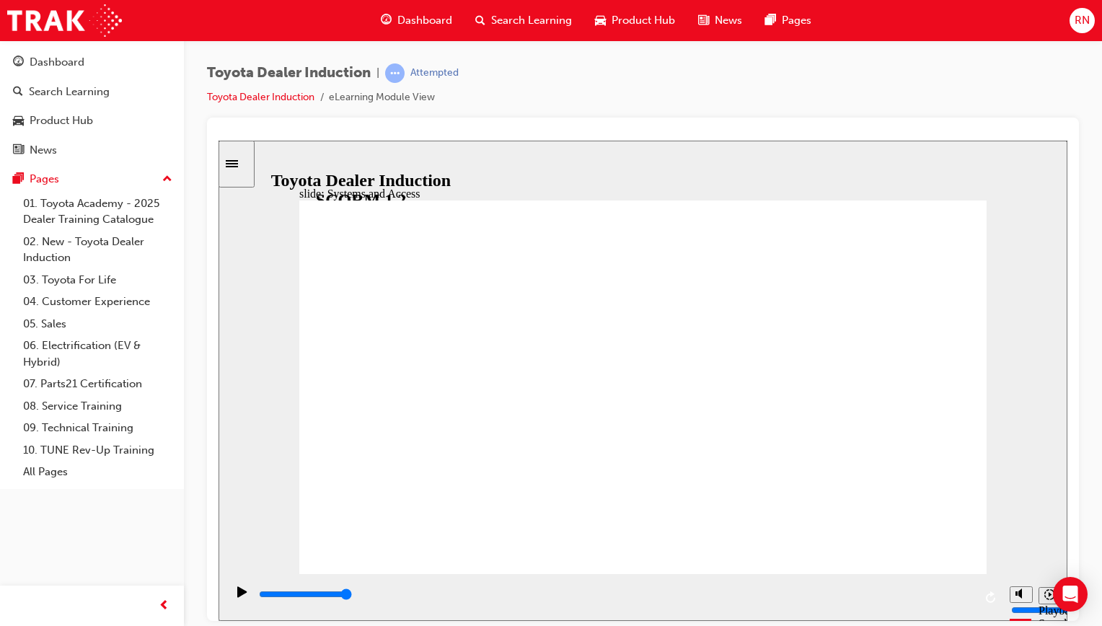
click at [469, 149] on div "slide: Systems and Access Multiply 1 Rectangle 3 Group 1 Rectangle 1 Toyota Cen…" at bounding box center [643, 380] width 849 height 480
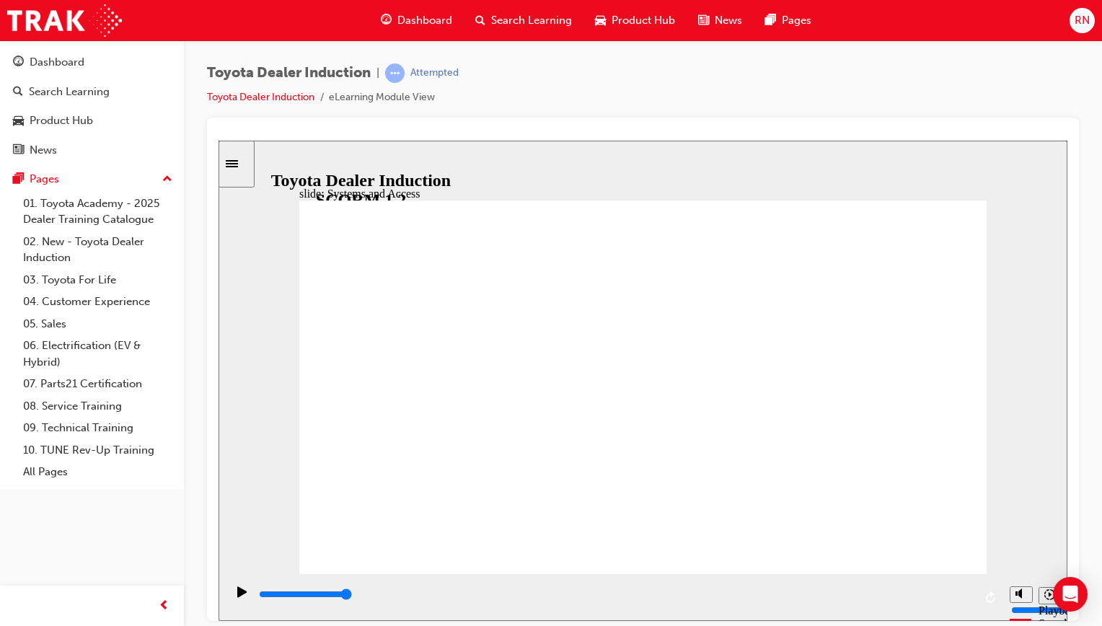
click at [1102, 303] on html "Your version of Internet Explorer is outdated and not supported. Please upgrade…" at bounding box center [551, 313] width 1102 height 626
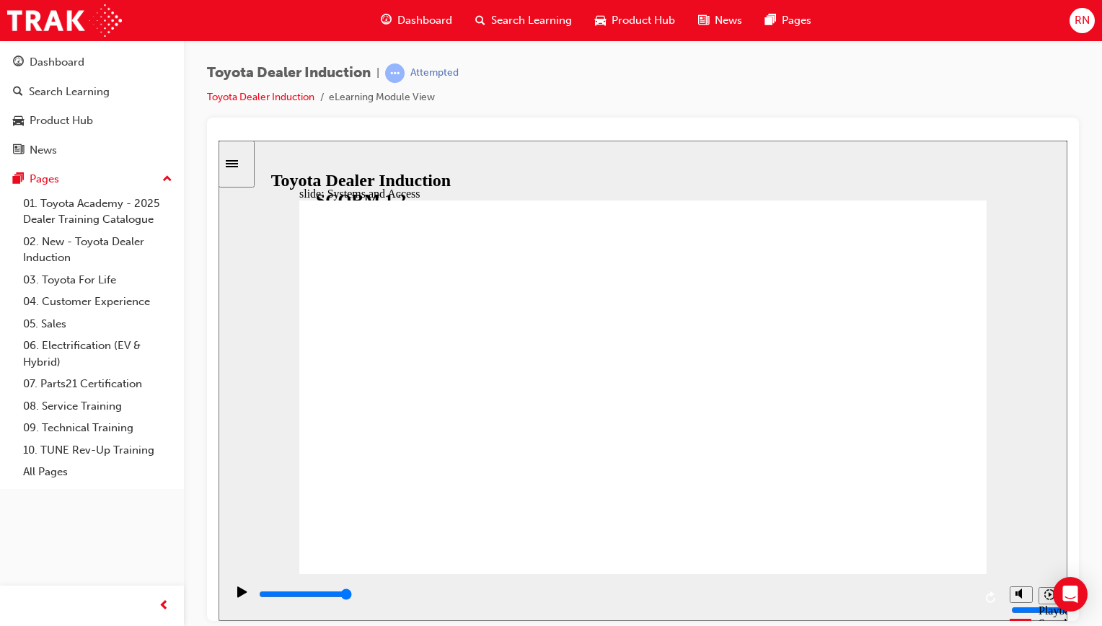
click at [1037, 123] on div at bounding box center [643, 369] width 872 height 503
click at [1006, 116] on div "Toyota Dealer Induction | Attempted Toyota Dealer Induction eLearning Module Vi…" at bounding box center [643, 90] width 872 height 54
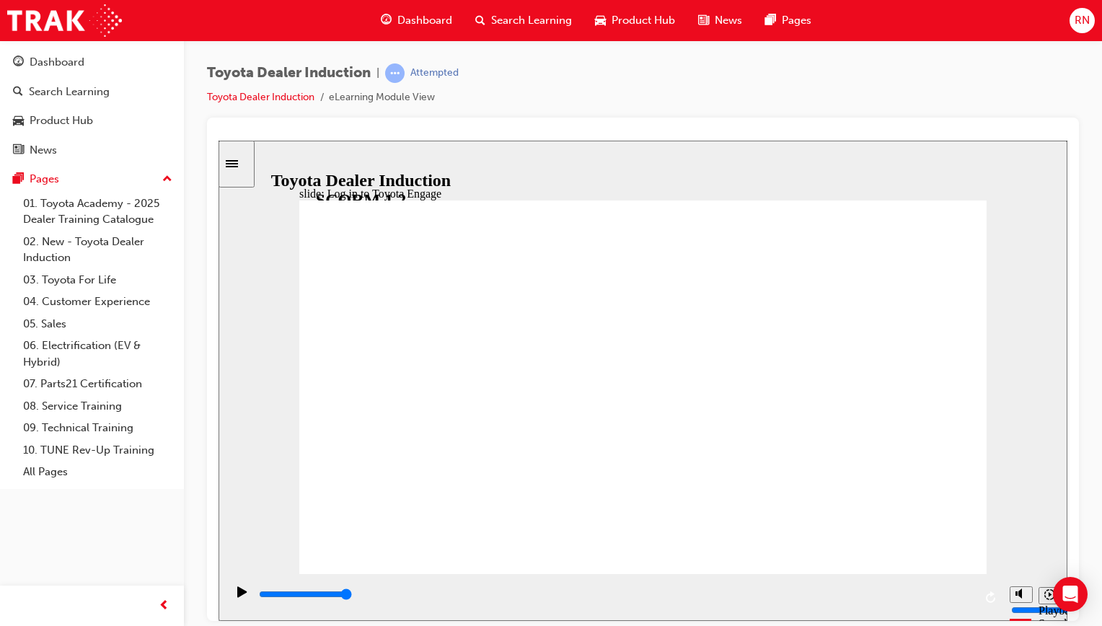
click at [1006, 116] on div "Toyota Dealer Induction | Attempted Toyota Dealer Induction eLearning Module Vi…" at bounding box center [643, 90] width 872 height 54
click at [1040, 364] on div "slide: Log in to Toyota Engage LOG IN to Toyota Engage Update your personal inf…" at bounding box center [643, 380] width 849 height 480
click at [1013, 129] on div at bounding box center [643, 135] width 849 height 12
click at [1023, 138] on div at bounding box center [643, 135] width 849 height 12
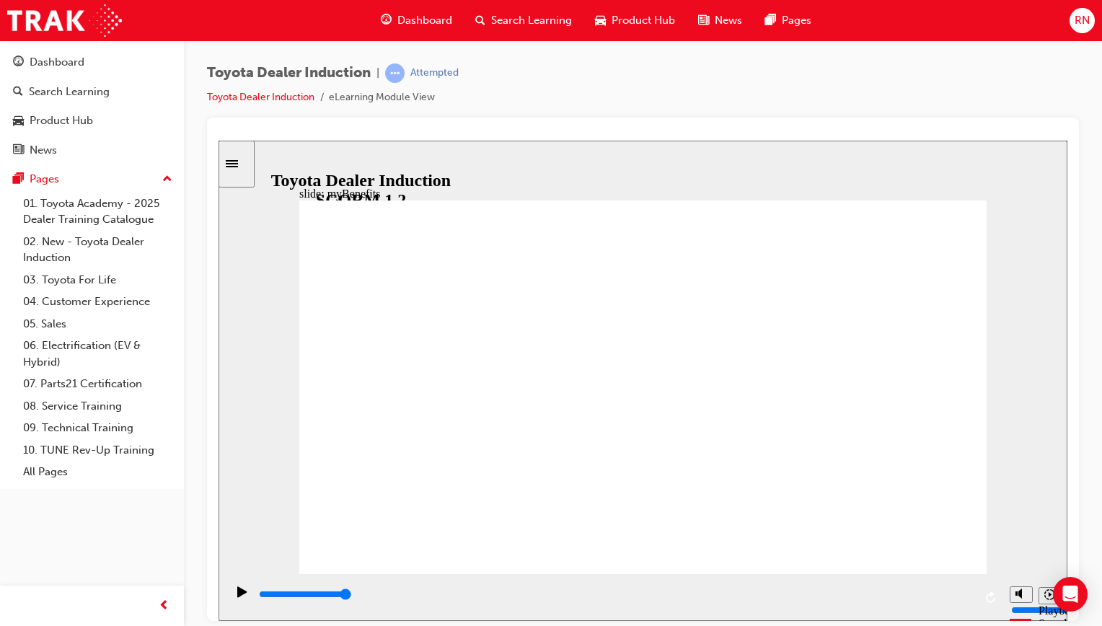
type input "5000"
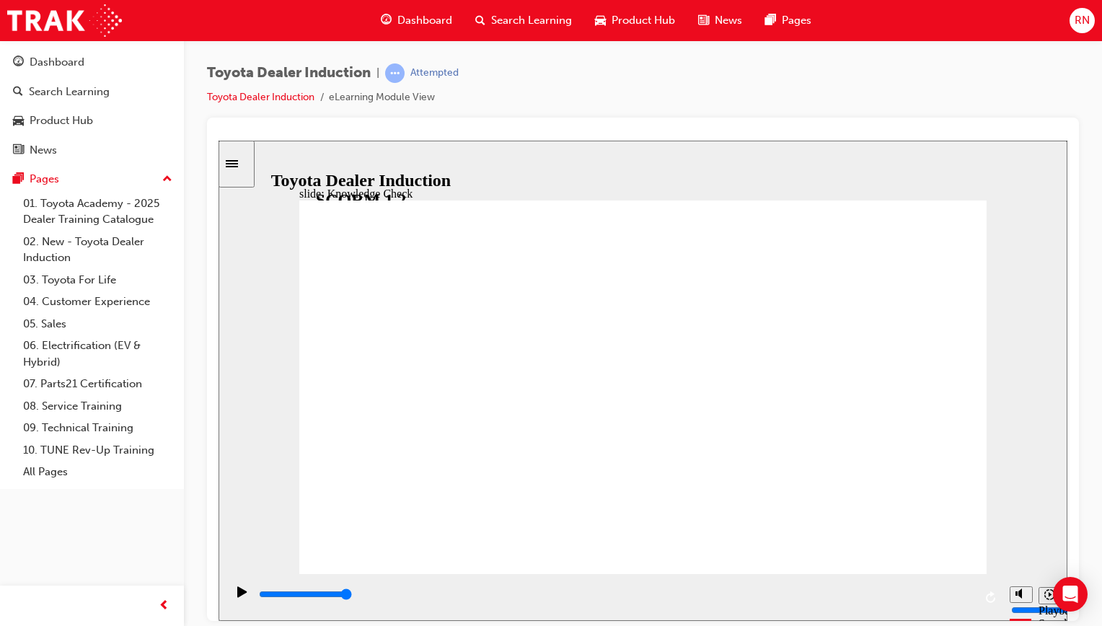
type input "toyota engage app"
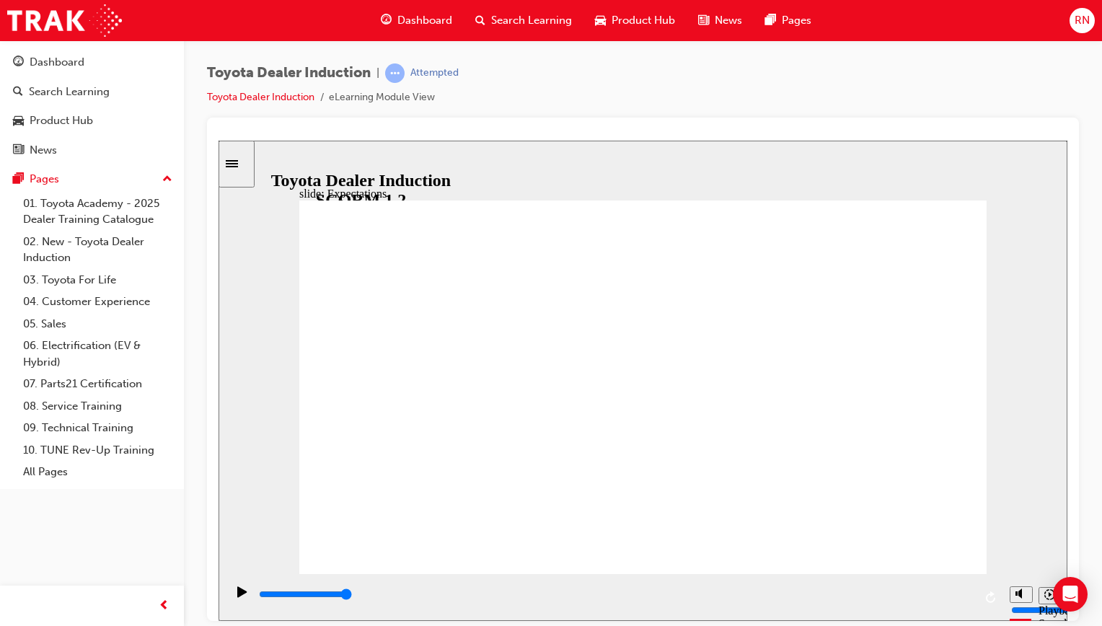
type input "8400"
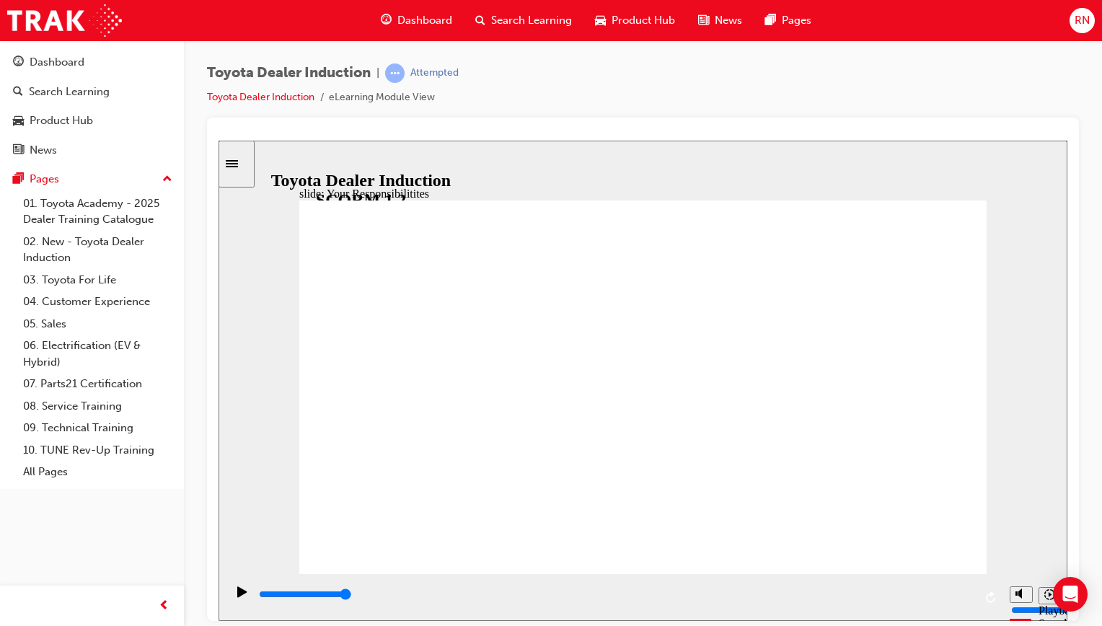
checkbox input "true"
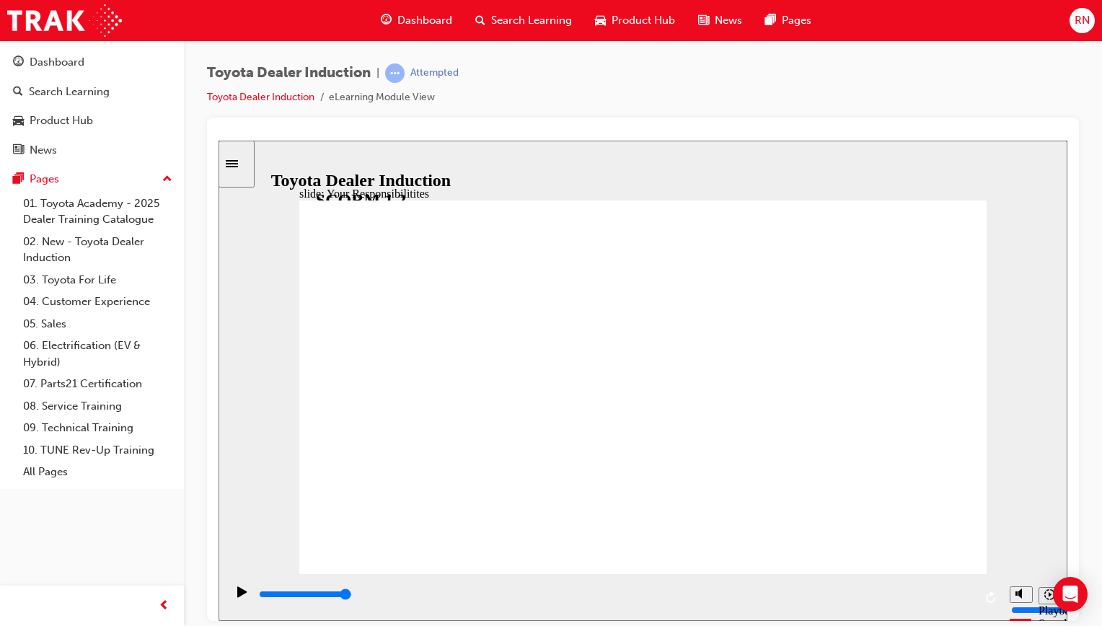
checkbox input "true"
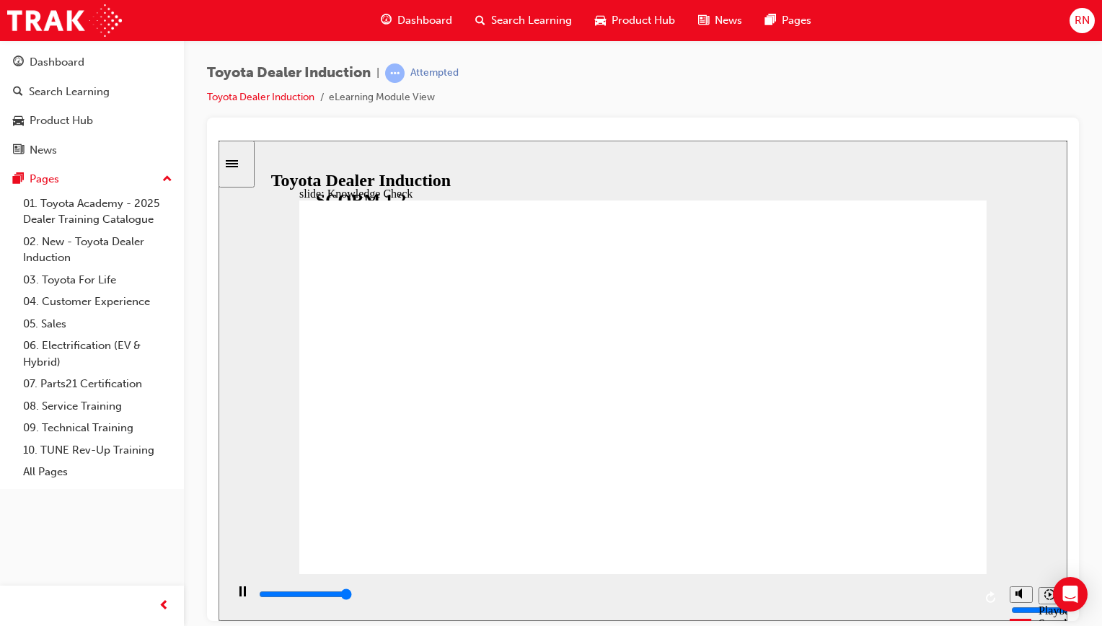
type input "5000"
checkbox input "true"
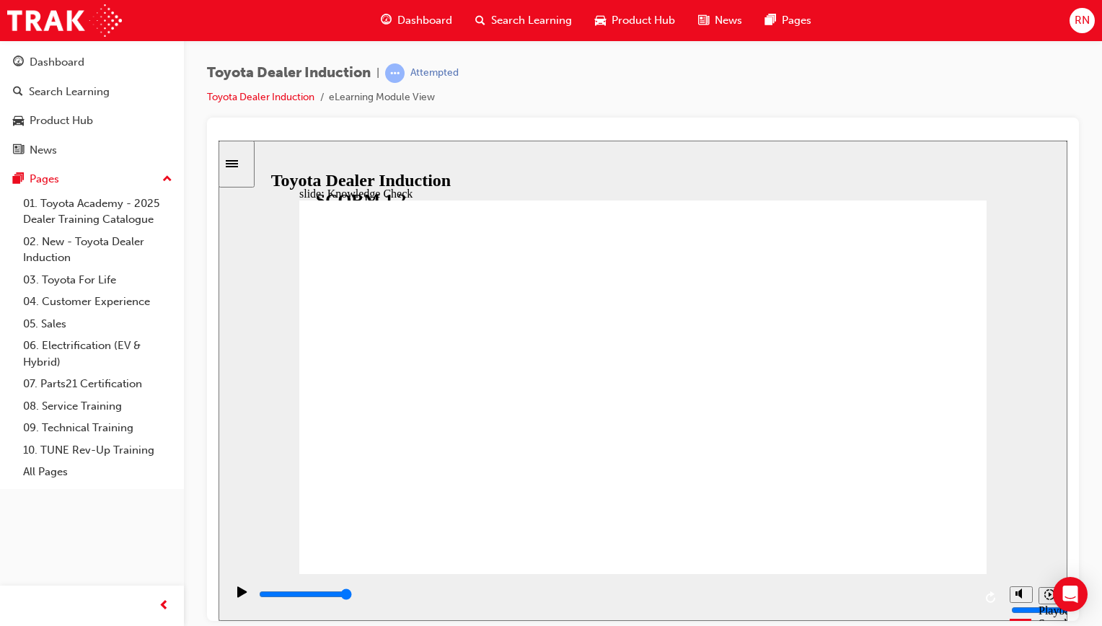
checkbox input "true"
type input "5000"
radio input "true"
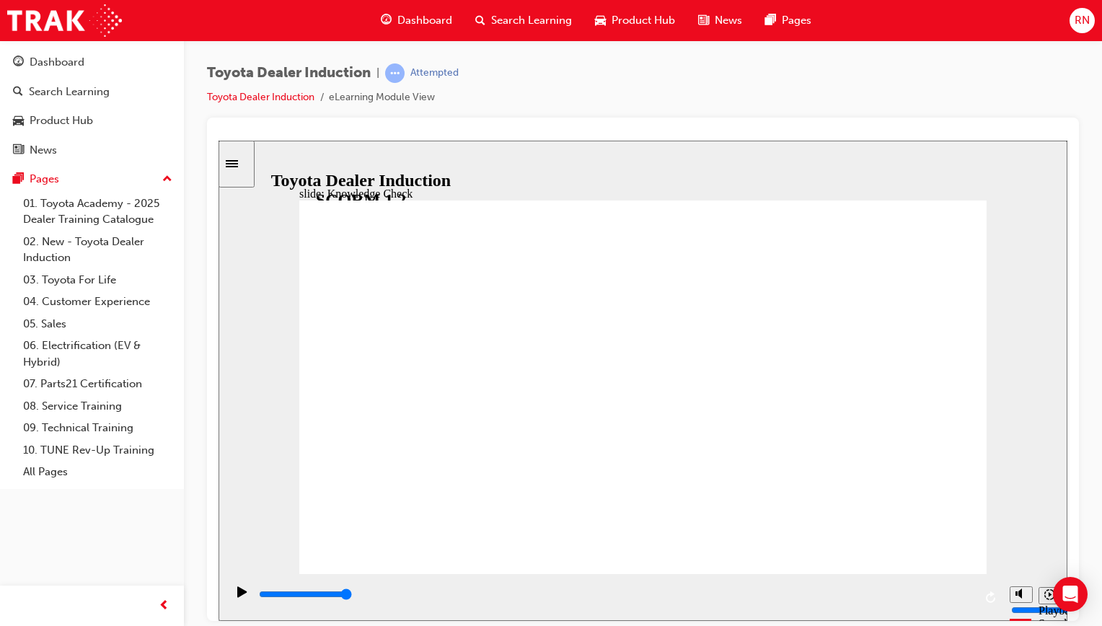
type input "5000"
checkbox input "true"
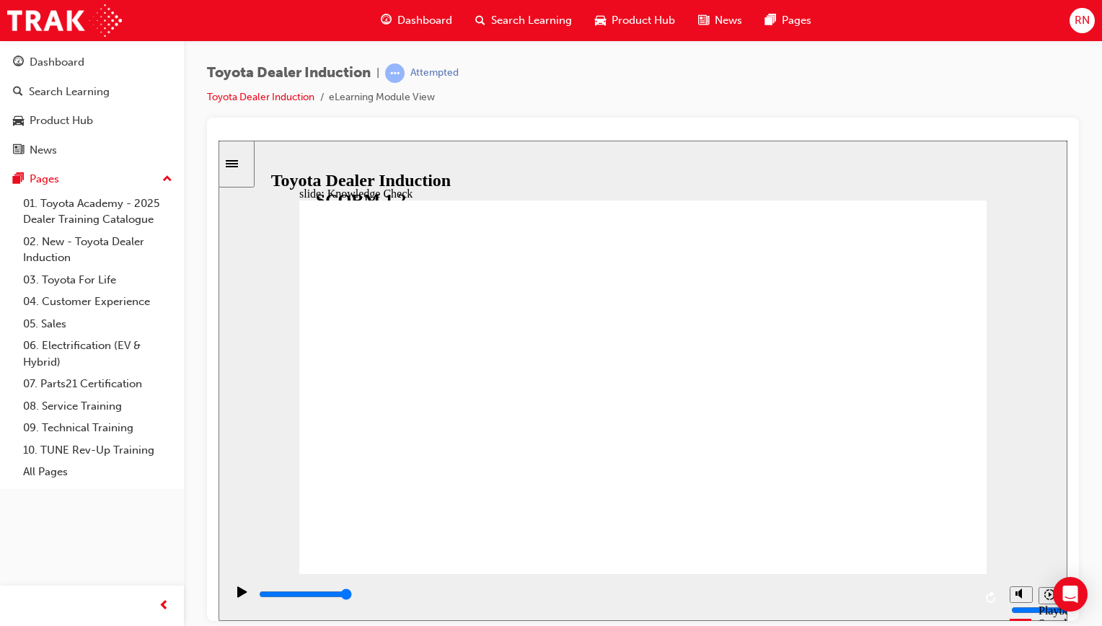
type input "5000"
checkbox input "true"
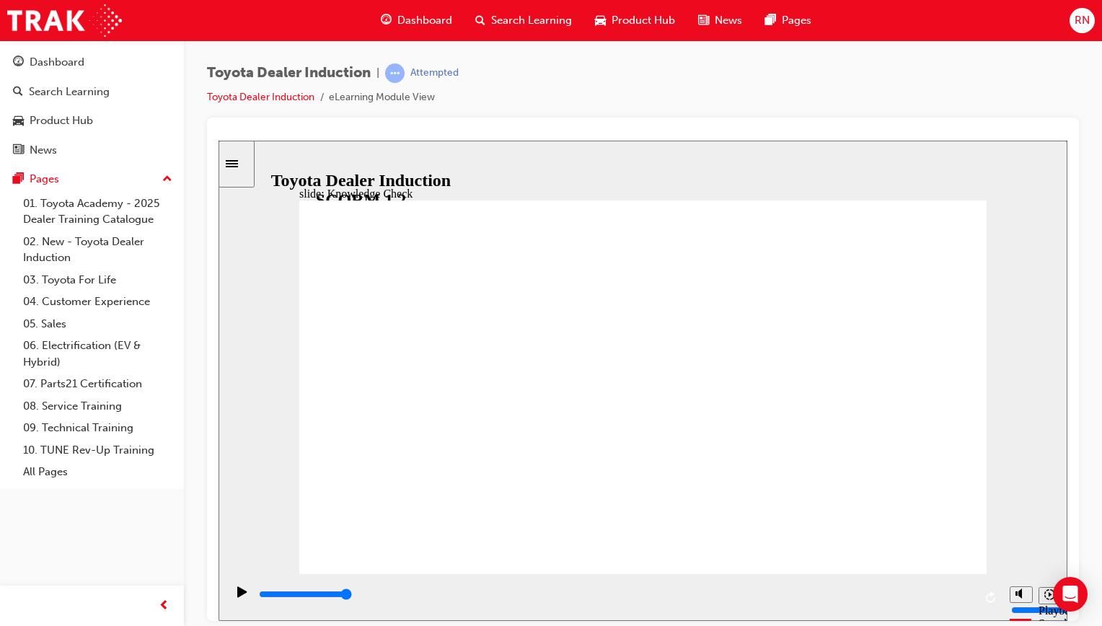
checkbox input "true"
type input "9900"
click at [98, 244] on link "02. New - Toyota Dealer Induction" at bounding box center [97, 250] width 161 height 38
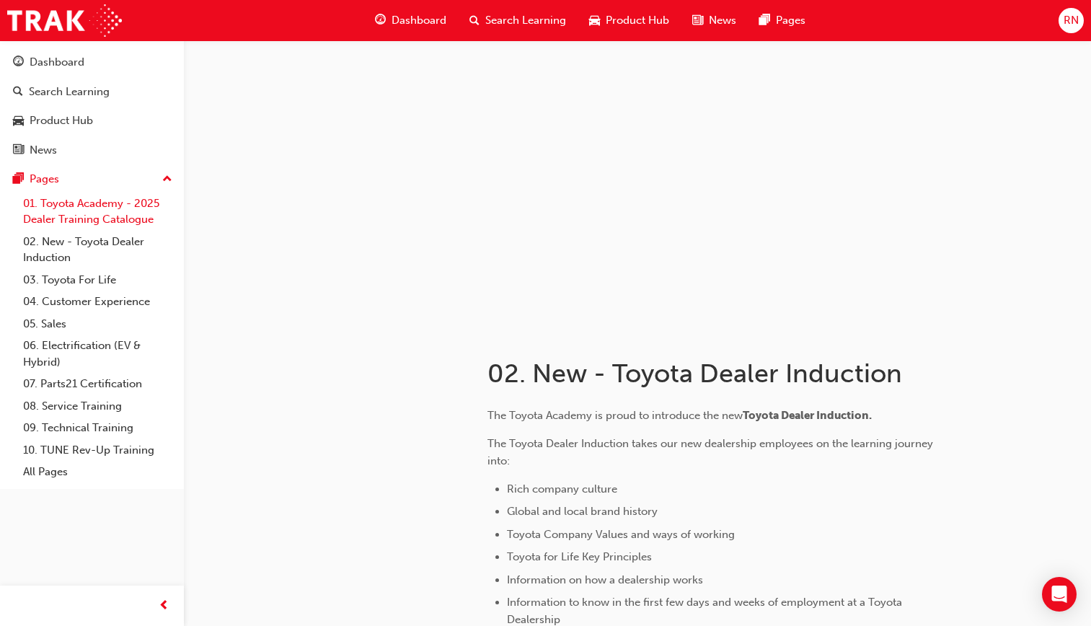
click at [90, 208] on link "01. Toyota Academy - 2025 Dealer Training Catalogue" at bounding box center [97, 212] width 161 height 38
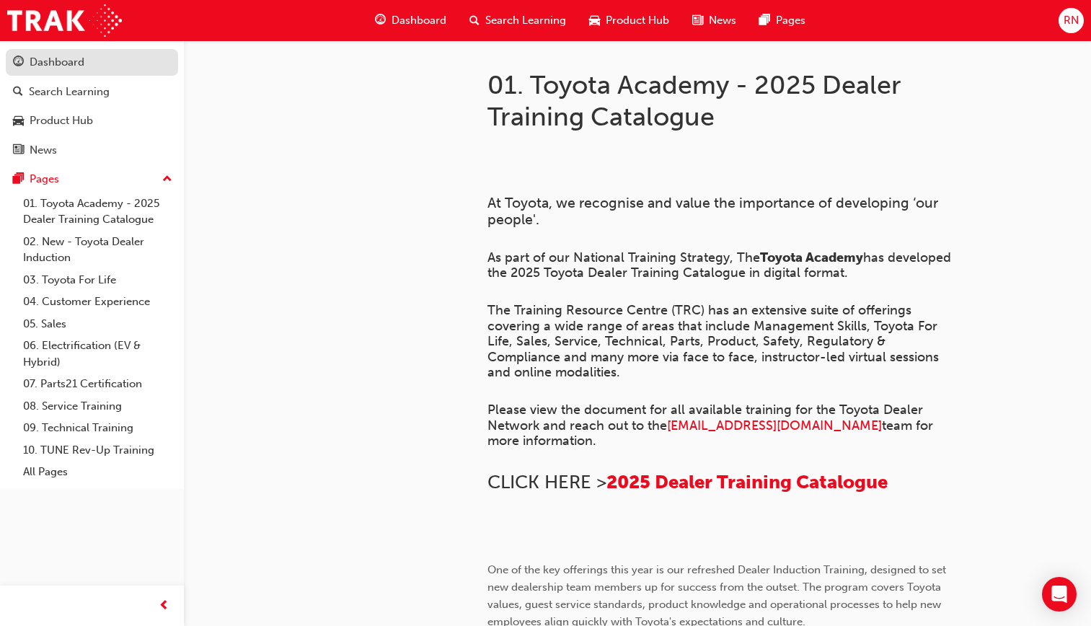
click at [58, 63] on div "Dashboard" at bounding box center [57, 62] width 55 height 17
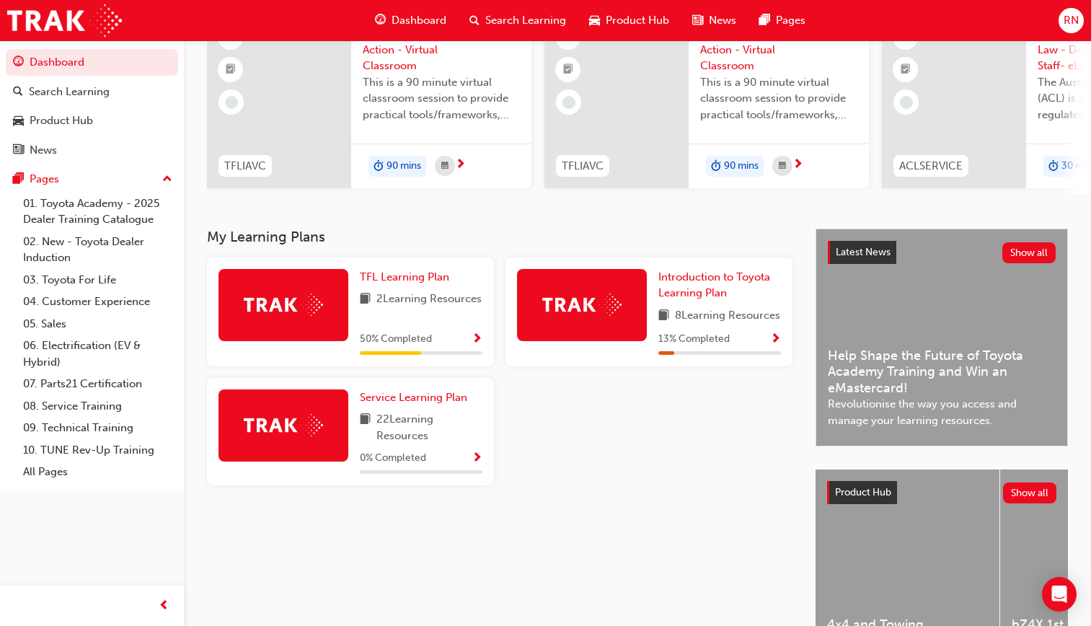
scroll to position [139, 0]
click at [475, 346] on span "Show Progress" at bounding box center [477, 339] width 11 height 13
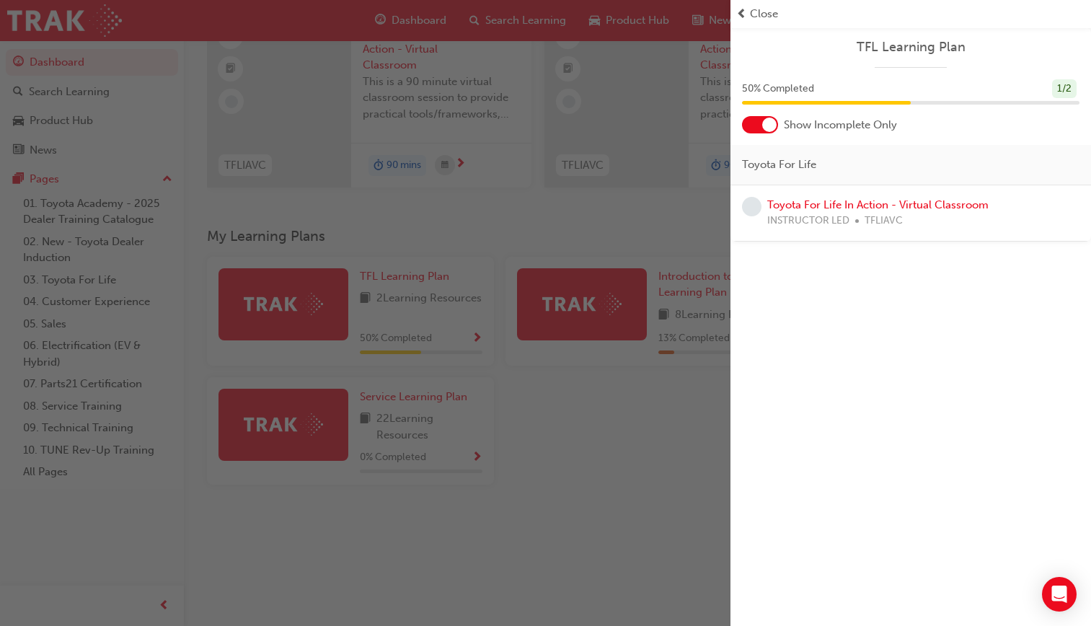
click at [754, 129] on div at bounding box center [760, 124] width 36 height 17
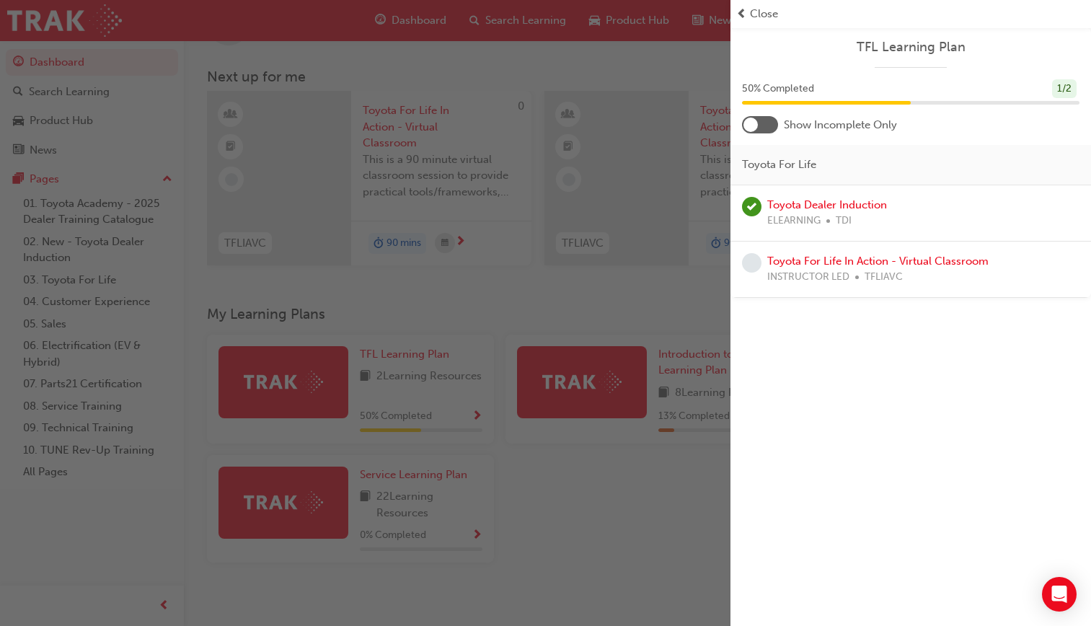
scroll to position [60, 0]
click at [522, 72] on div "button" at bounding box center [365, 313] width 731 height 626
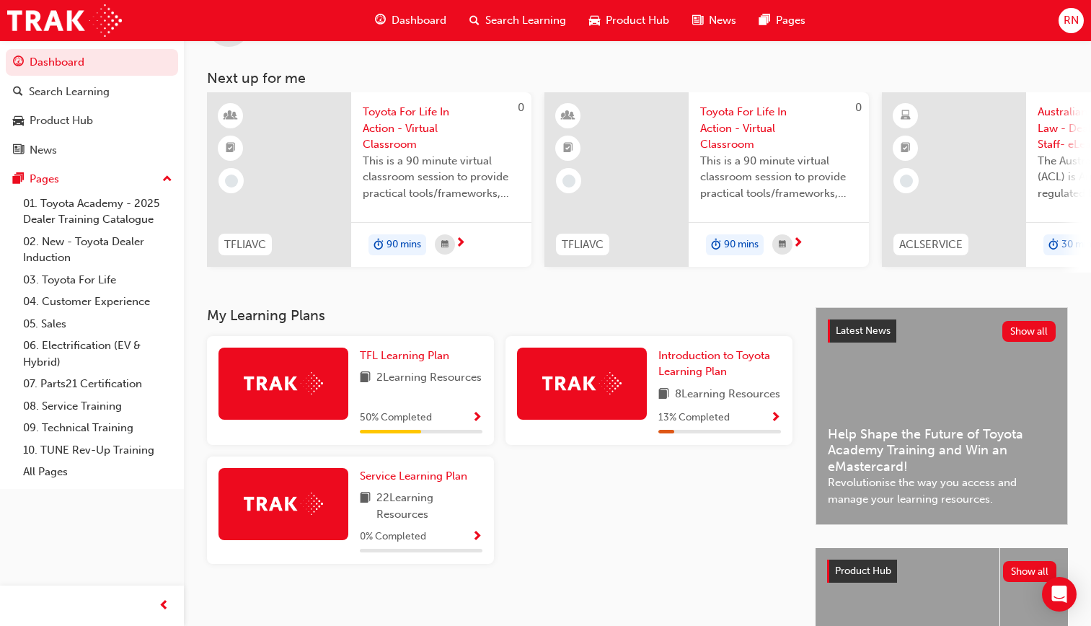
click at [395, 195] on span "This is a 90 minute virtual classroom session to provide practical tools/framew…" at bounding box center [441, 177] width 157 height 49
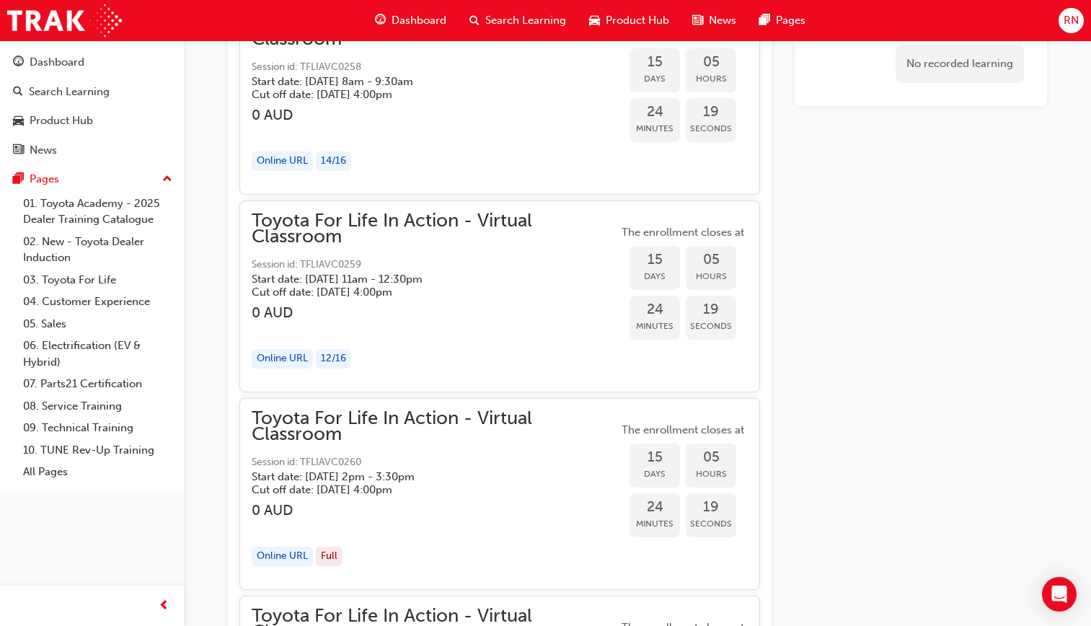
scroll to position [7693, 0]
click at [410, 20] on span "Dashboard" at bounding box center [419, 20] width 55 height 17
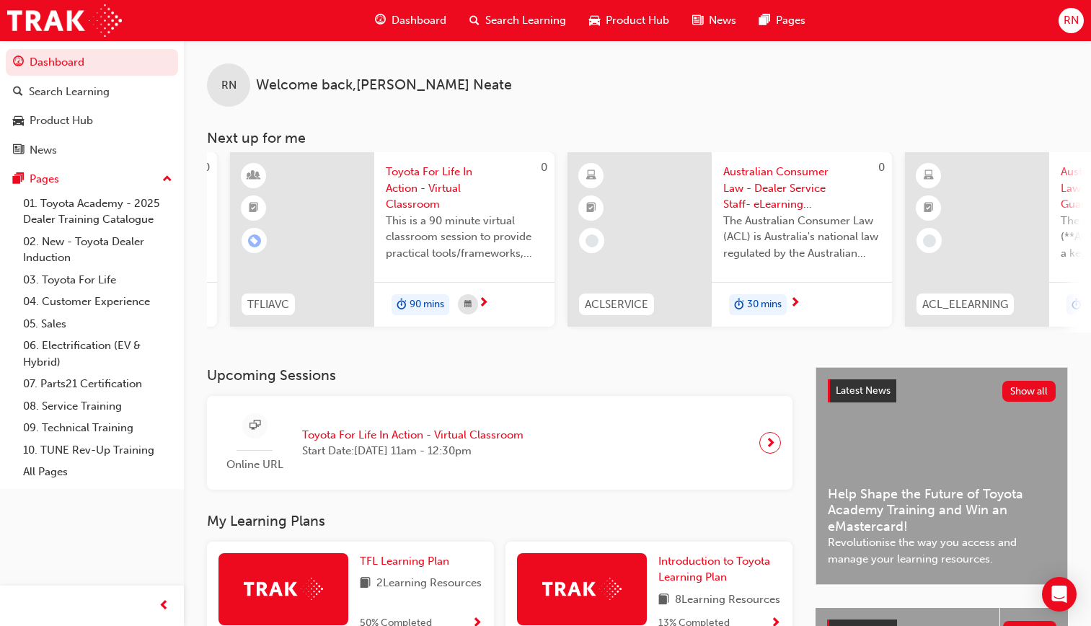
scroll to position [0, 316]
click at [769, 207] on span "Australian Consumer Law - Dealer Service Staff- eLearning Module" at bounding box center [800, 188] width 157 height 49
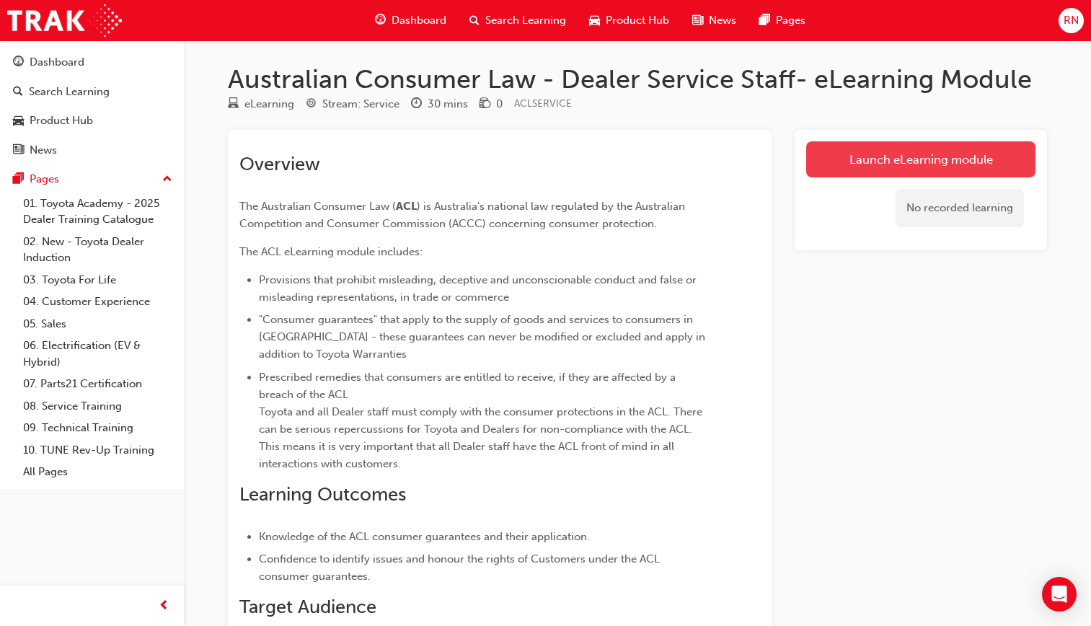
click at [879, 148] on link "Launch eLearning module" at bounding box center [920, 159] width 229 height 36
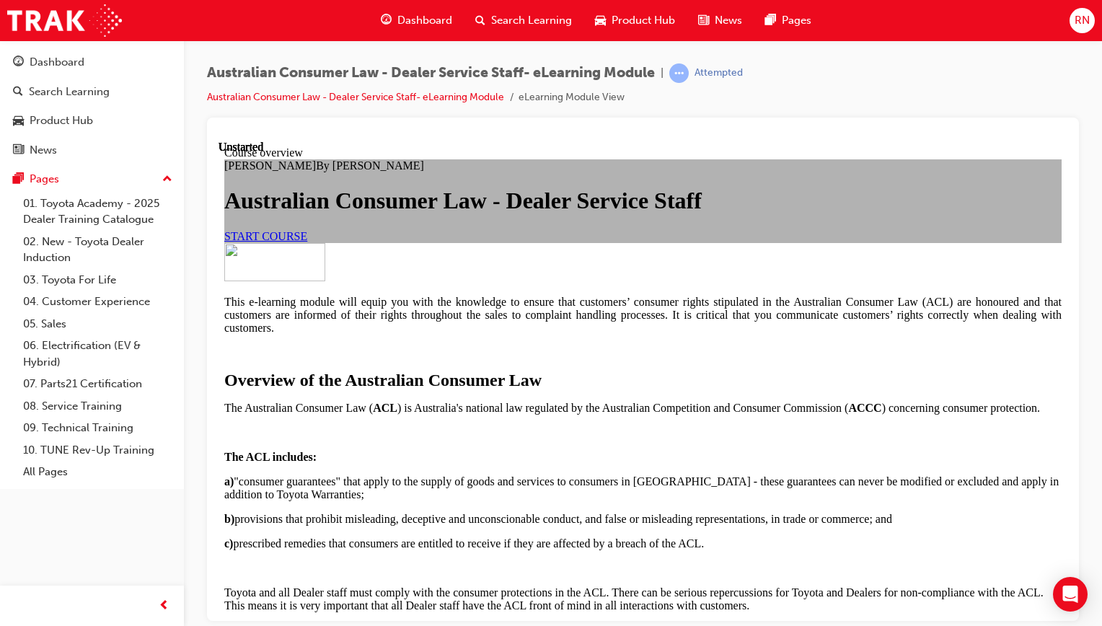
scroll to position [107, 0]
click at [307, 242] on link "START COURSE" at bounding box center [265, 235] width 83 height 12
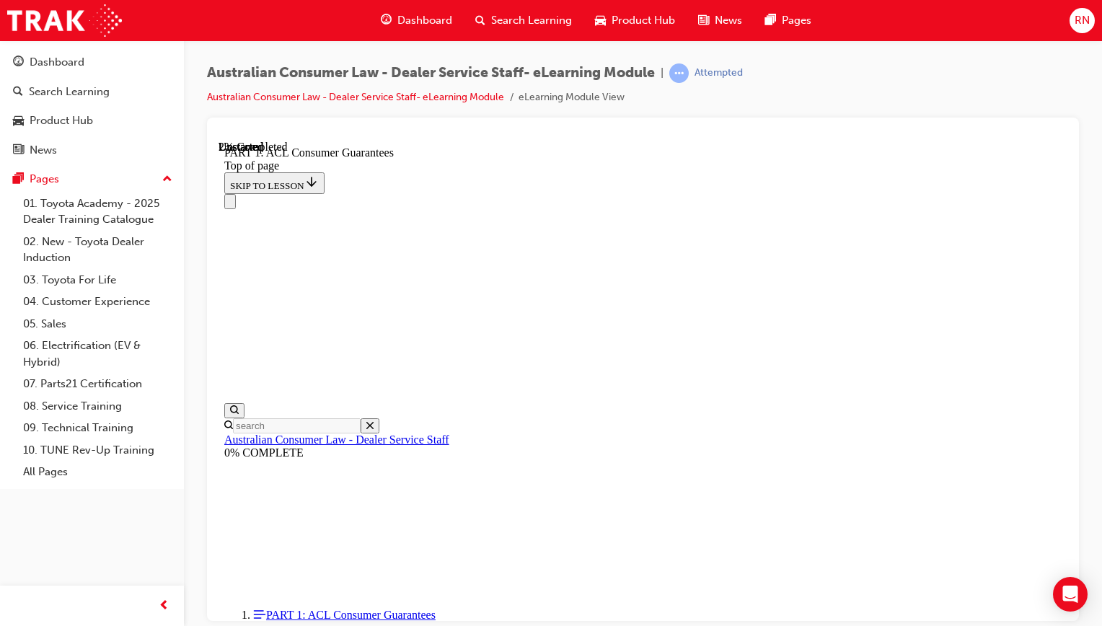
scroll to position [208, 0]
drag, startPoint x: 522, startPoint y: 449, endPoint x: 804, endPoint y: 206, distance: 372.3
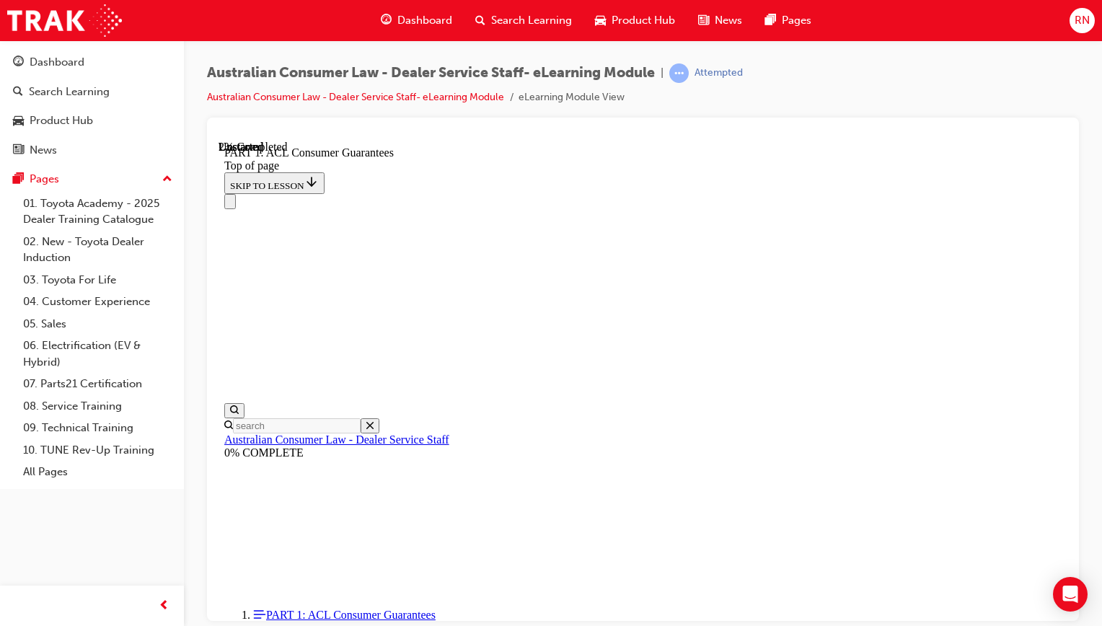
scroll to position [356, 0]
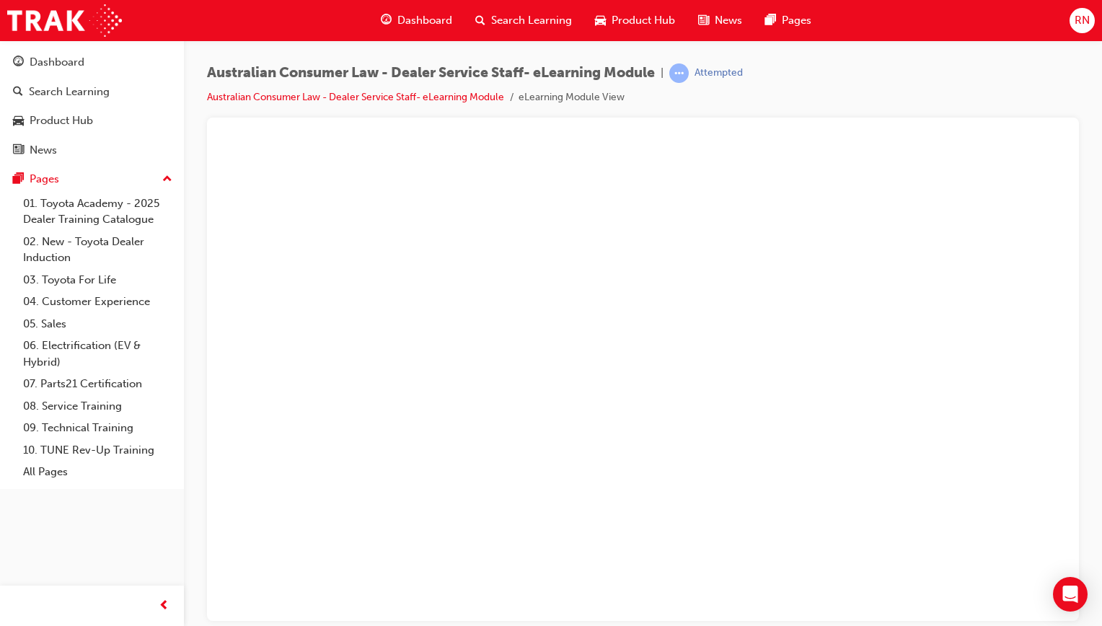
click at [546, 410] on button "Unzoom image" at bounding box center [643, 380] width 849 height 480
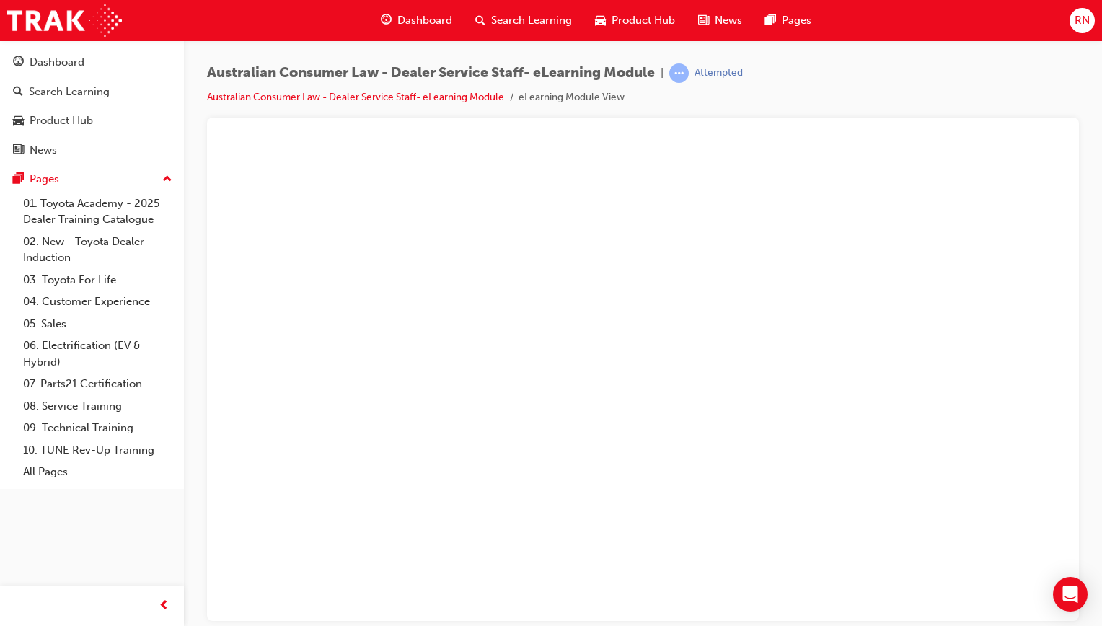
click at [761, 426] on button "Unzoom image" at bounding box center [643, 380] width 849 height 480
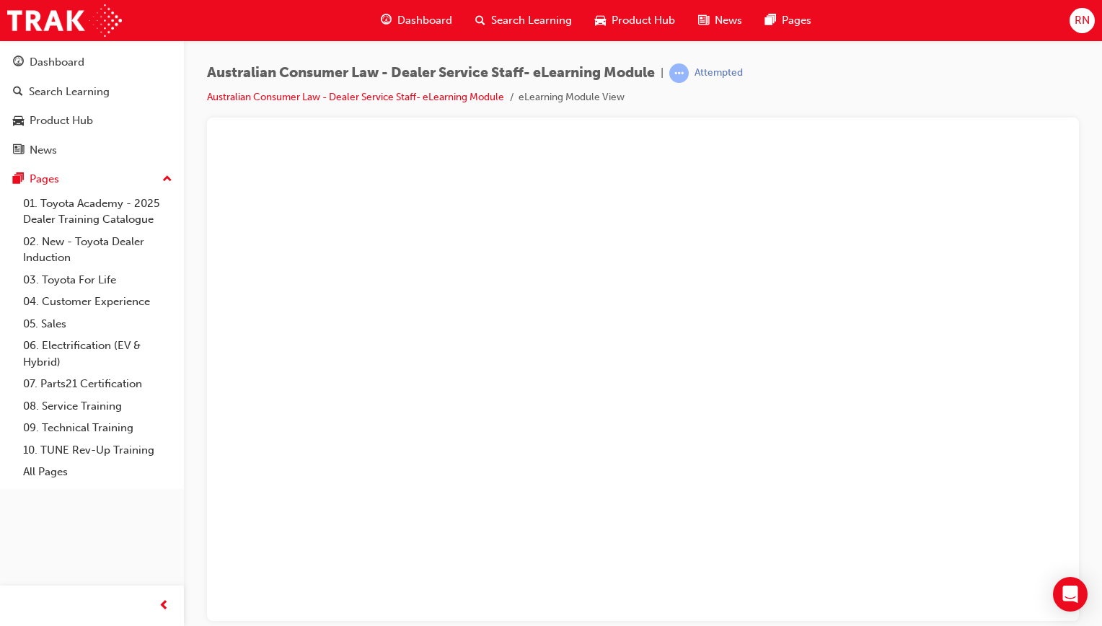
click at [659, 436] on button "Unzoom image" at bounding box center [643, 380] width 849 height 480
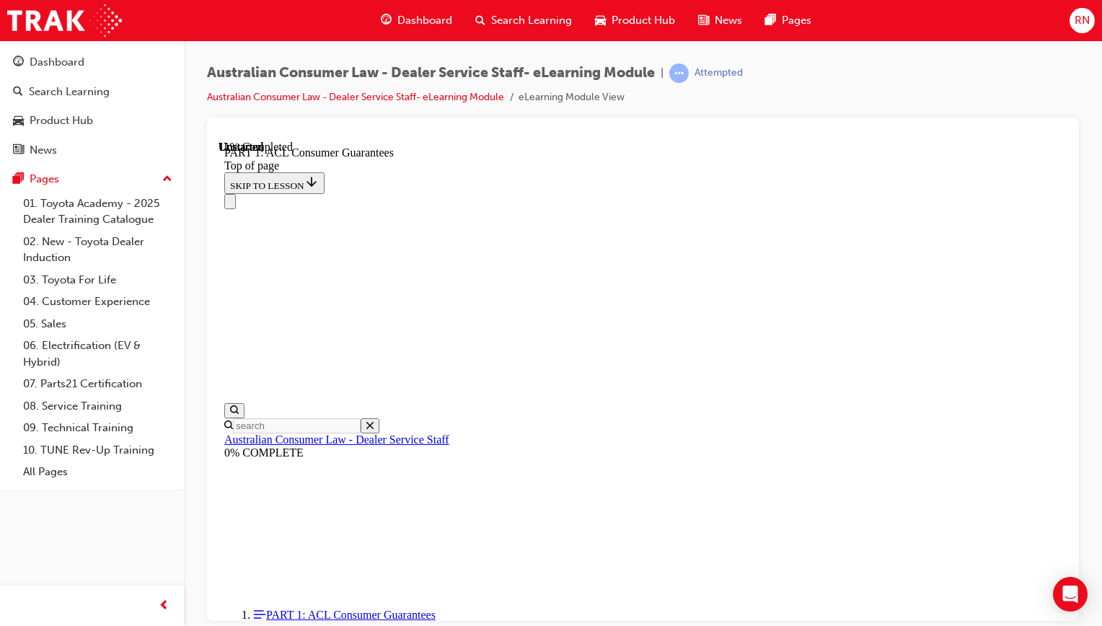
scroll to position [2380, 0]
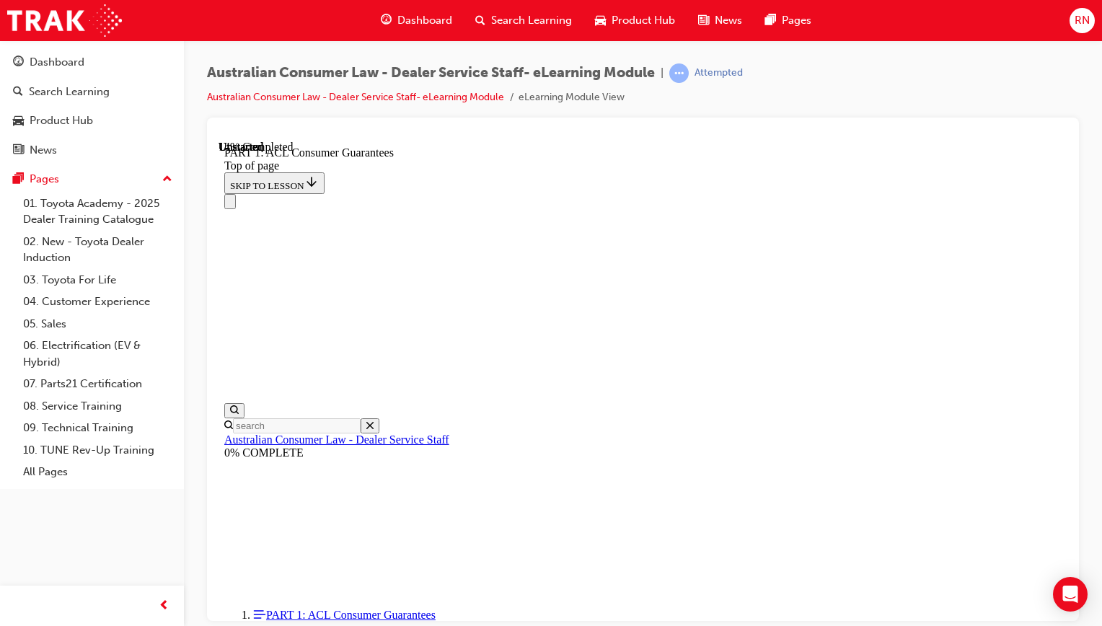
scroll to position [2522, 0]
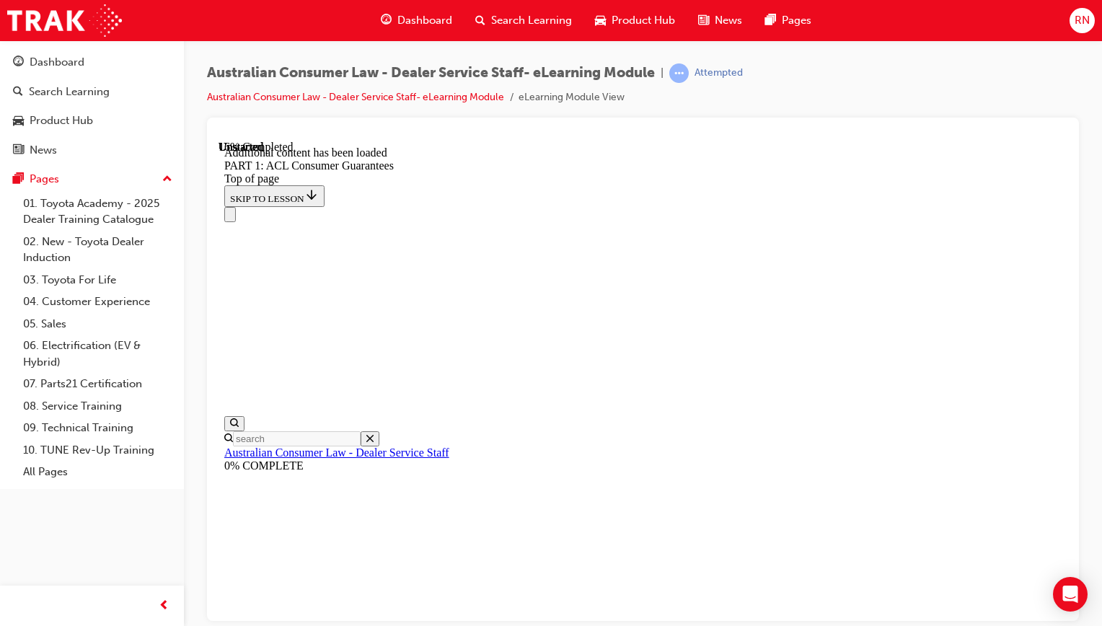
scroll to position [2849, 0]
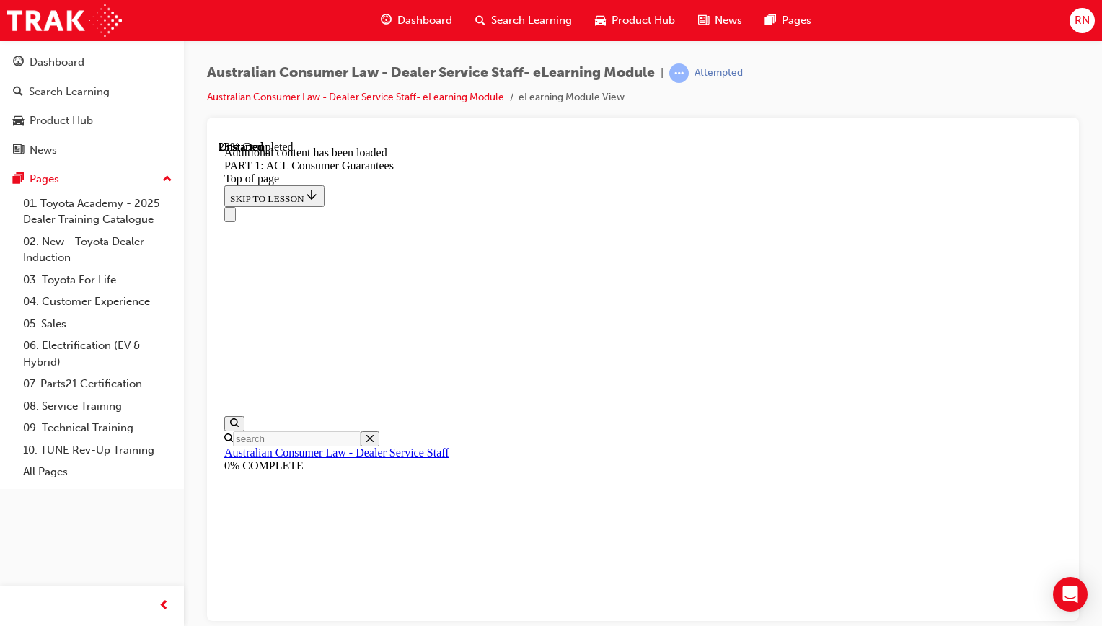
scroll to position [3802, 0]
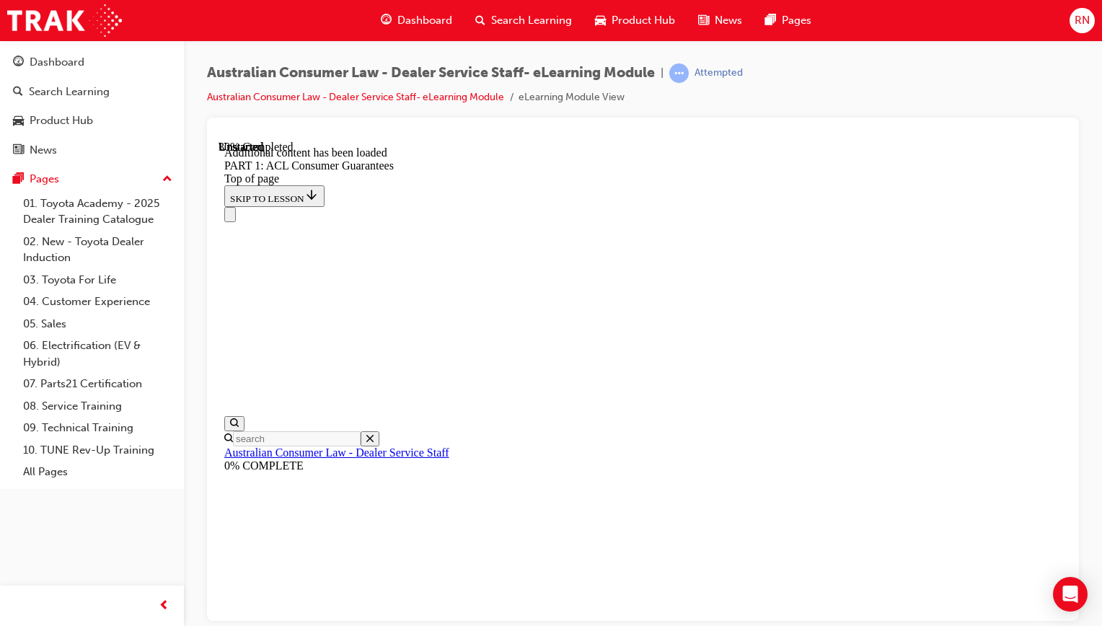
scroll to position [4192, 0]
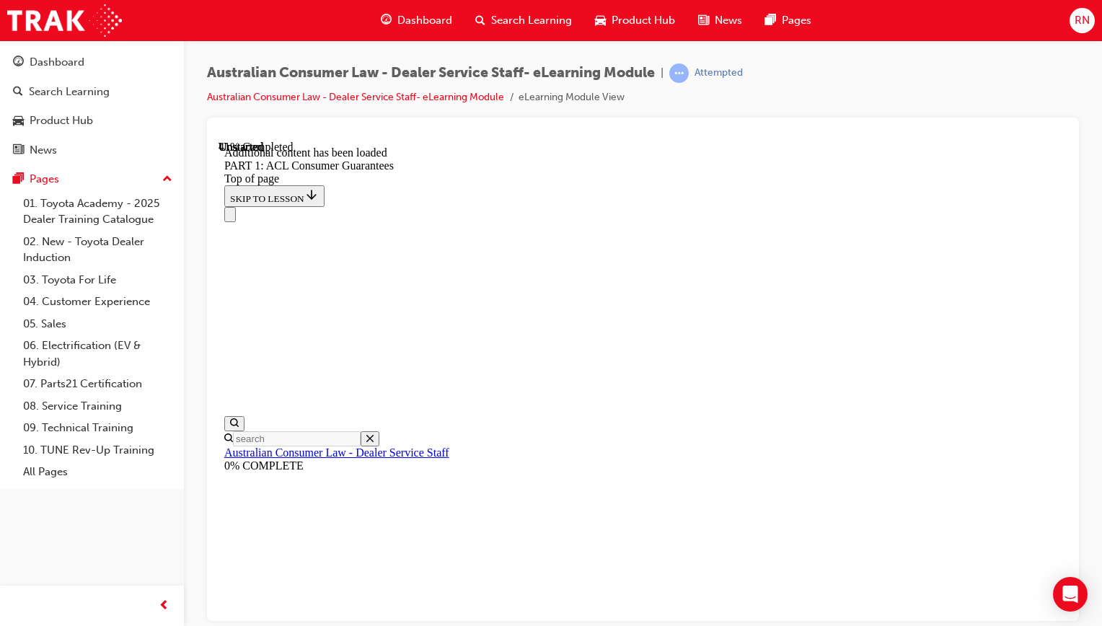
scroll to position [5421, 0]
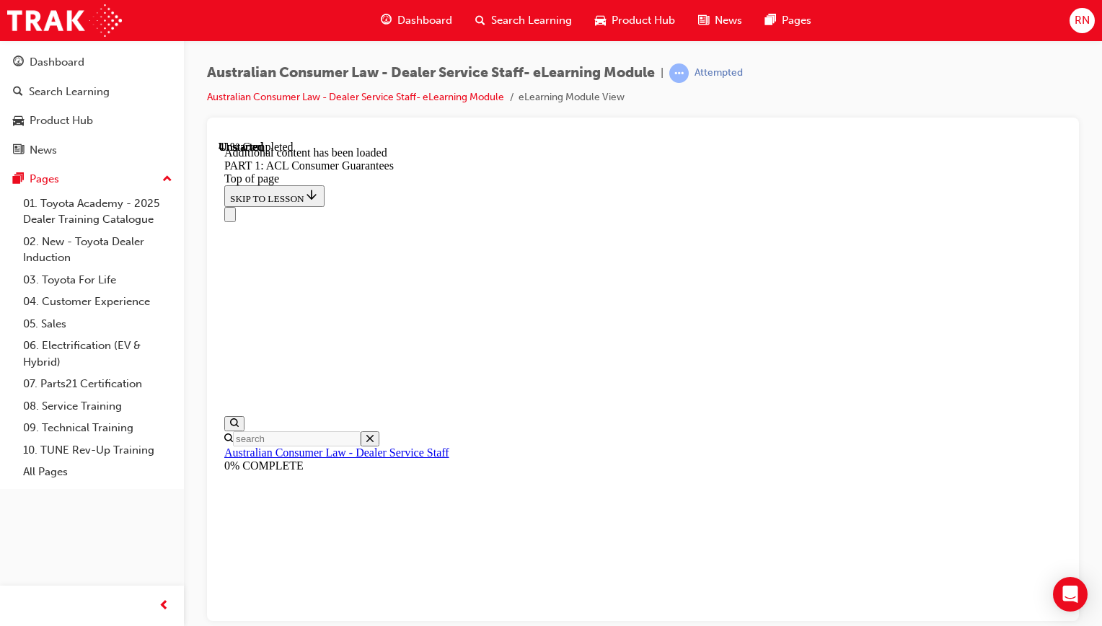
scroll to position [5829, 0]
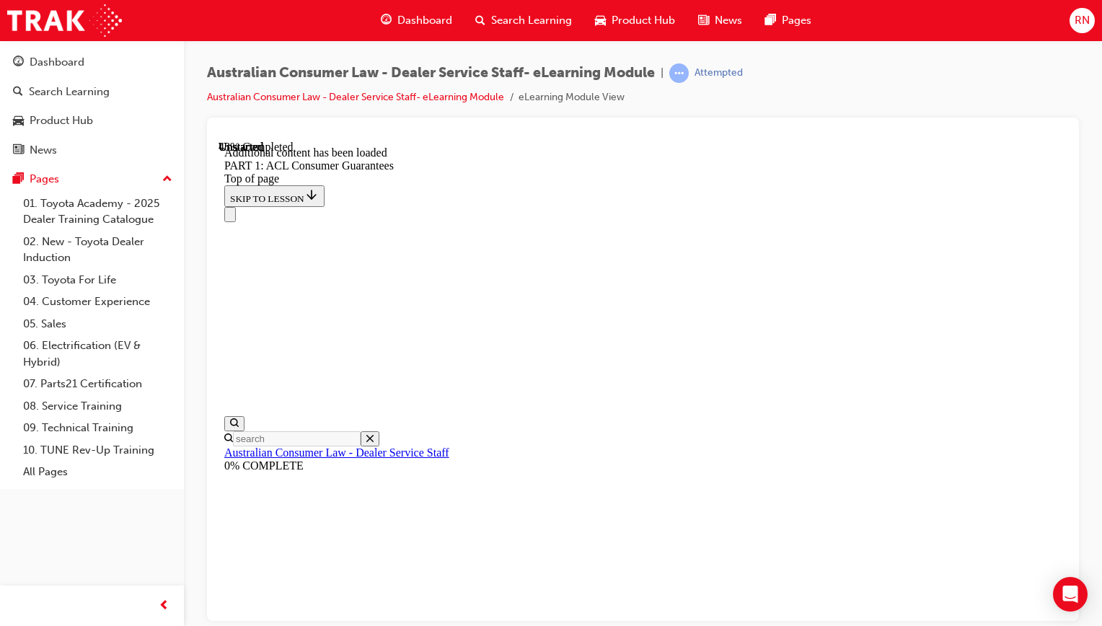
scroll to position [5988, 0]
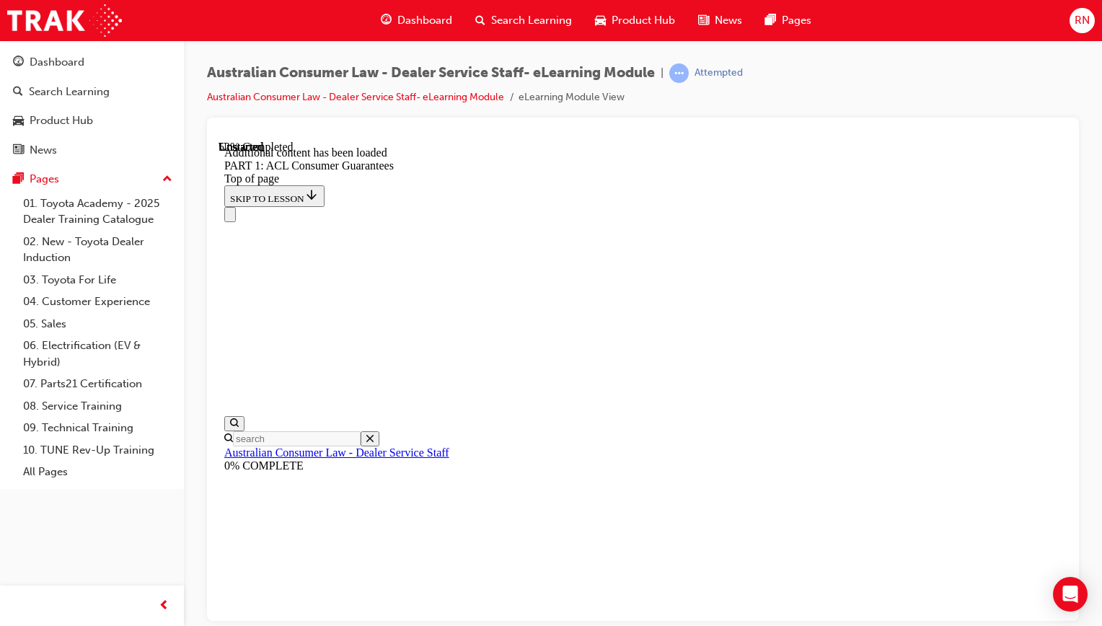
scroll to position [6780, 0]
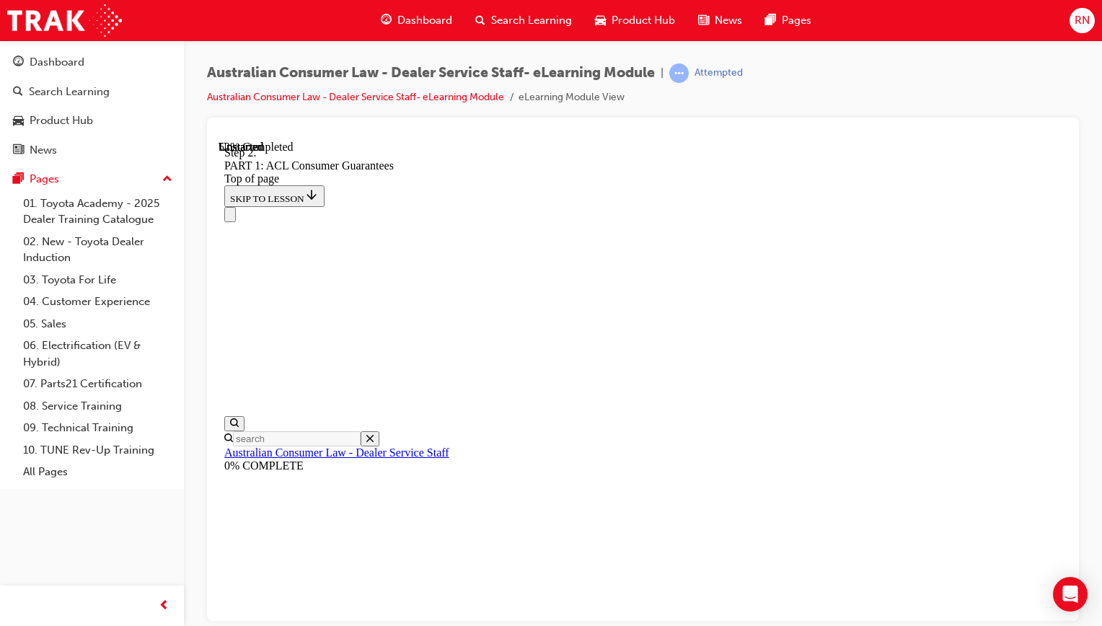
scroll to position [6872, 0]
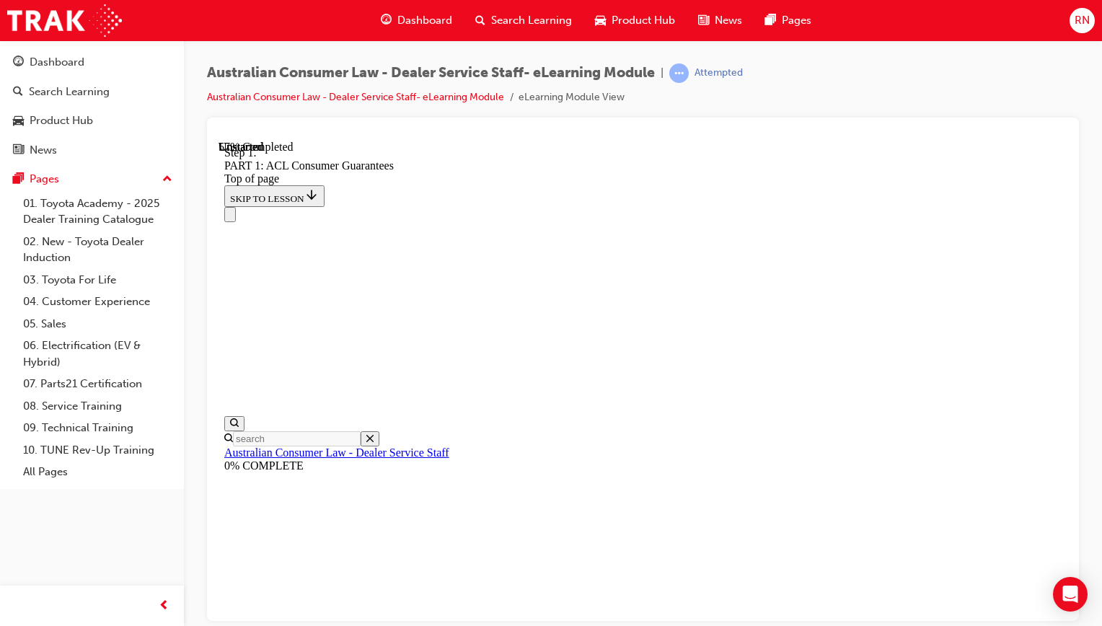
scroll to position [7513, 0]
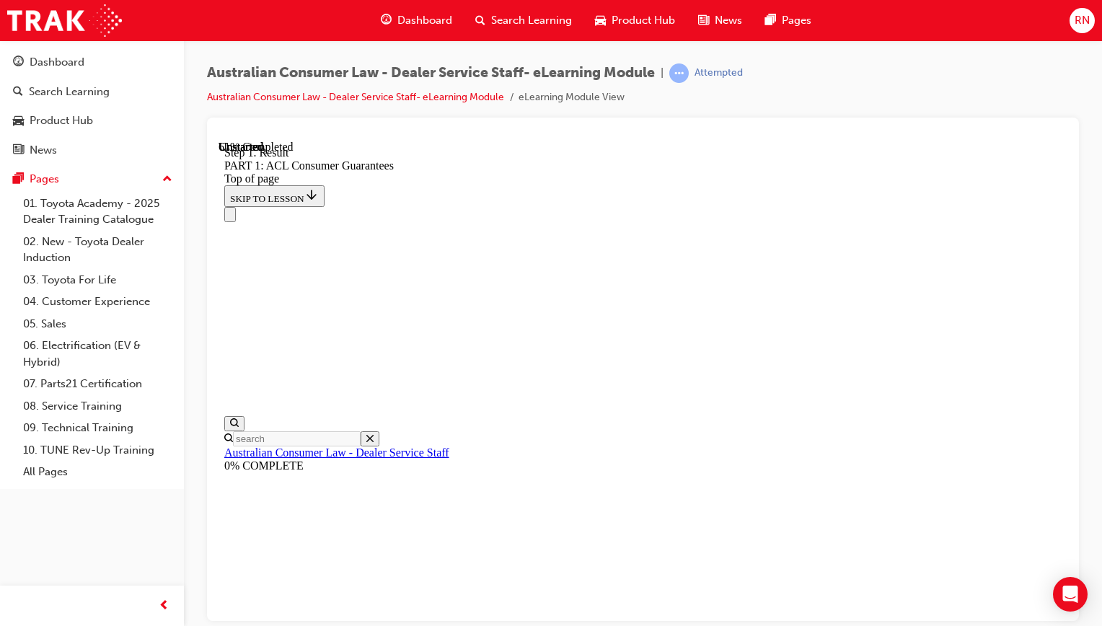
scroll to position [8651, 0]
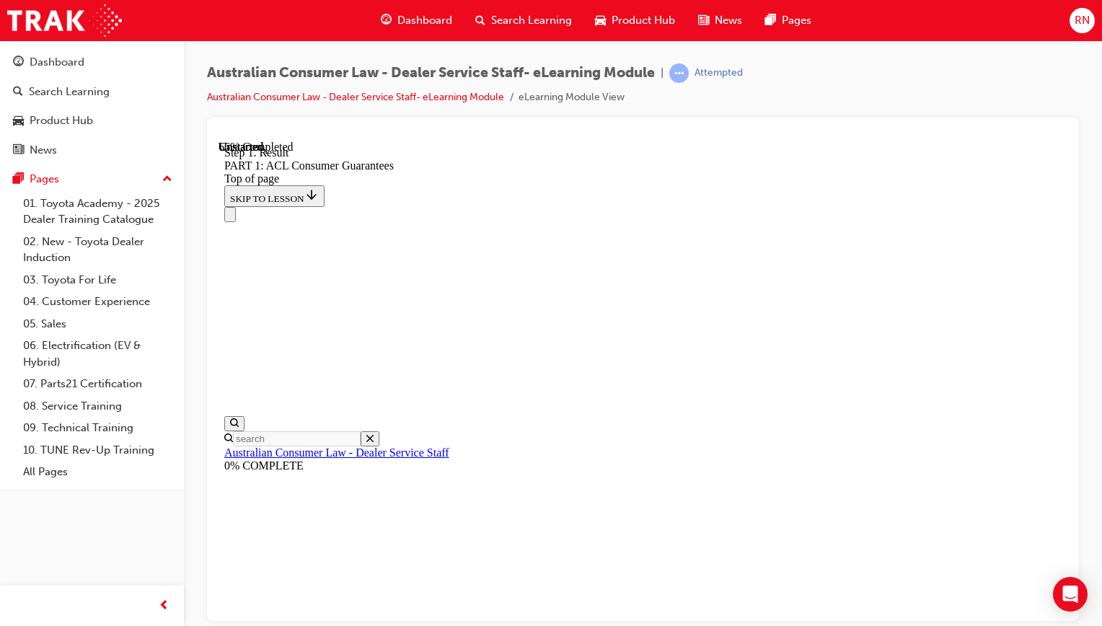
drag, startPoint x: 792, startPoint y: 162, endPoint x: 1046, endPoint y: 123, distance: 256.8
click at [1046, 123] on div at bounding box center [643, 369] width 872 height 503
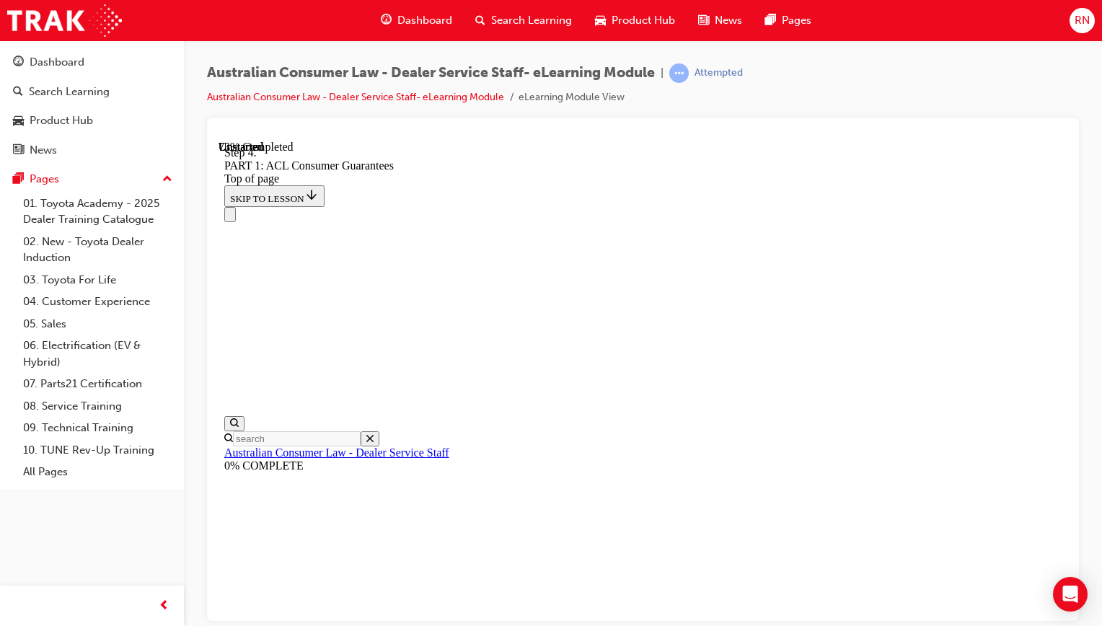
scroll to position [10939, 0]
drag, startPoint x: 720, startPoint y: 388, endPoint x: 568, endPoint y: 346, distance: 157.8
drag, startPoint x: 568, startPoint y: 346, endPoint x: 657, endPoint y: 335, distance: 90.2
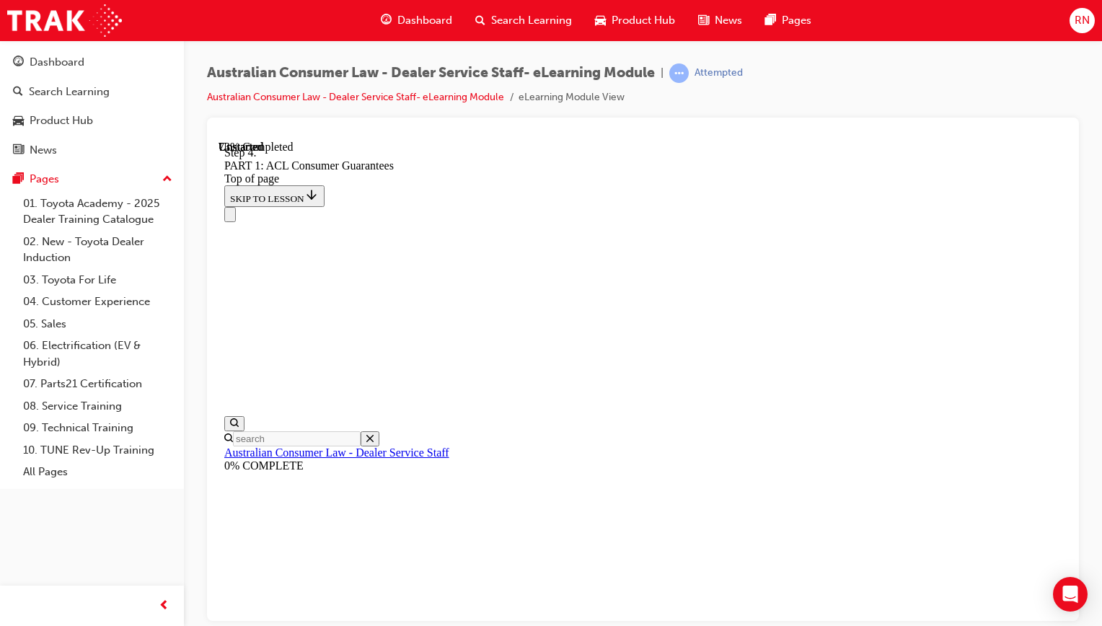
scroll to position [11008, 0]
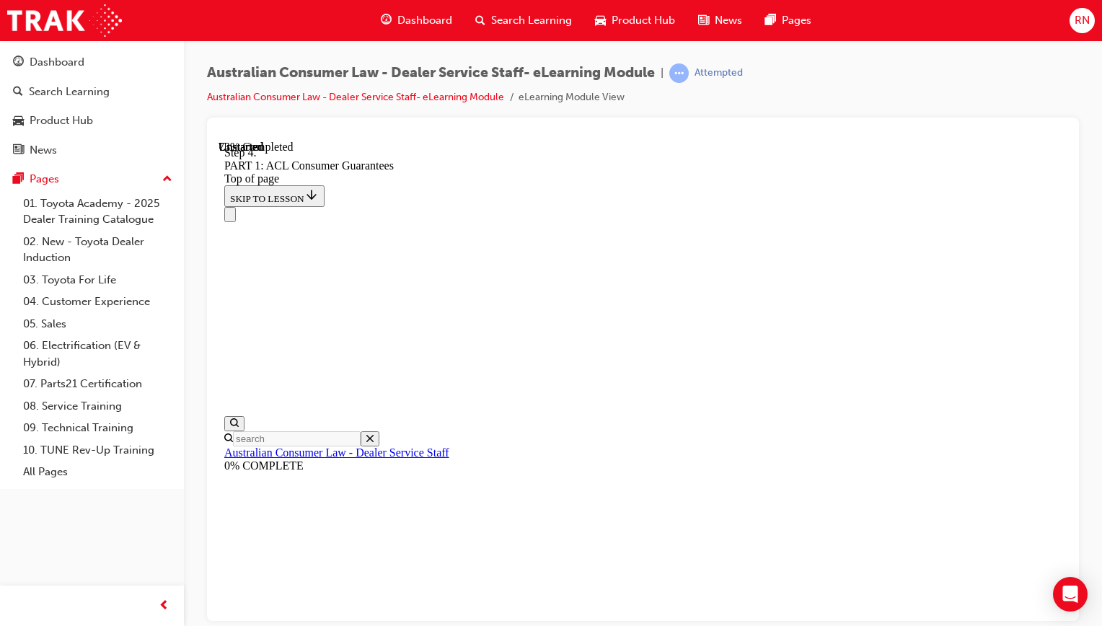
drag, startPoint x: 848, startPoint y: 299, endPoint x: 845, endPoint y: 359, distance: 60.7
drag, startPoint x: 845, startPoint y: 359, endPoint x: 842, endPoint y: 345, distance: 14.9
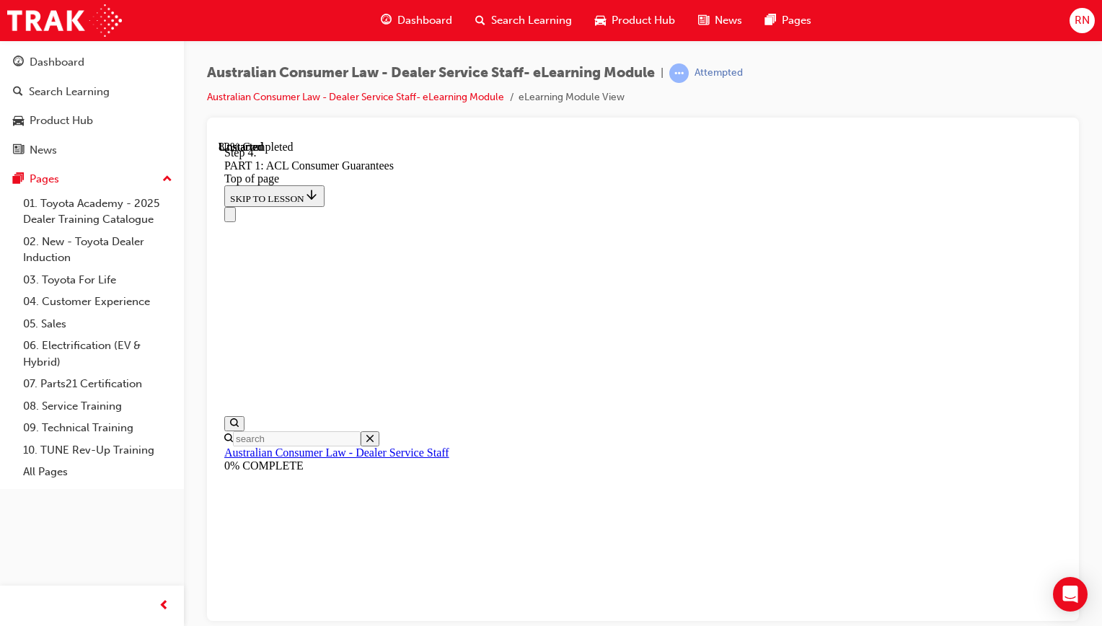
scroll to position [12518, 0]
drag, startPoint x: 699, startPoint y: 456, endPoint x: 658, endPoint y: 455, distance: 41.1
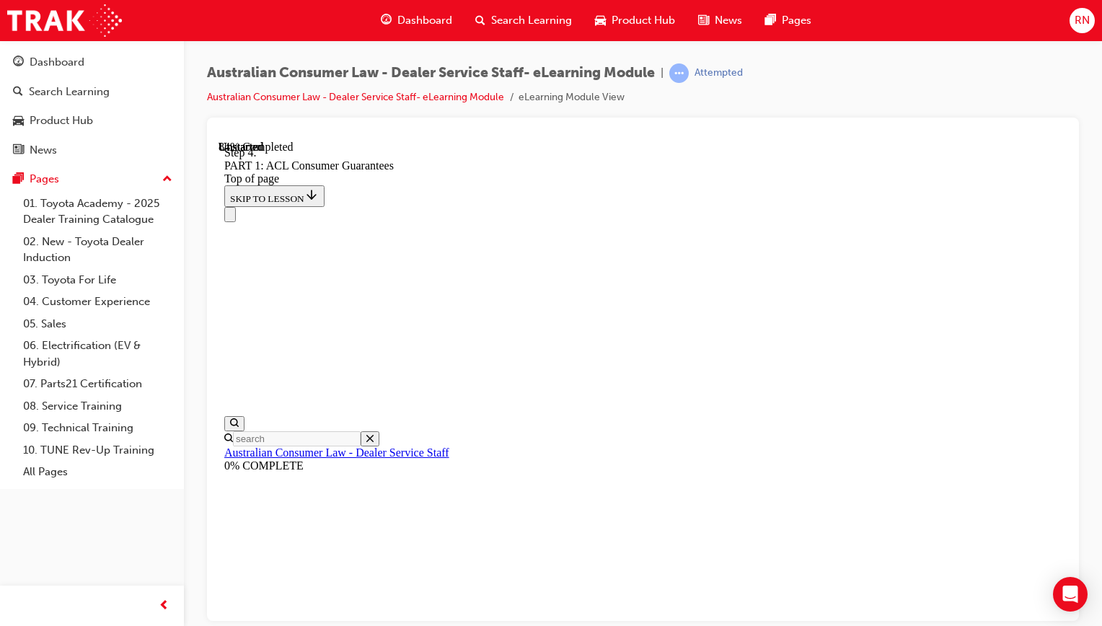
scroll to position [13067, 0]
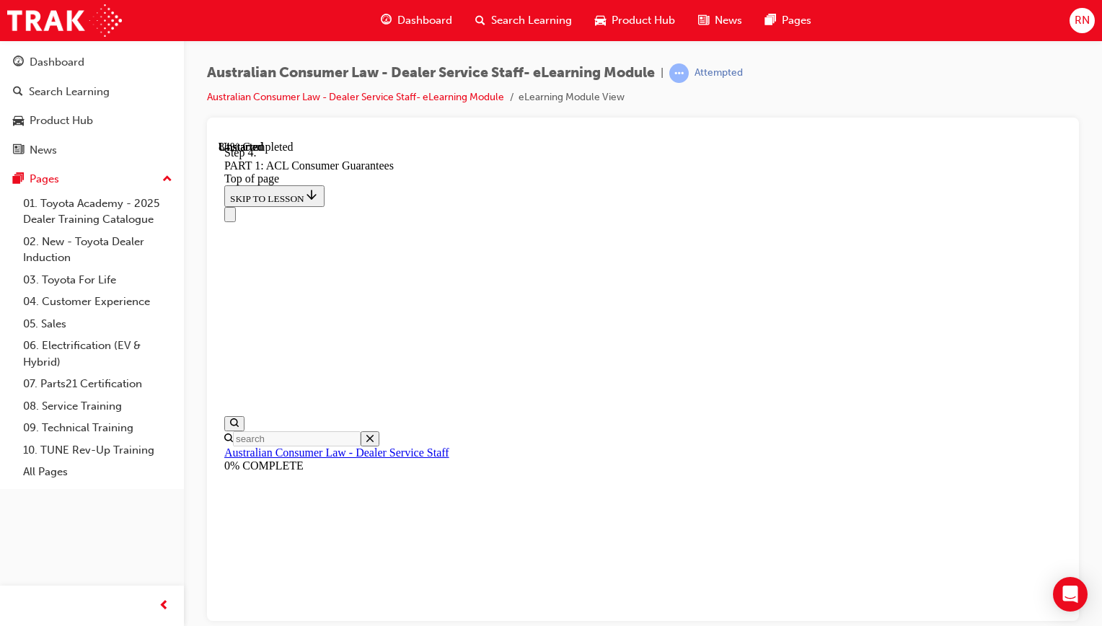
drag, startPoint x: 907, startPoint y: 357, endPoint x: 736, endPoint y: 329, distance: 173.3
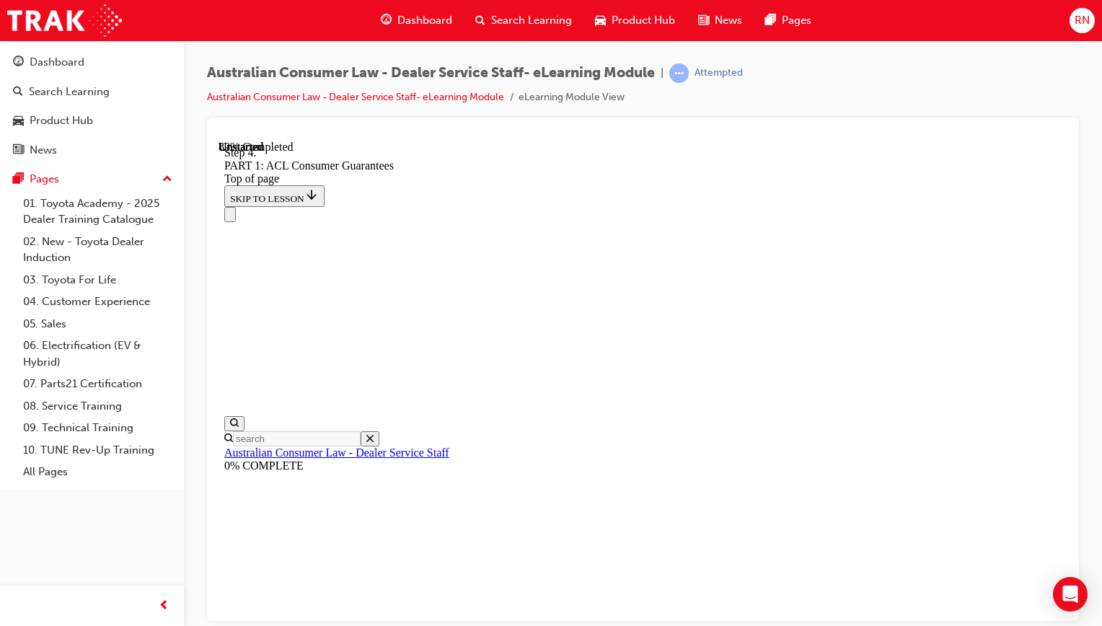
scroll to position [14794, 0]
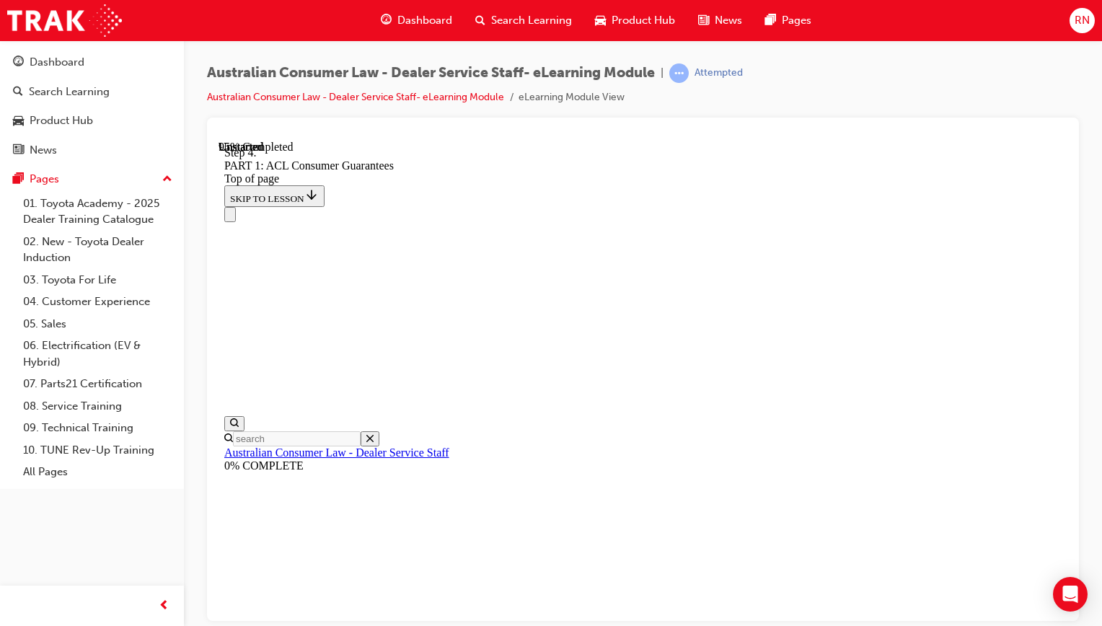
drag, startPoint x: 576, startPoint y: 267, endPoint x: 589, endPoint y: 255, distance: 17.9
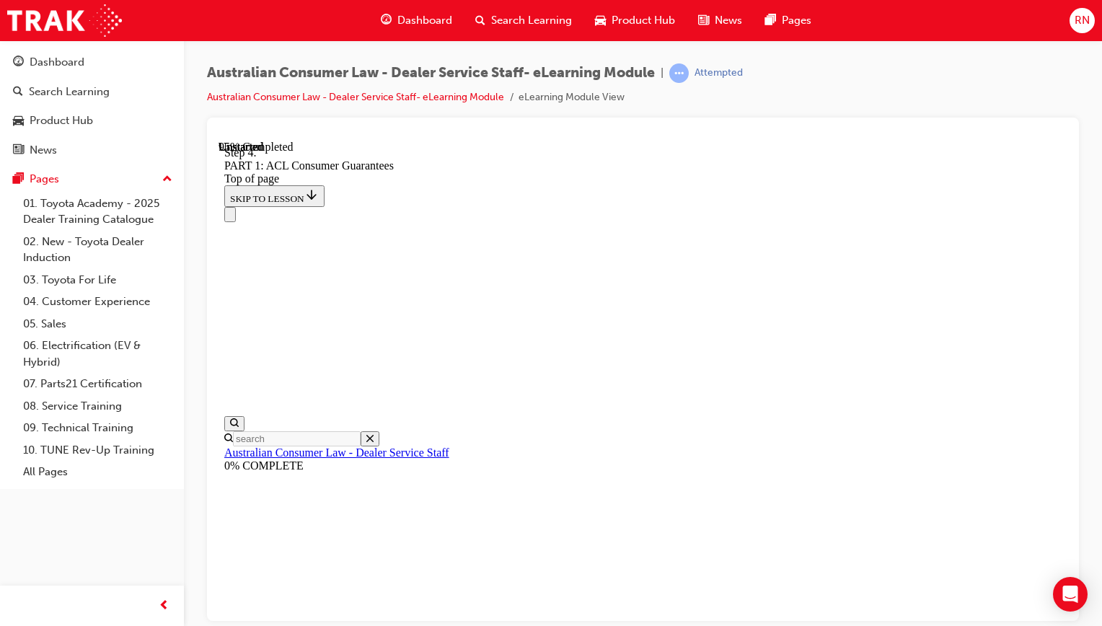
drag, startPoint x: 619, startPoint y: 514, endPoint x: 604, endPoint y: 496, distance: 23.1
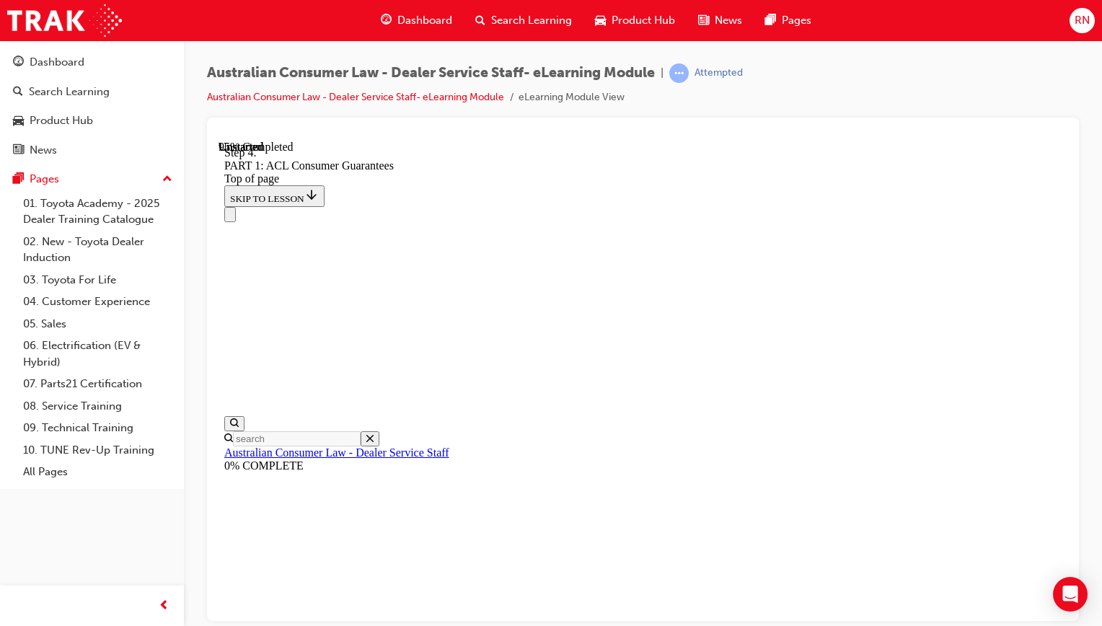
drag, startPoint x: 573, startPoint y: 498, endPoint x: 570, endPoint y: 335, distance: 163.1
drag, startPoint x: 654, startPoint y: 368, endPoint x: 671, endPoint y: 512, distance: 145.2
drag, startPoint x: 816, startPoint y: 397, endPoint x: 807, endPoint y: 480, distance: 83.4
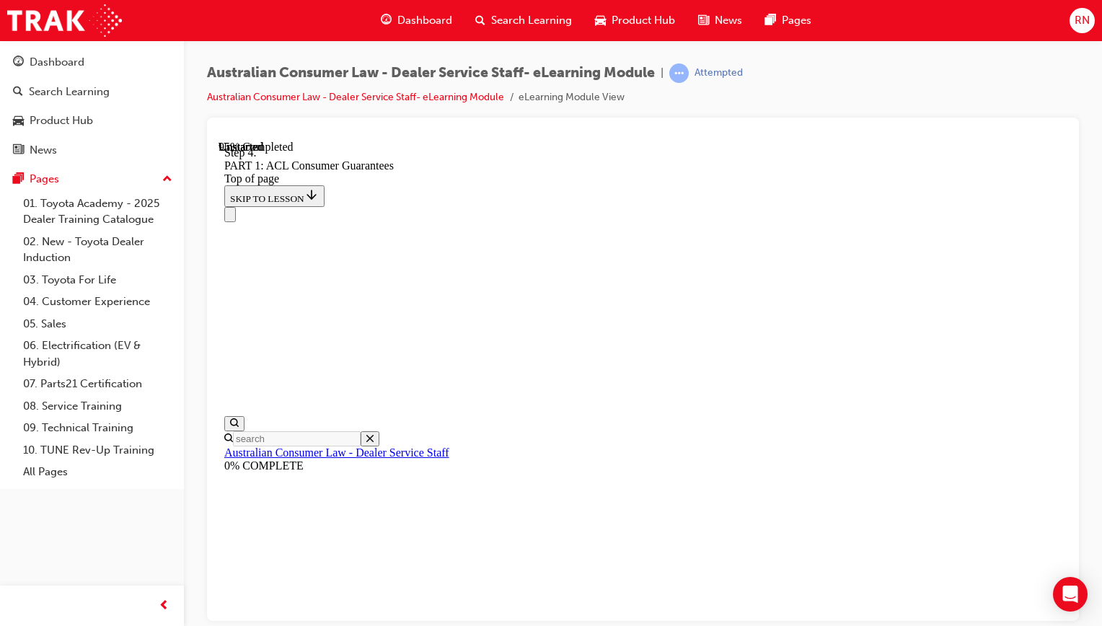
drag, startPoint x: 807, startPoint y: 480, endPoint x: 956, endPoint y: 433, distance: 156.0
drag, startPoint x: 956, startPoint y: 433, endPoint x: 945, endPoint y: 459, distance: 28.8
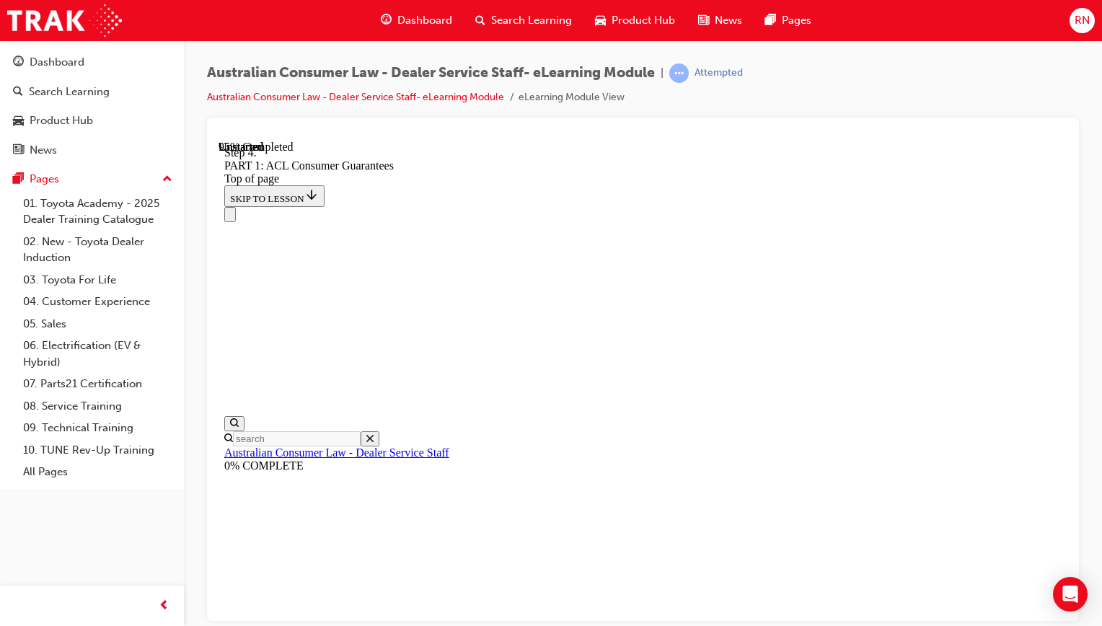
drag, startPoint x: 578, startPoint y: 447, endPoint x: 573, endPoint y: 243, distance: 204.2
drag, startPoint x: 578, startPoint y: 263, endPoint x: 583, endPoint y: 471, distance: 208.5
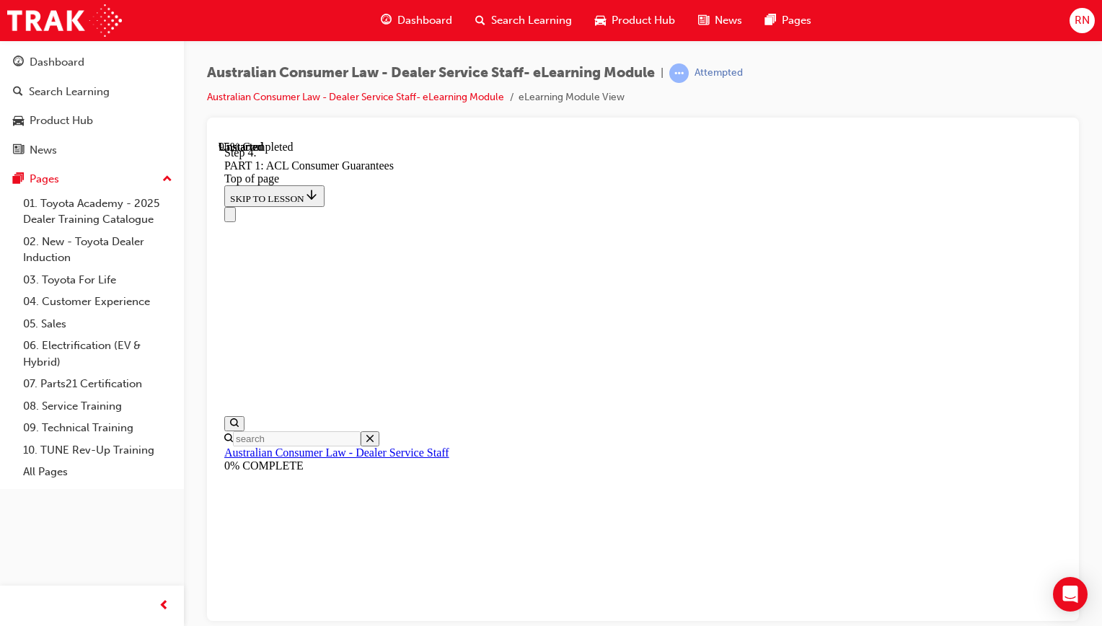
drag, startPoint x: 581, startPoint y: 269, endPoint x: 661, endPoint y: 439, distance: 187.8
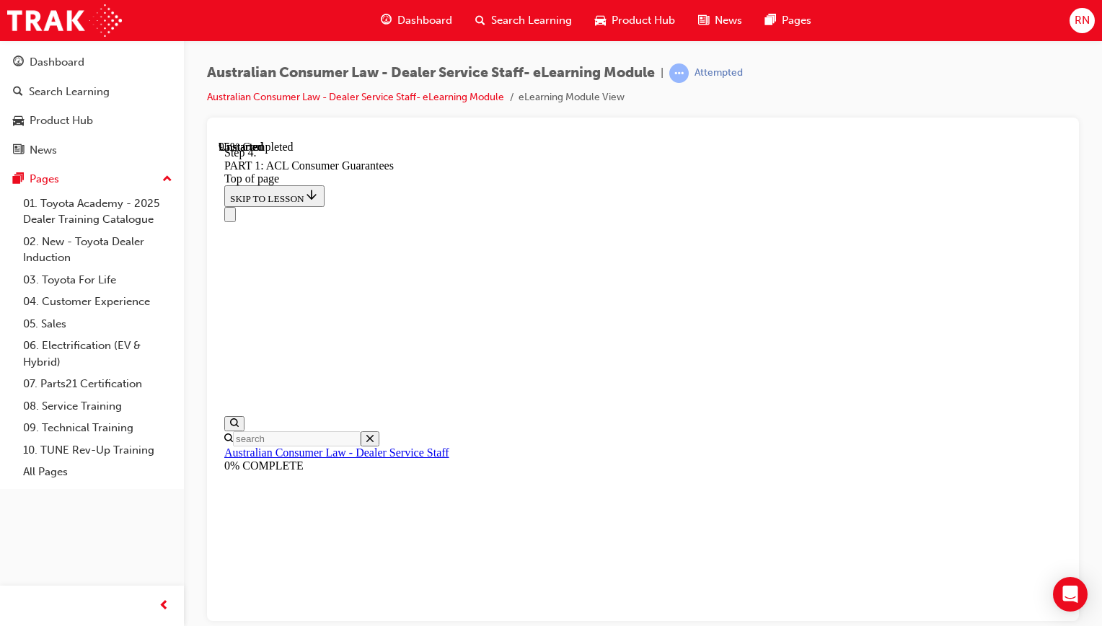
drag, startPoint x: 629, startPoint y: 374, endPoint x: 630, endPoint y: 299, distance: 75.0
drag, startPoint x: 612, startPoint y: 367, endPoint x: 545, endPoint y: 369, distance: 67.1
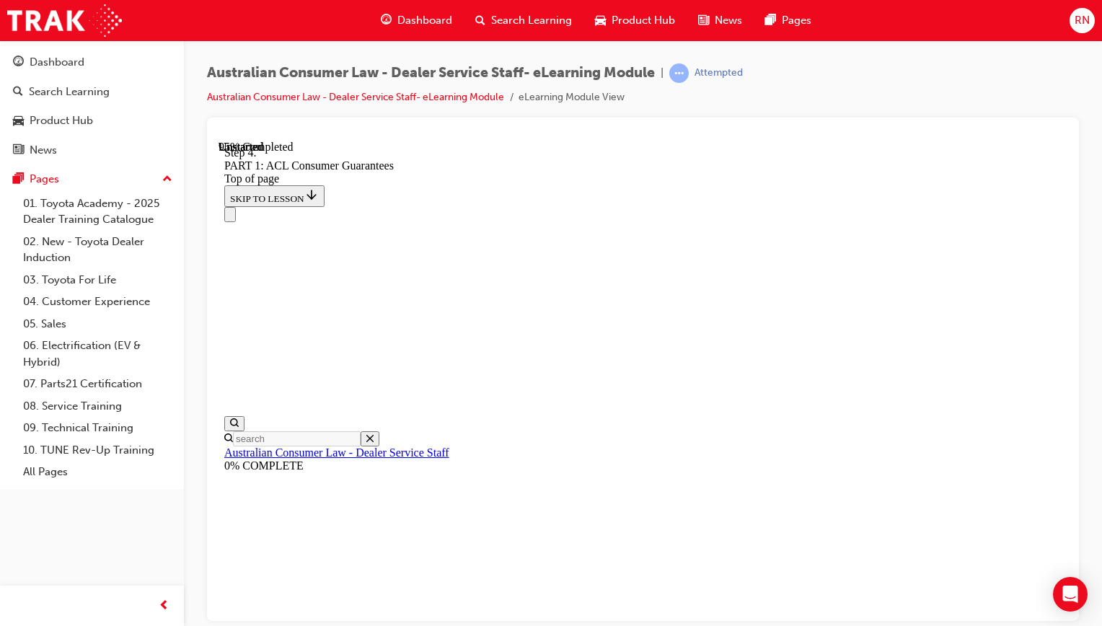
drag, startPoint x: 796, startPoint y: 276, endPoint x: 722, endPoint y: 274, distance: 74.3
drag, startPoint x: 722, startPoint y: 274, endPoint x: 736, endPoint y: 276, distance: 13.9
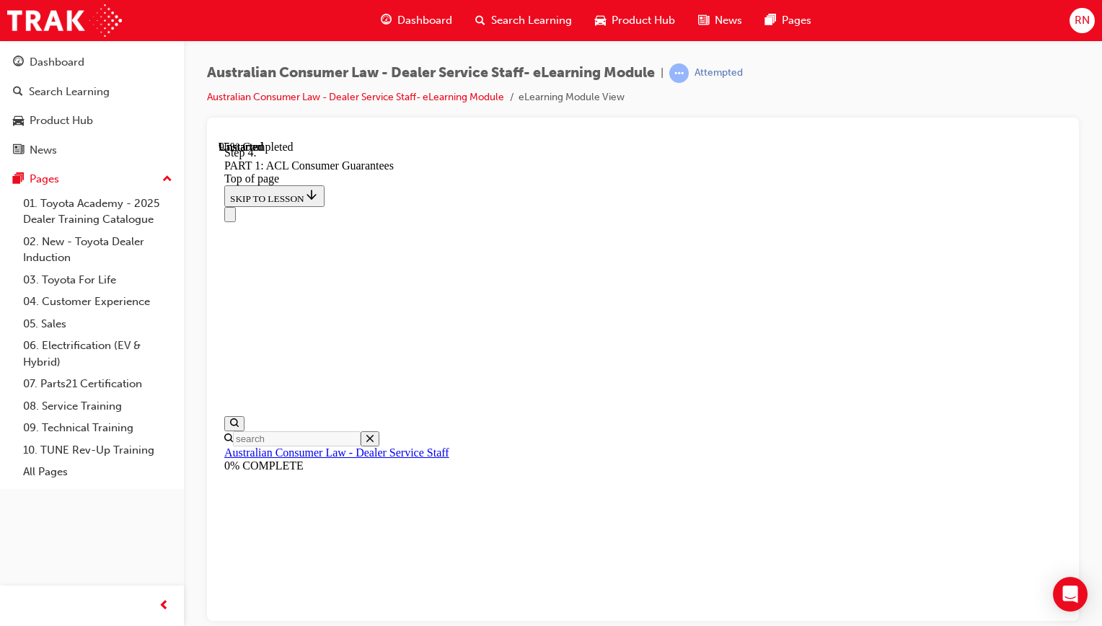
drag, startPoint x: 736, startPoint y: 276, endPoint x: 607, endPoint y: 273, distance: 128.4
drag, startPoint x: 622, startPoint y: 260, endPoint x: 522, endPoint y: 240, distance: 101.6
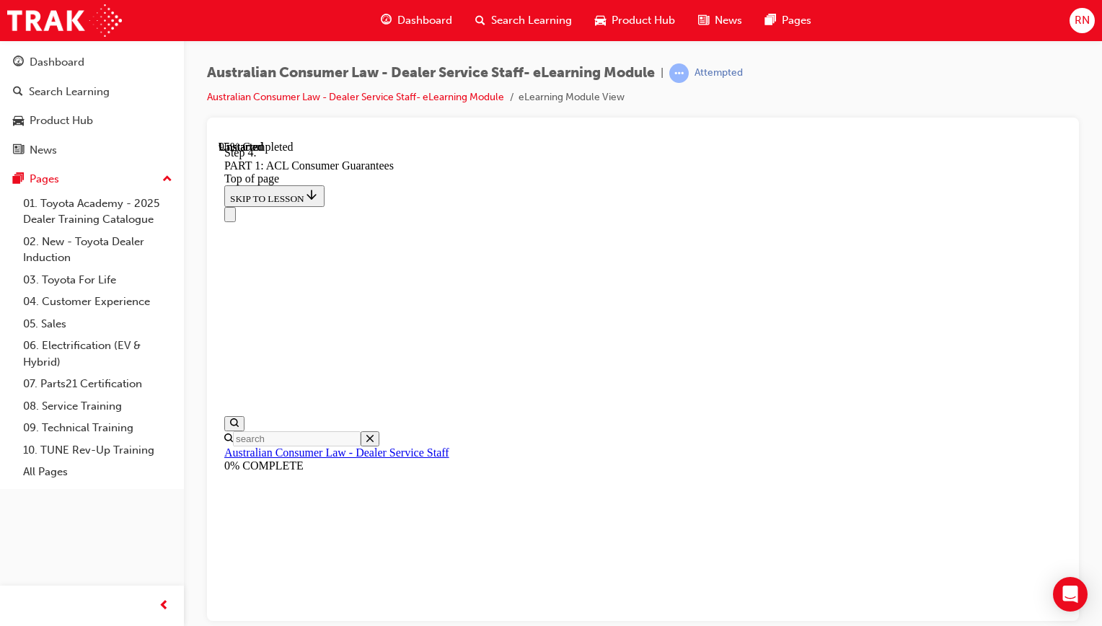
drag, startPoint x: 584, startPoint y: 518, endPoint x: 634, endPoint y: 404, distance: 124.7
drag, startPoint x: 608, startPoint y: 403, endPoint x: 557, endPoint y: 408, distance: 51.5
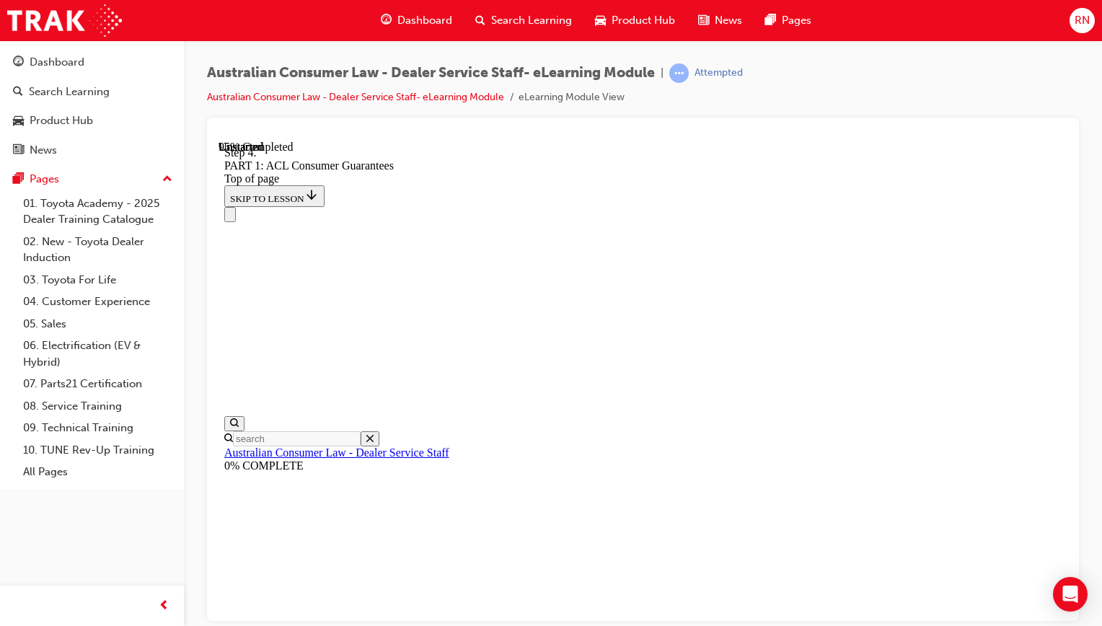
drag, startPoint x: 610, startPoint y: 395, endPoint x: 487, endPoint y: 385, distance: 123.0
drag, startPoint x: 607, startPoint y: 312, endPoint x: 555, endPoint y: 221, distance: 103.7
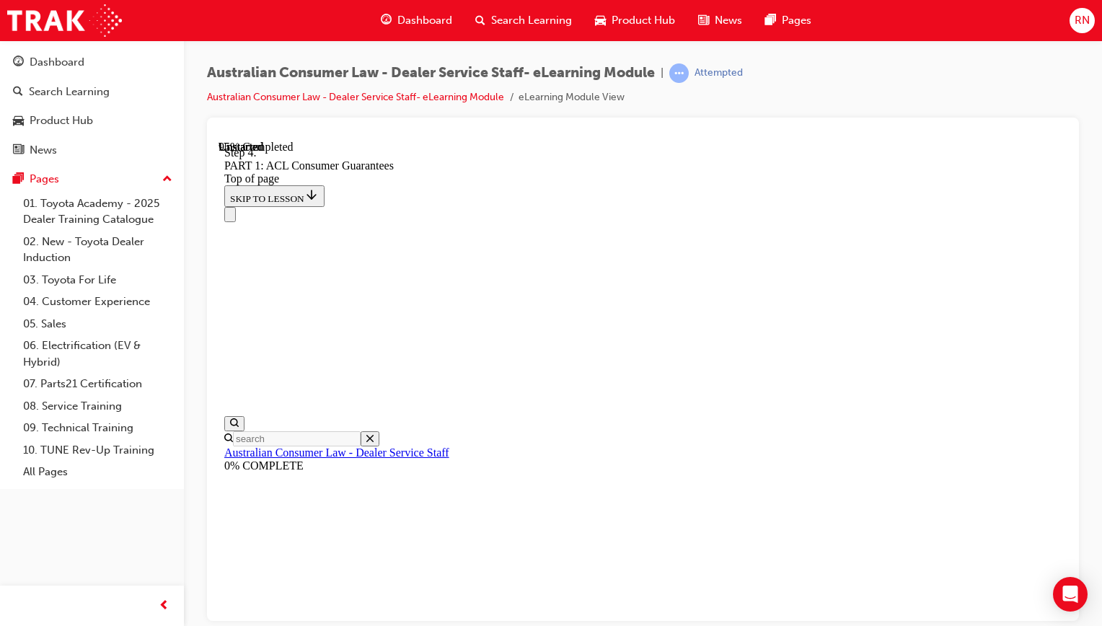
drag, startPoint x: 584, startPoint y: 286, endPoint x: 635, endPoint y: 291, distance: 51.5
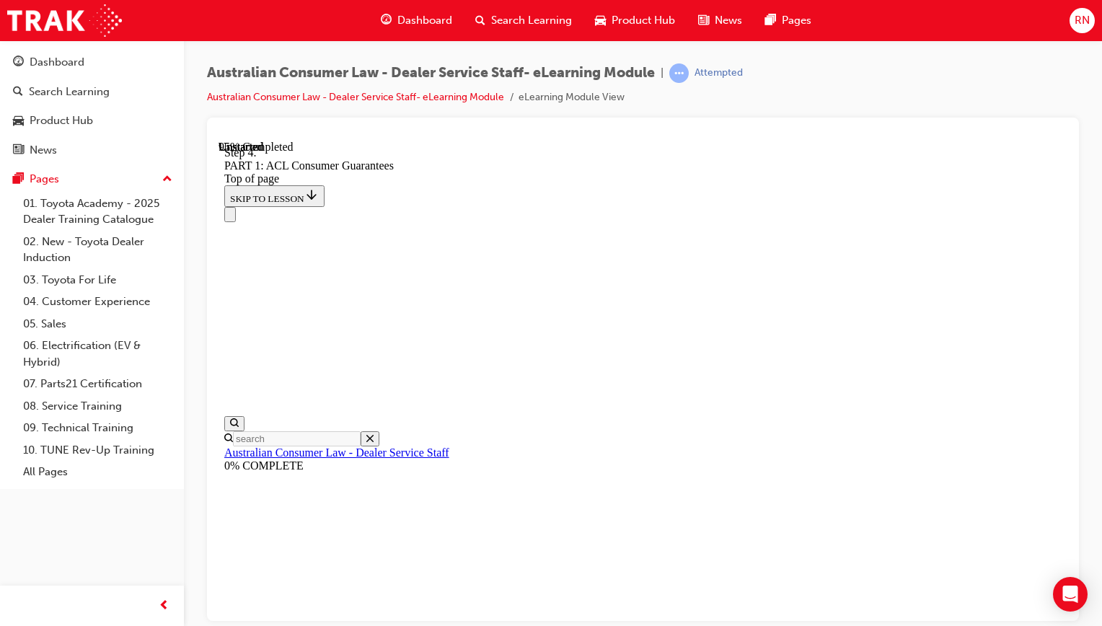
drag, startPoint x: 607, startPoint y: 420, endPoint x: 613, endPoint y: 532, distance: 112.7
drag, startPoint x: 576, startPoint y: 417, endPoint x: 624, endPoint y: 415, distance: 47.7
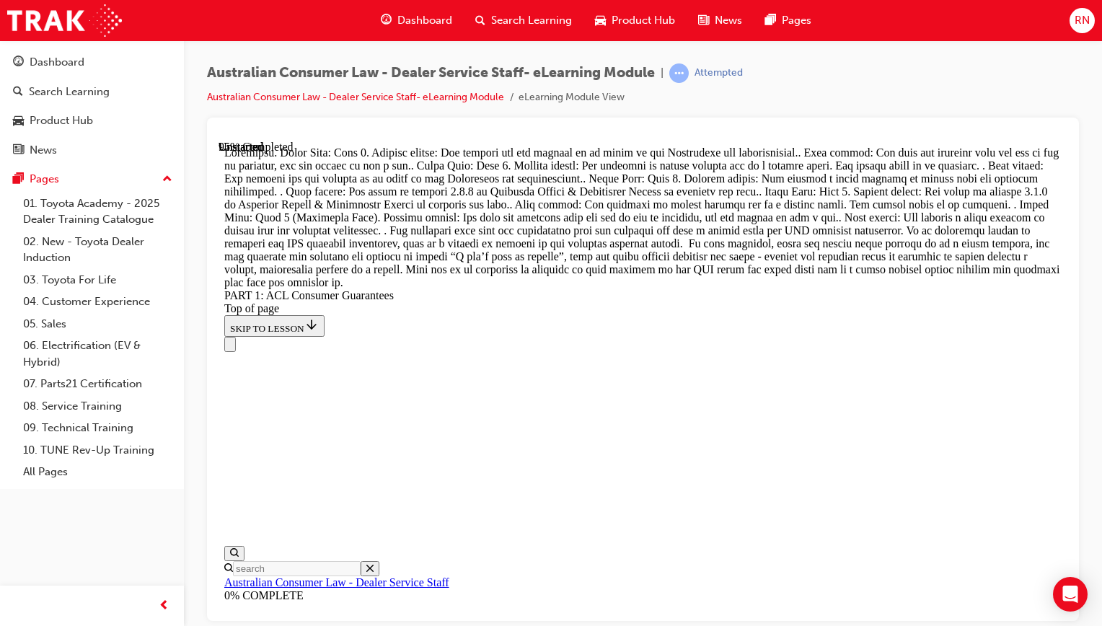
scroll to position [15984, 0]
drag, startPoint x: 599, startPoint y: 338, endPoint x: 615, endPoint y: 233, distance: 105.8
drag, startPoint x: 615, startPoint y: 233, endPoint x: 617, endPoint y: 336, distance: 103.2
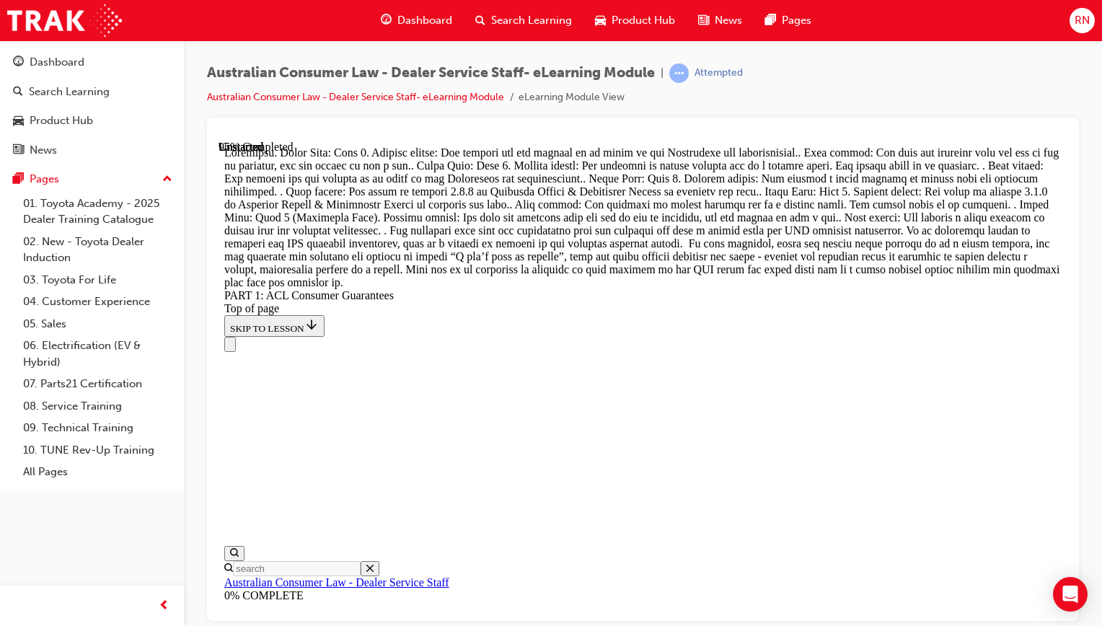
drag, startPoint x: 584, startPoint y: 301, endPoint x: 659, endPoint y: 518, distance: 229.9
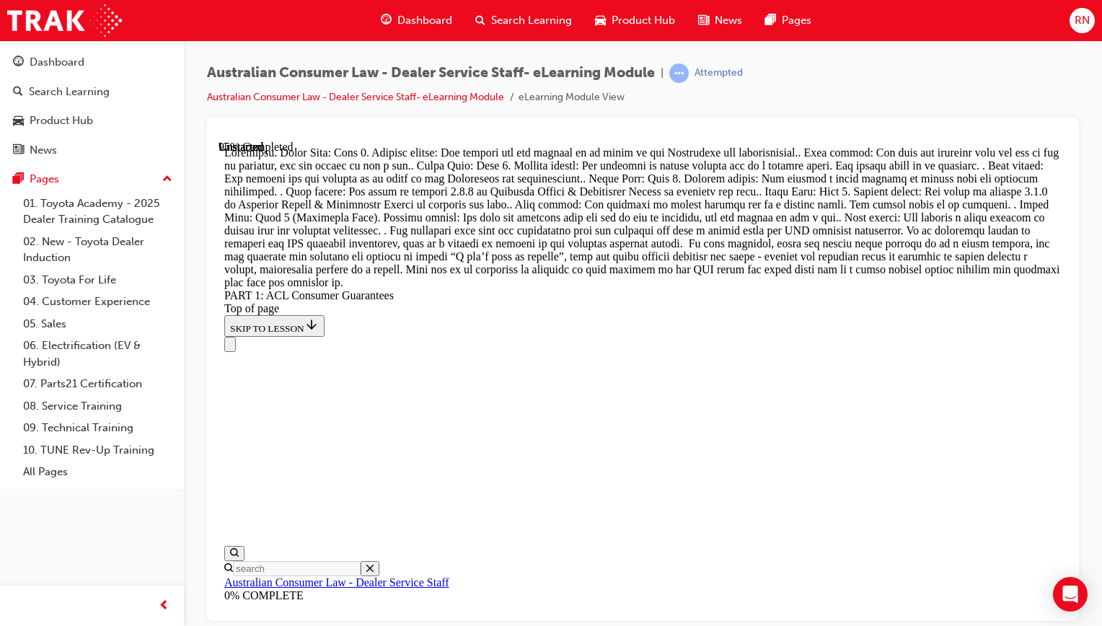
scroll to position [15955, 0]
drag, startPoint x: 571, startPoint y: 378, endPoint x: 612, endPoint y: 275, distance: 111.0
drag, startPoint x: 571, startPoint y: 478, endPoint x: 607, endPoint y: 361, distance: 121.4
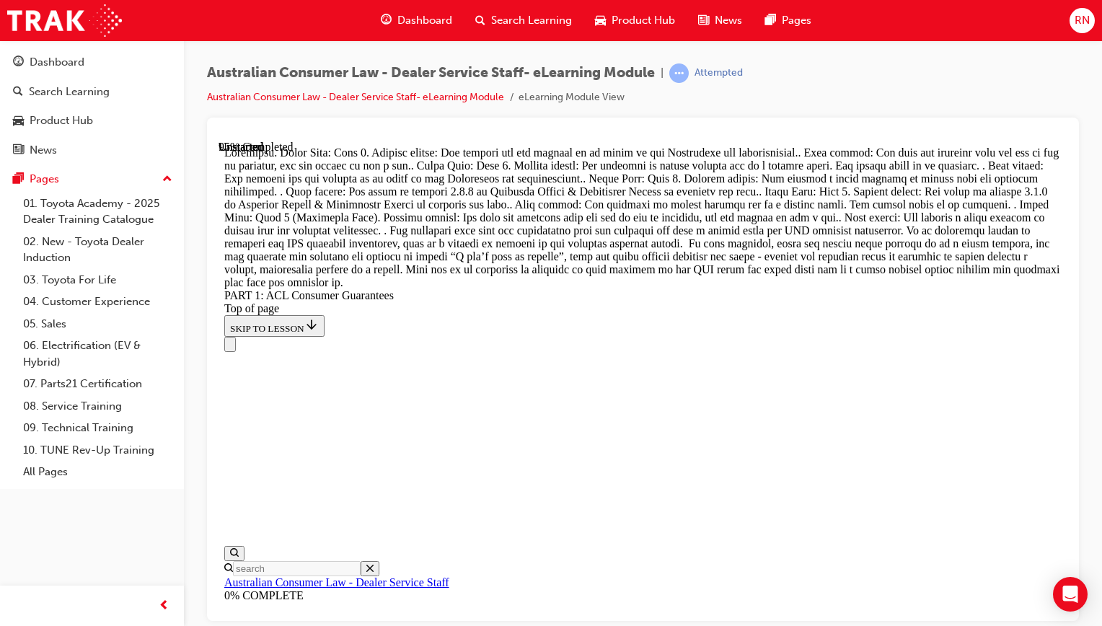
scroll to position [16098, 0]
drag, startPoint x: 641, startPoint y: 358, endPoint x: 682, endPoint y: 360, distance: 41.9
drag, startPoint x: 627, startPoint y: 452, endPoint x: 687, endPoint y: 453, distance: 59.9
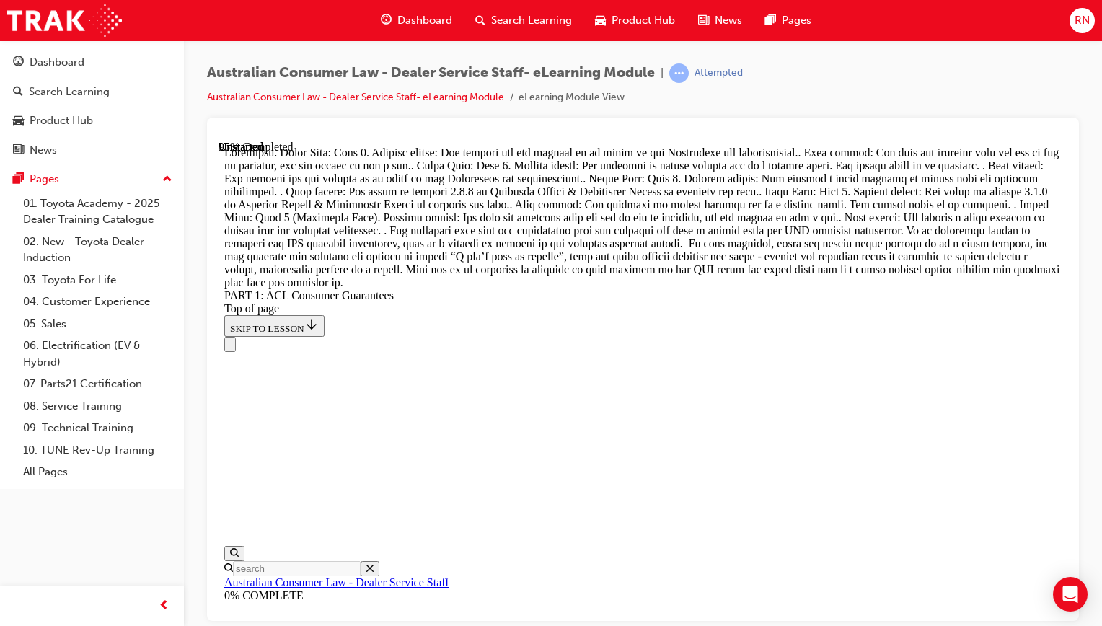
scroll to position [16322, 0]
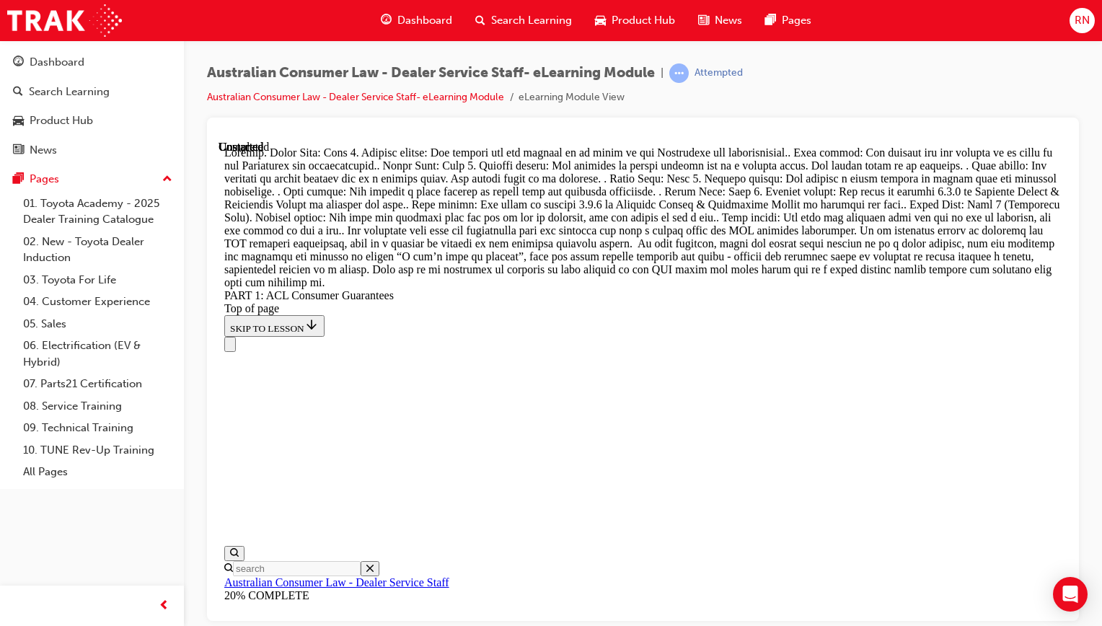
scroll to position [17519, 0]
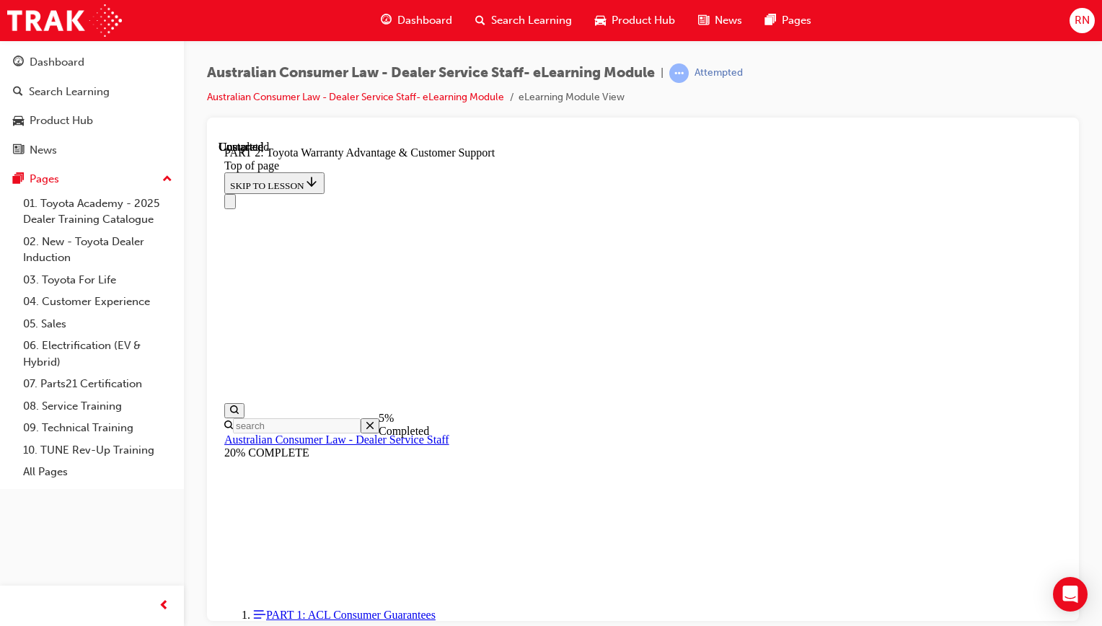
scroll to position [990, 0]
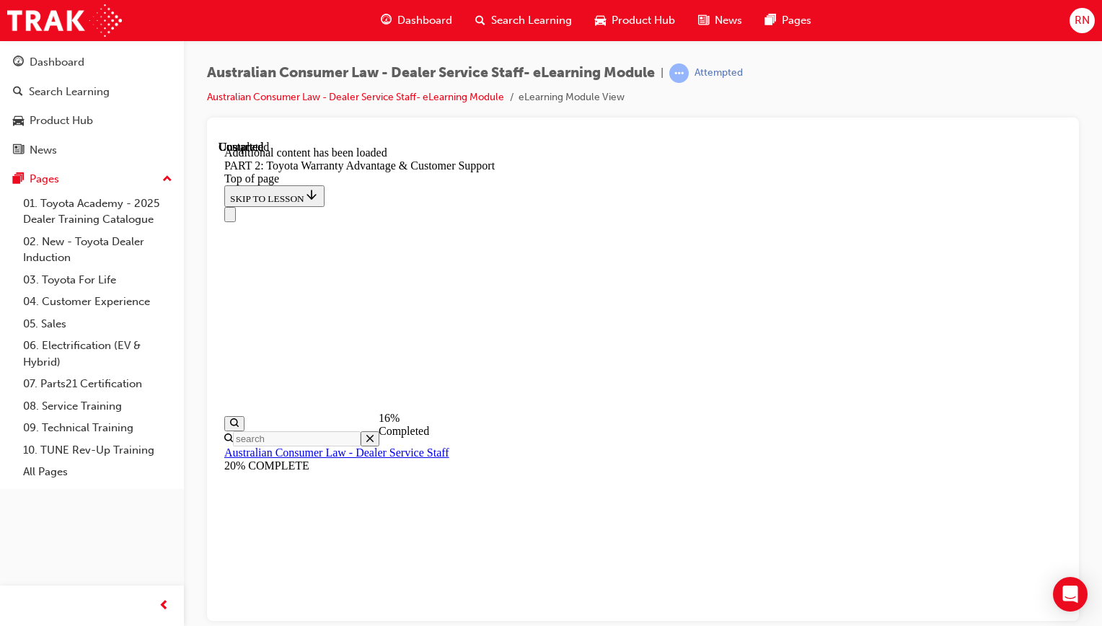
scroll to position [1518, 0]
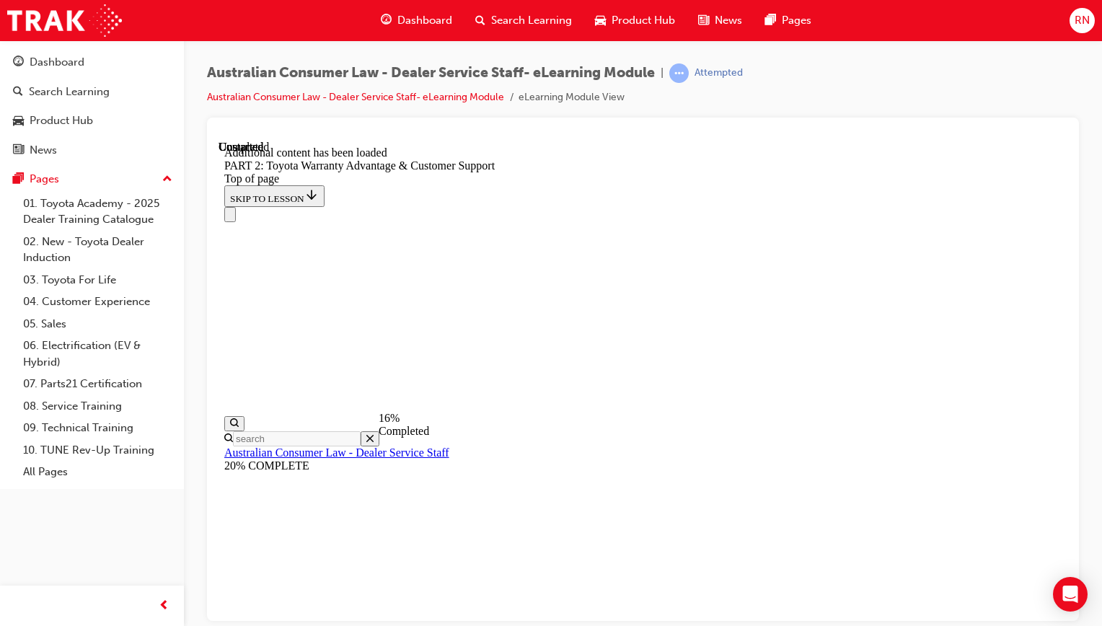
scroll to position [1477, 0]
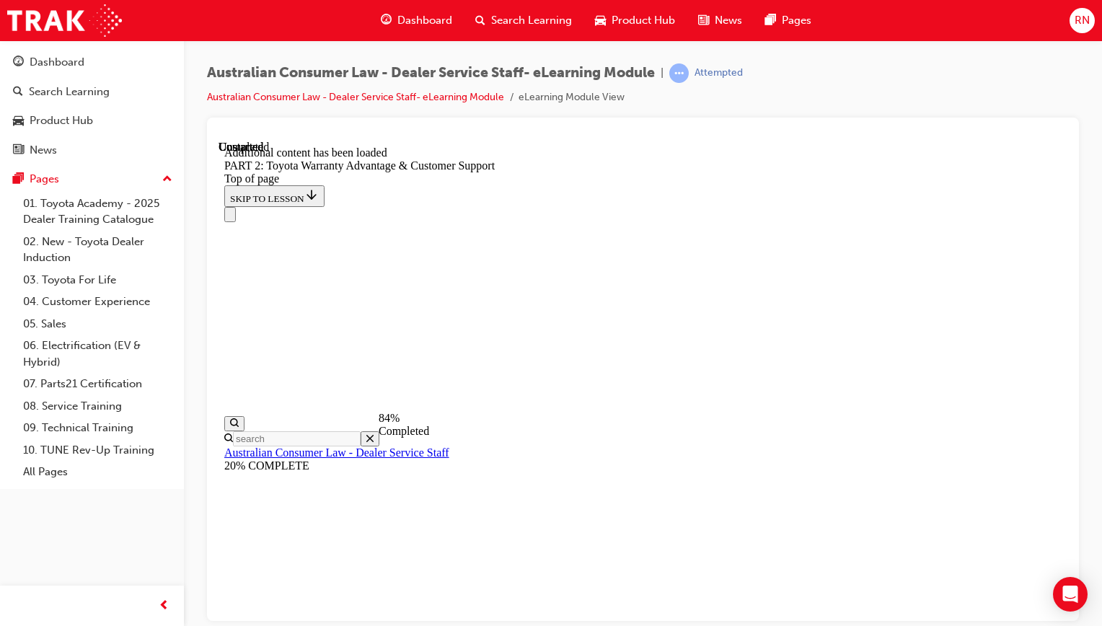
scroll to position [4844, 0]
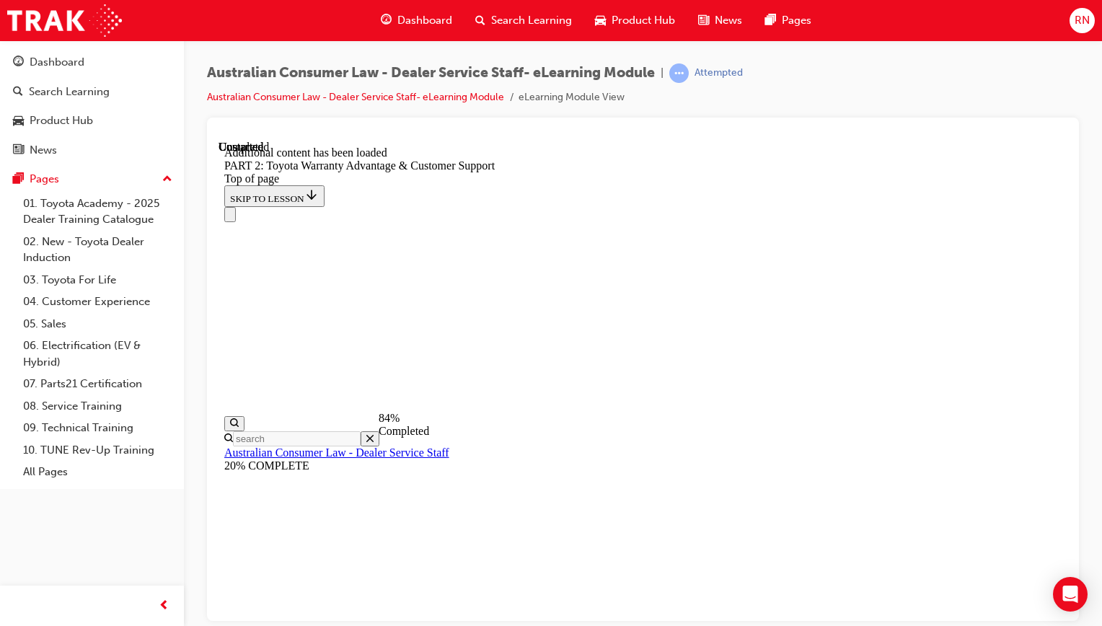
scroll to position [5343, 0]
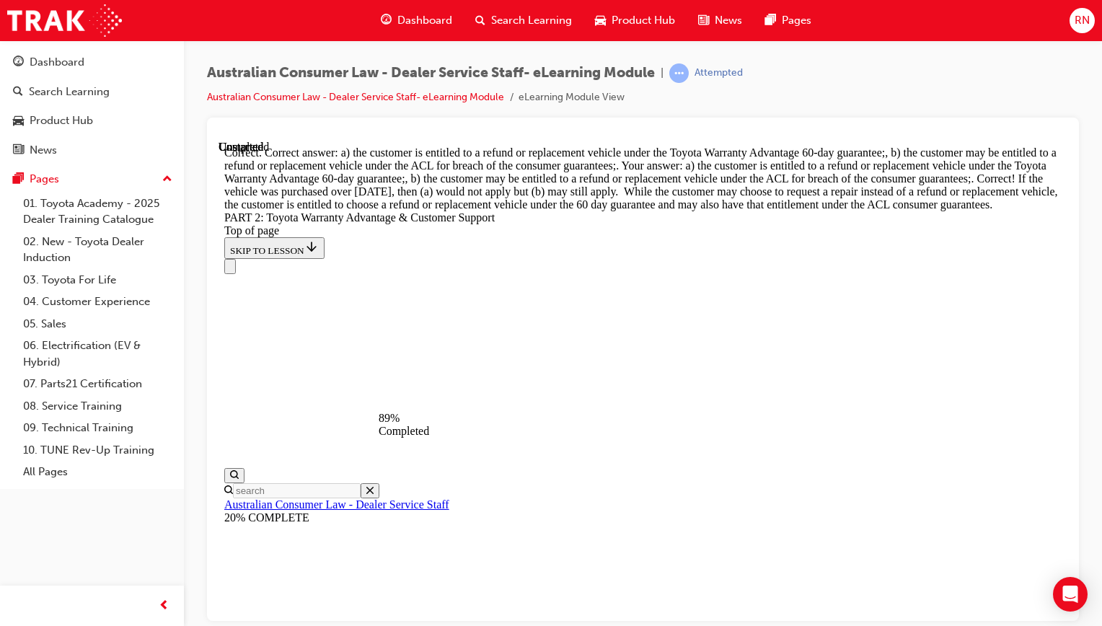
scroll to position [5900, 0]
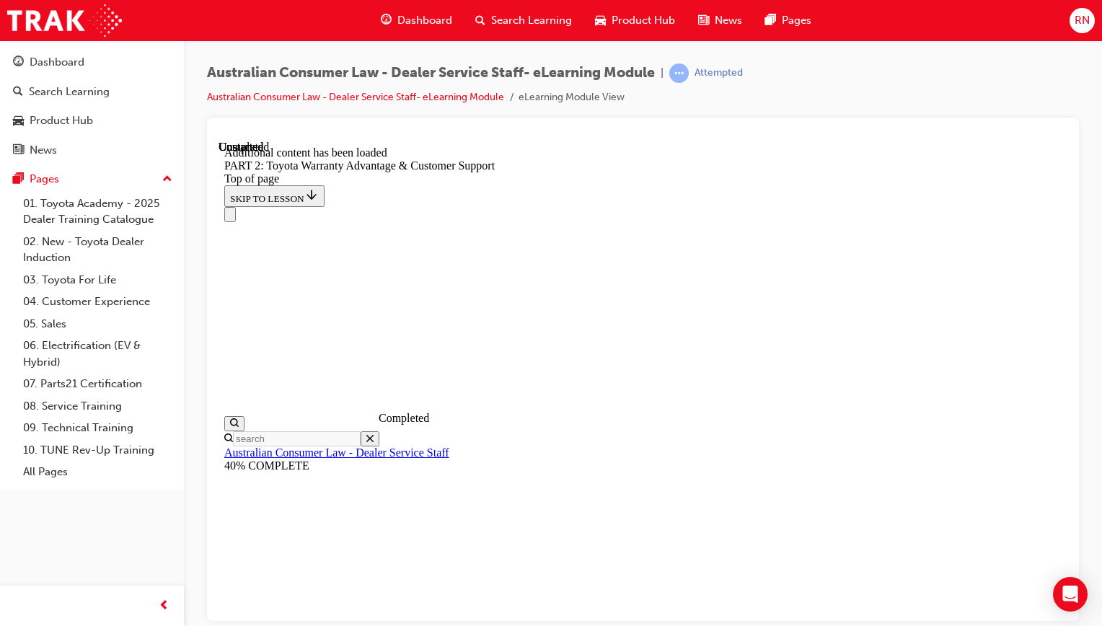
scroll to position [6237, 0]
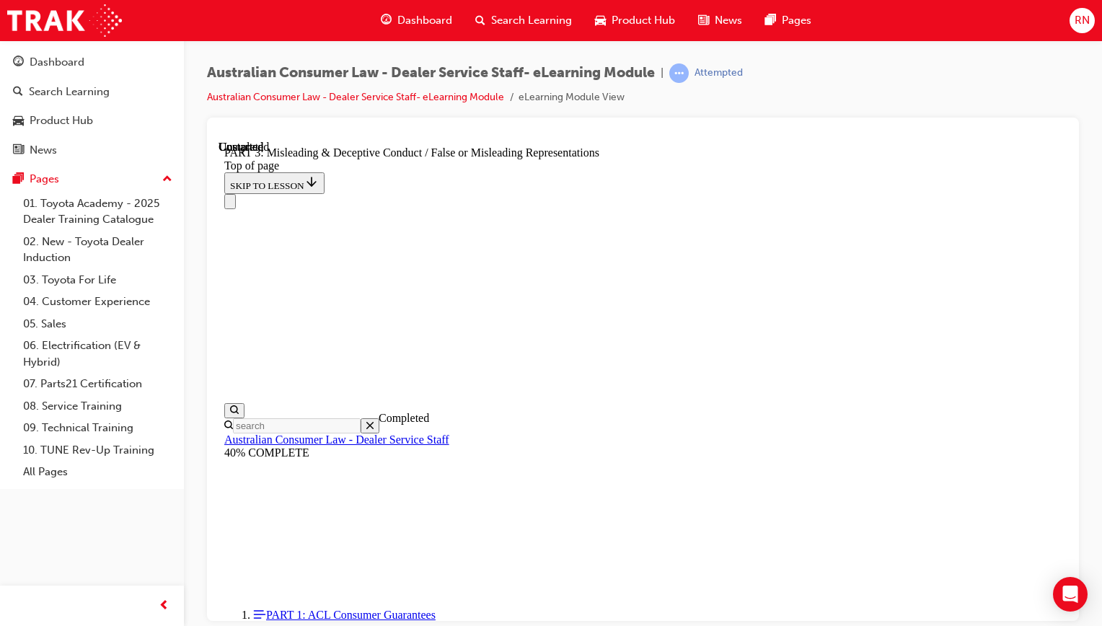
scroll to position [184, 0]
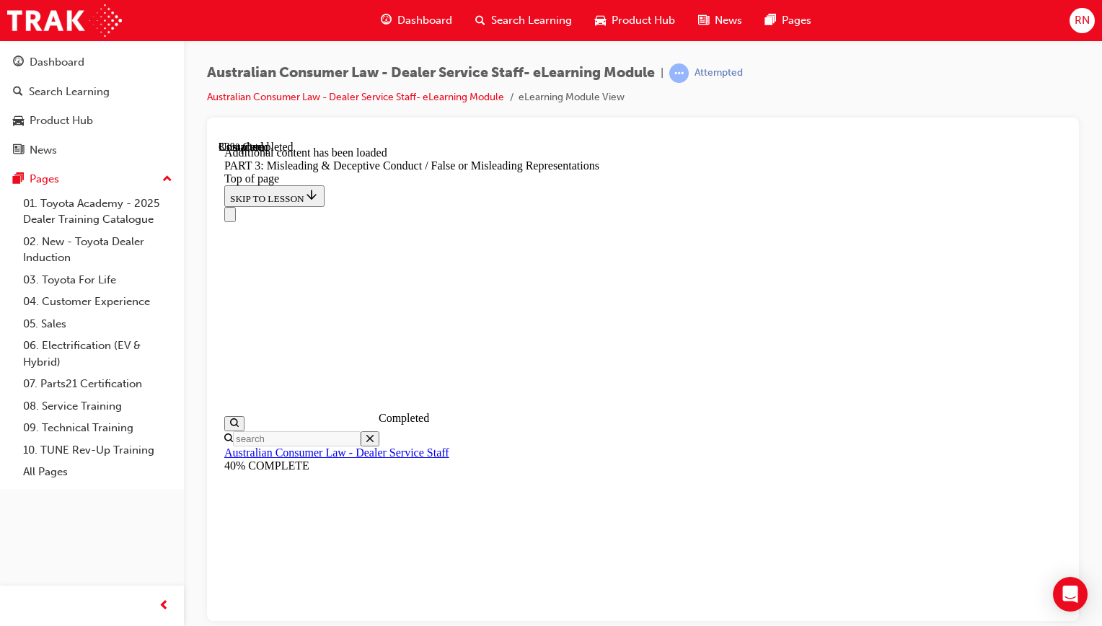
scroll to position [1505, 0]
drag, startPoint x: 852, startPoint y: 420, endPoint x: 886, endPoint y: 431, distance: 35.8
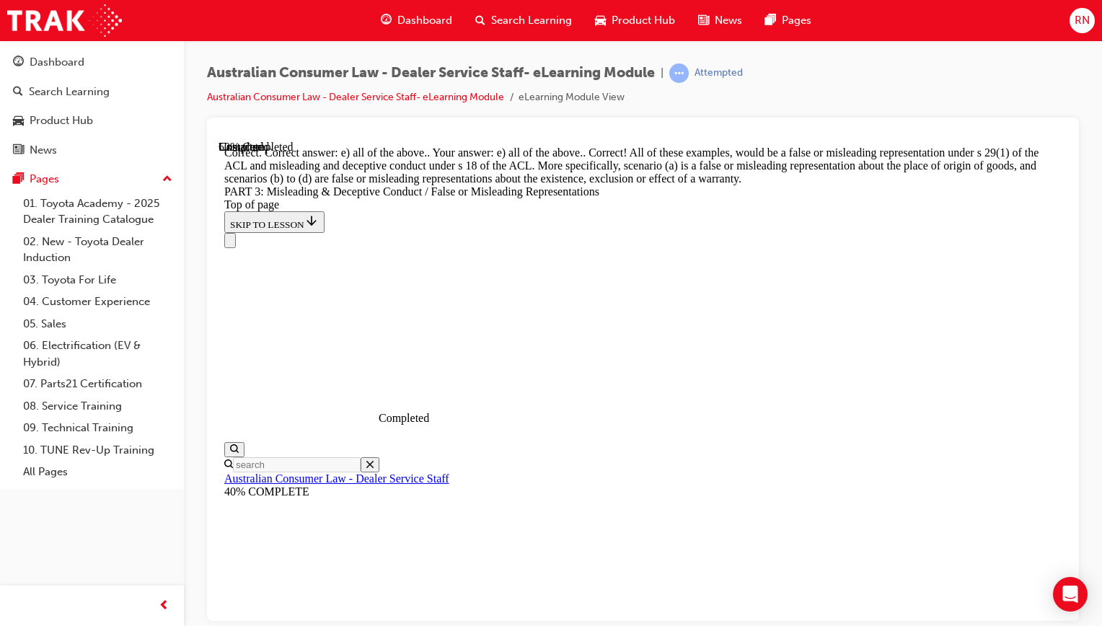
scroll to position [4140, 0]
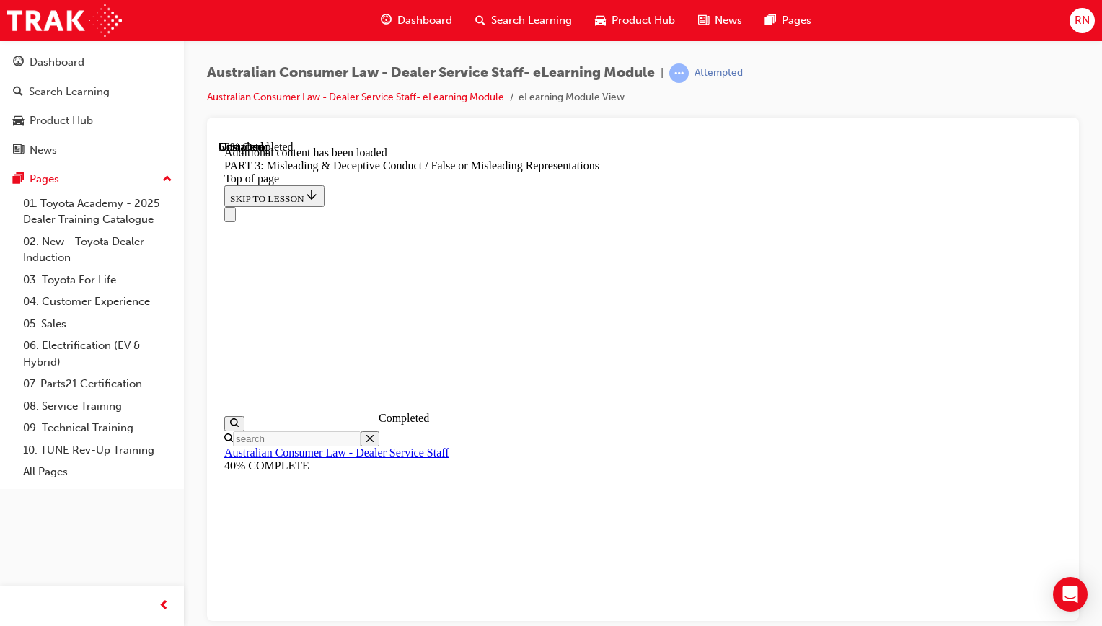
scroll to position [4467, 0]
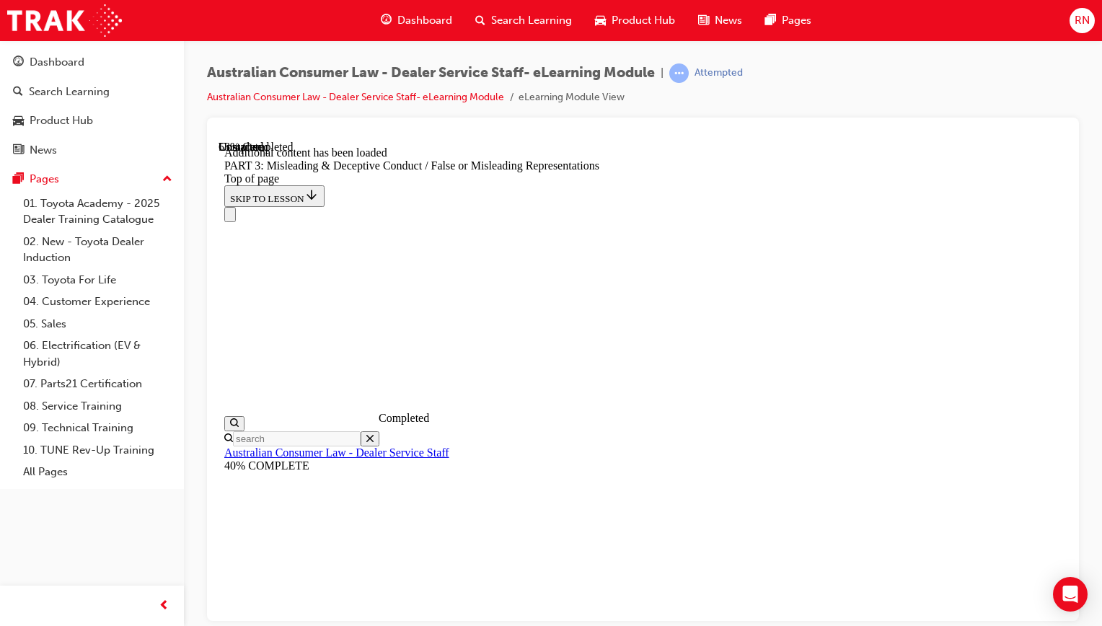
scroll to position [4661, 0]
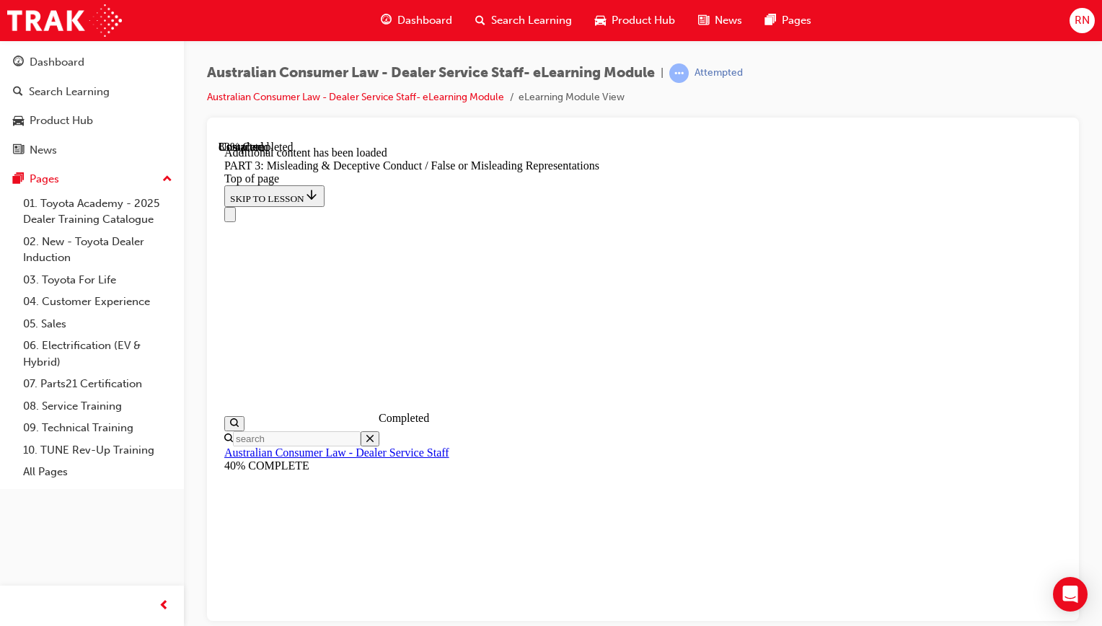
drag, startPoint x: 639, startPoint y: 281, endPoint x: 688, endPoint y: 281, distance: 49.1
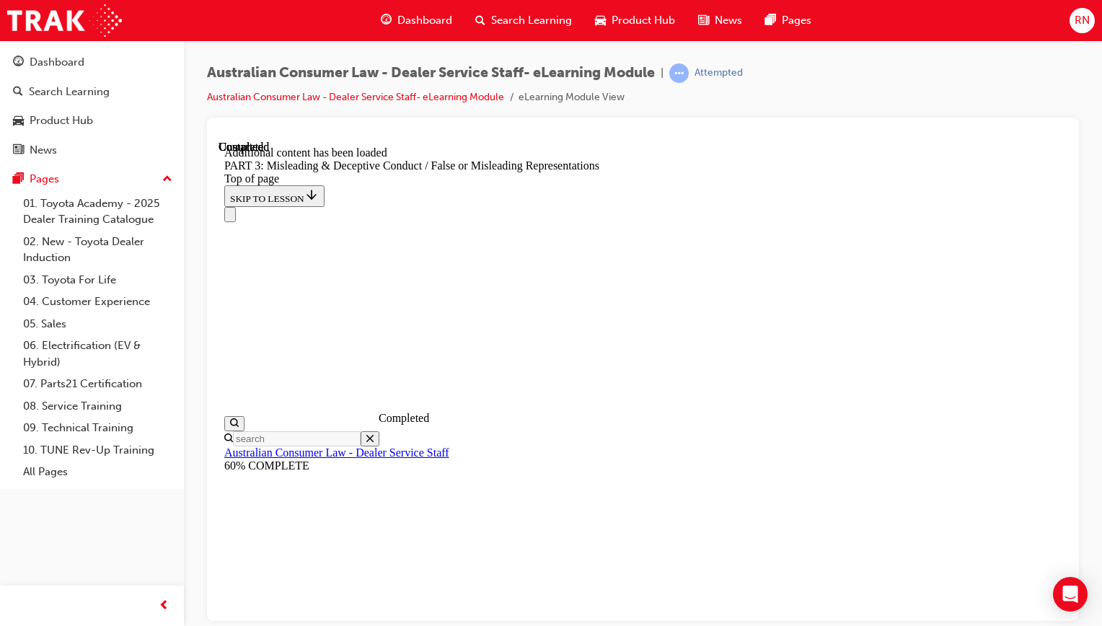
scroll to position [6475, 0]
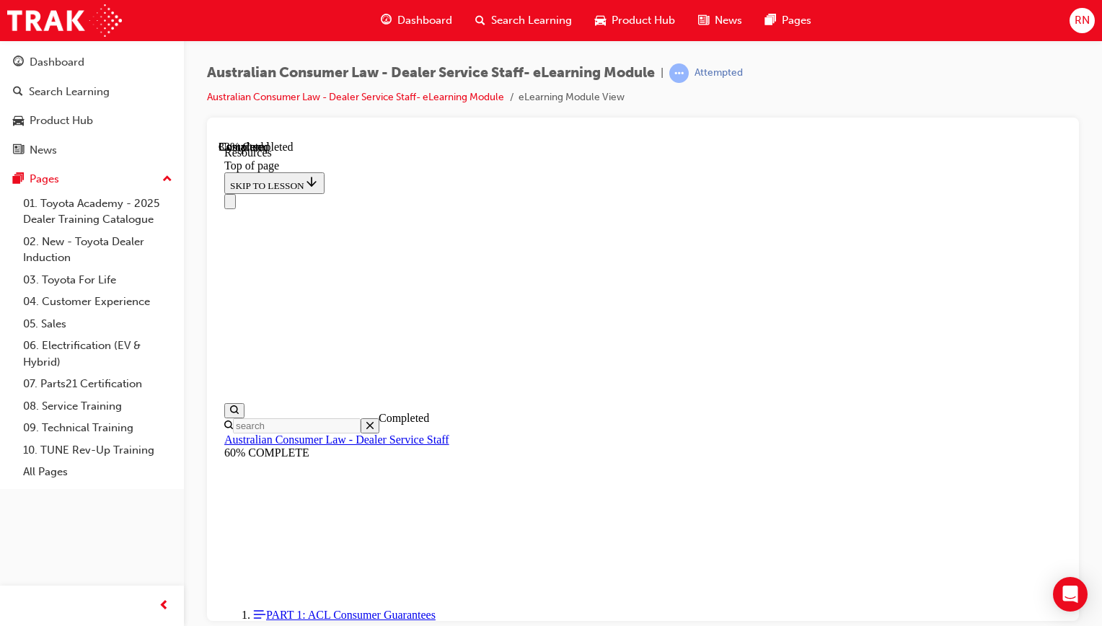
scroll to position [190, 0]
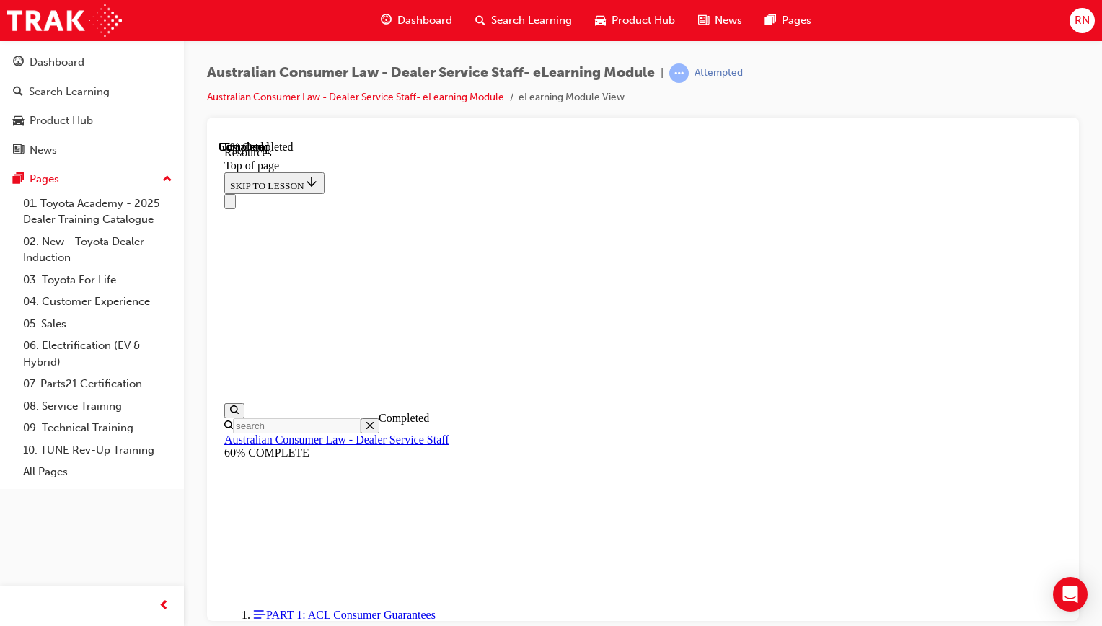
scroll to position [716, 0]
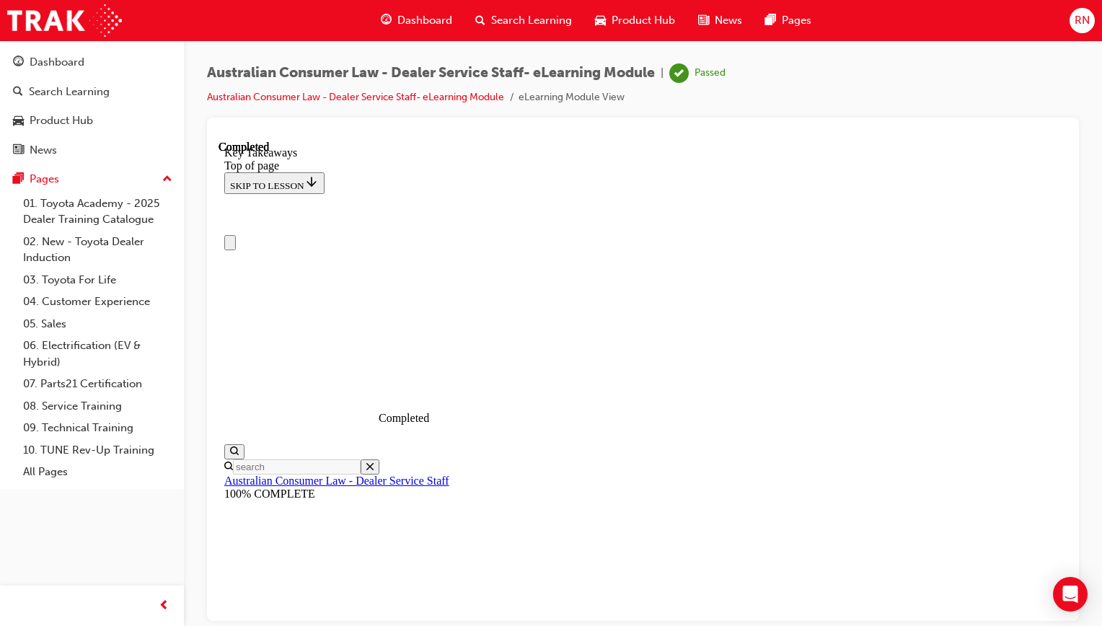
scroll to position [0, 0]
click at [1070, 19] on div "RN" at bounding box center [1082, 20] width 25 height 25
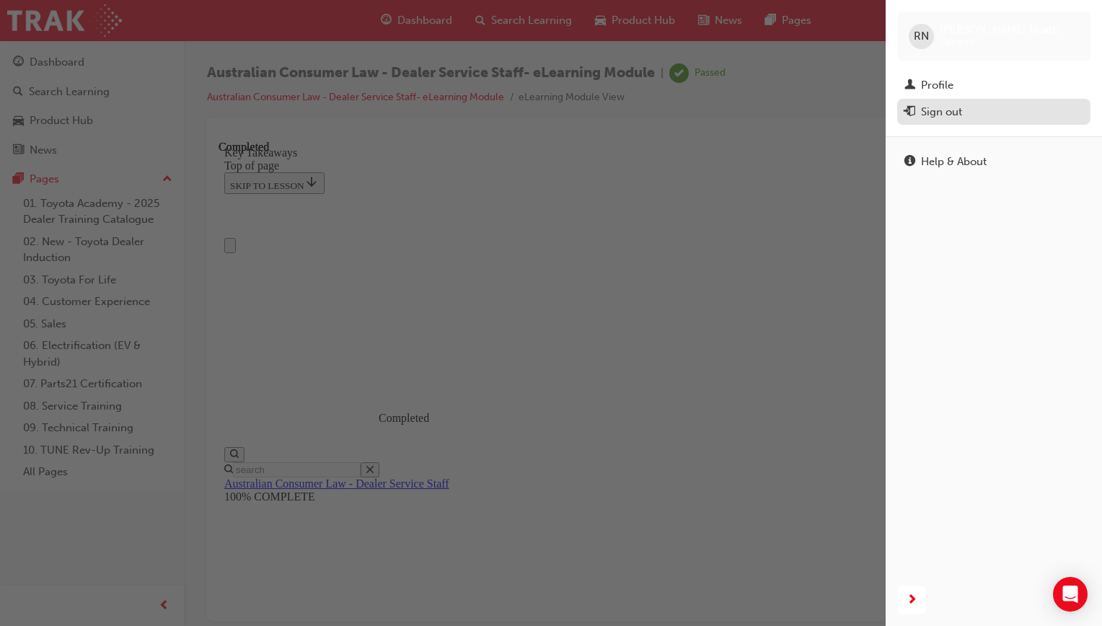
click at [963, 107] on div "Sign out" at bounding box center [994, 112] width 179 height 18
